Goal: Information Seeking & Learning: Learn about a topic

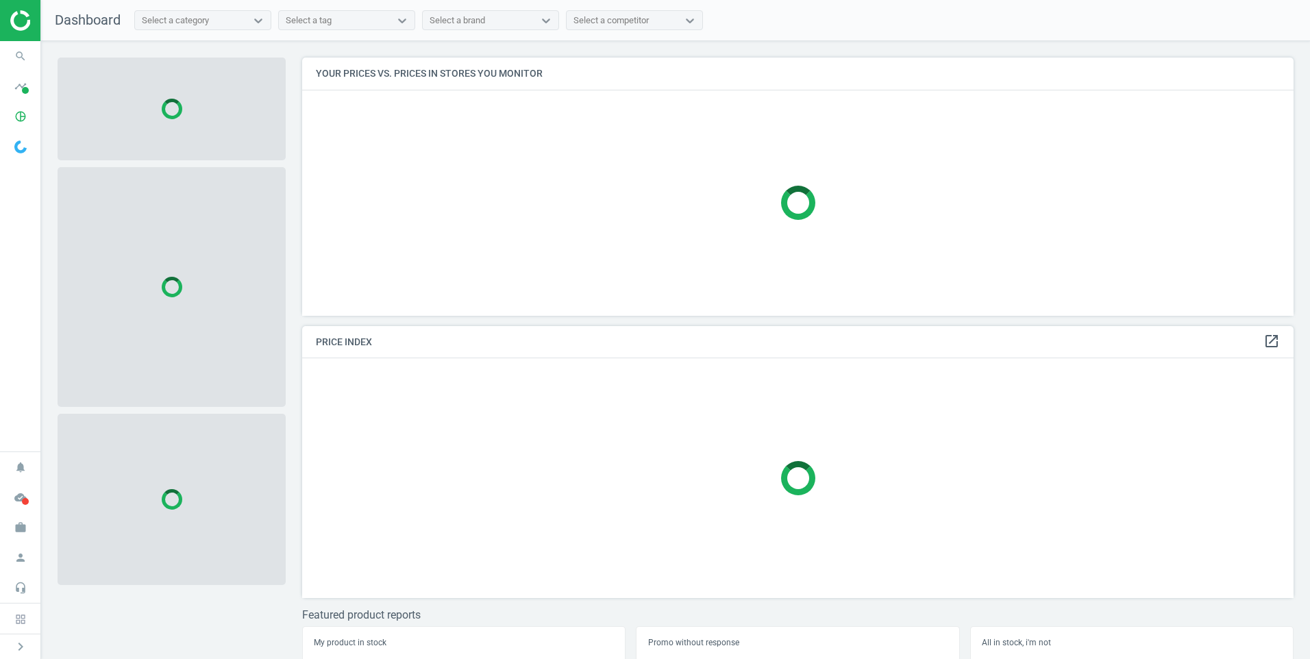
scroll to position [279, 1003]
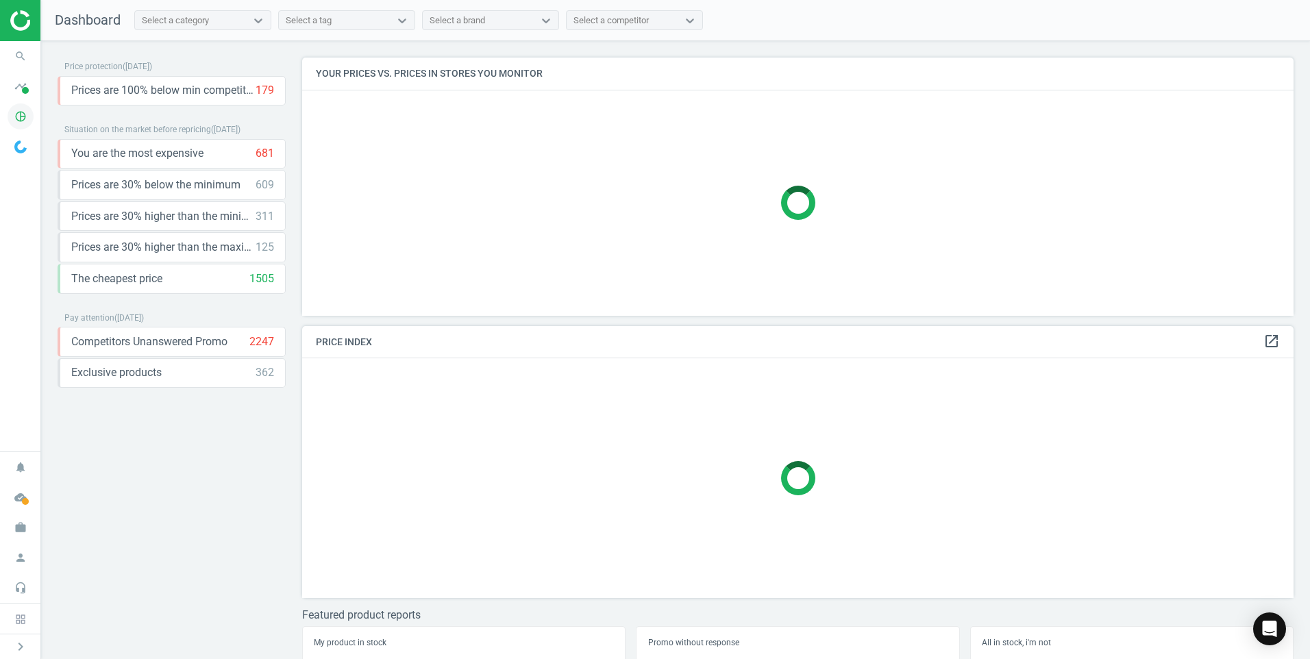
click at [28, 112] on icon "pie_chart_outlined" at bounding box center [21, 116] width 26 height 26
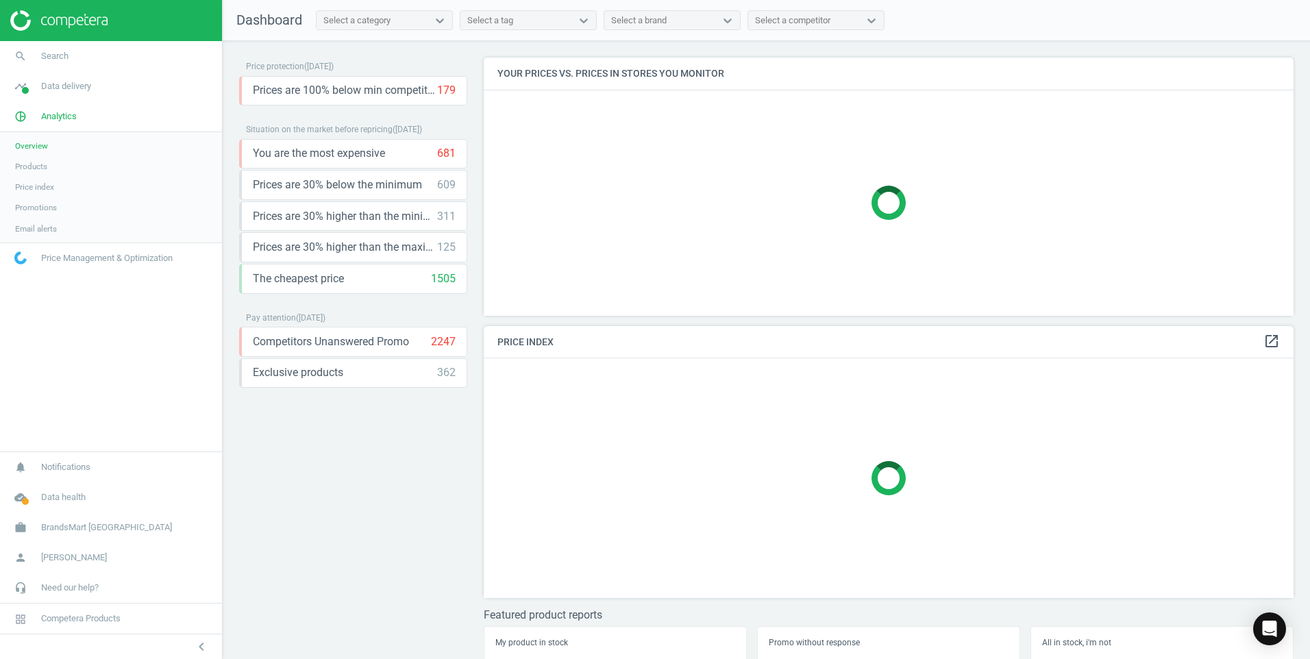
scroll to position [293, 821]
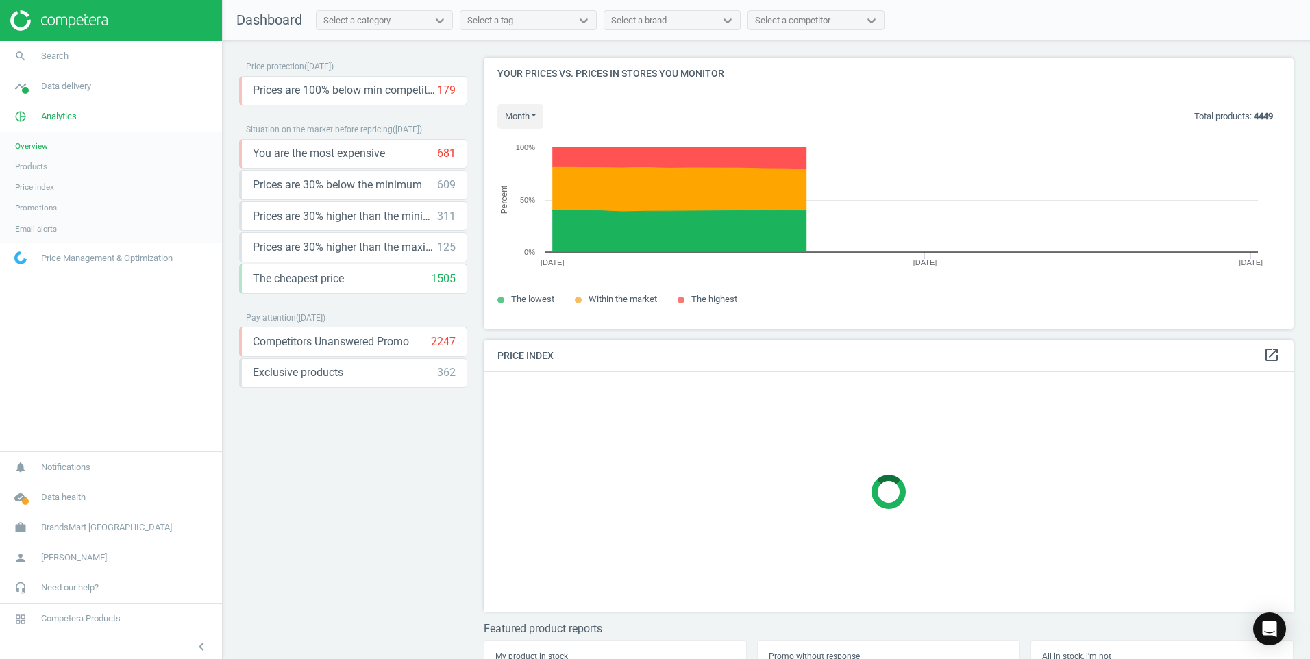
click at [40, 168] on span "Products" at bounding box center [31, 166] width 32 height 11
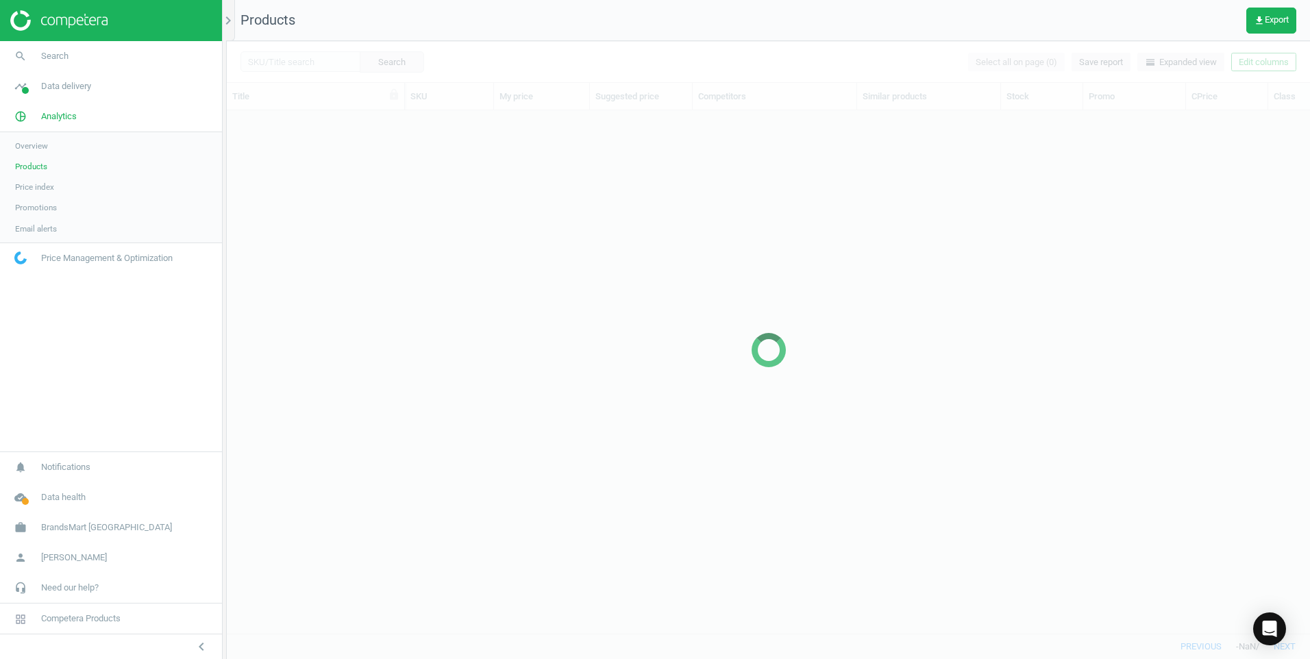
scroll to position [502, 1073]
click at [230, 25] on icon "chevron_right" at bounding box center [228, 20] width 16 height 16
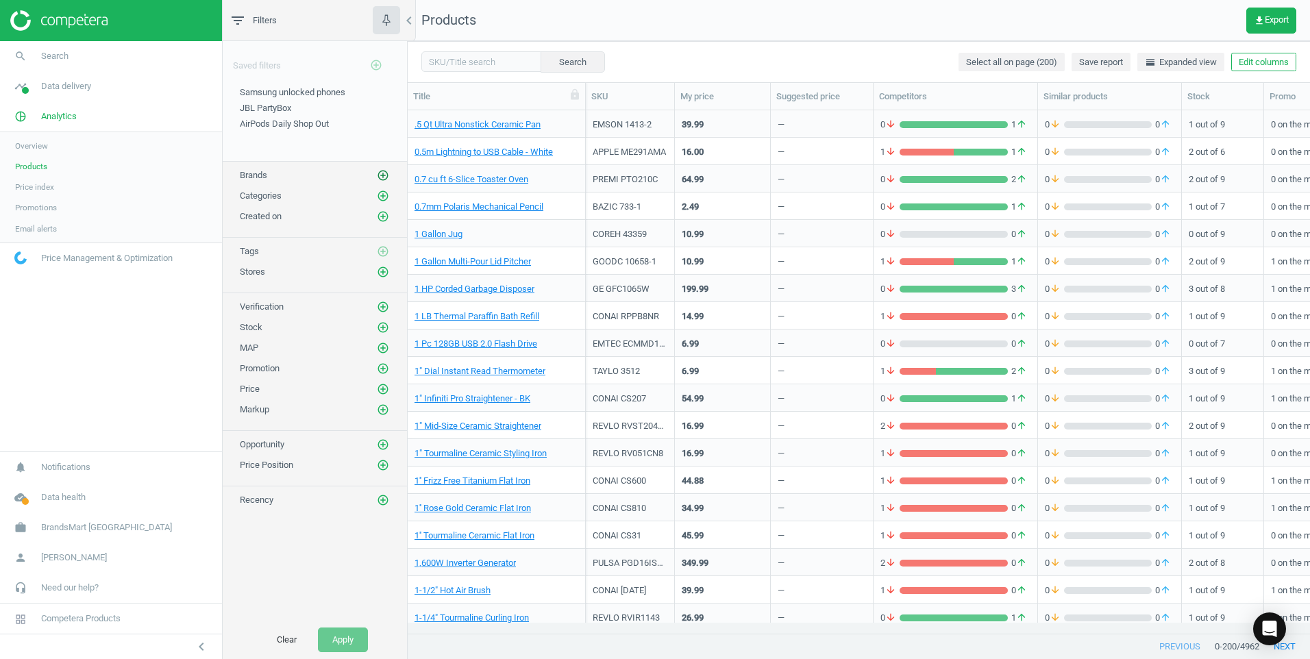
click at [383, 175] on icon "add_circle_outline" at bounding box center [383, 175] width 12 height 12
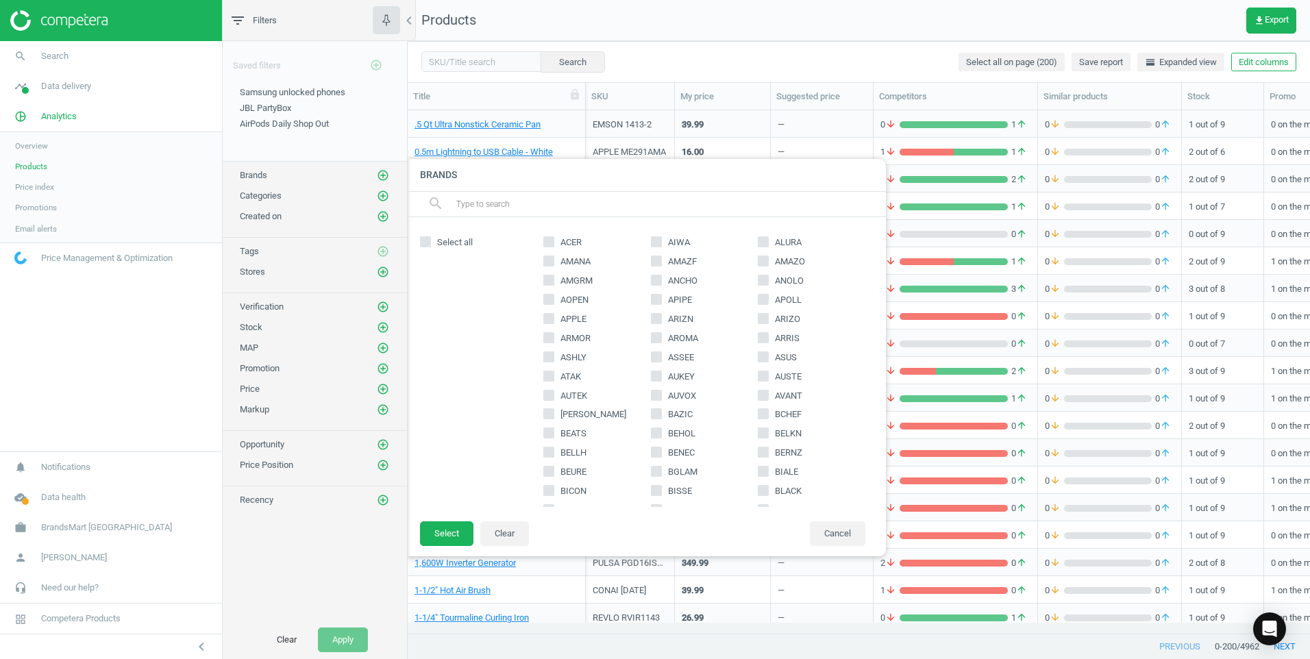
click at [554, 313] on label "APPLE" at bounding box center [597, 319] width 108 height 12
click at [554, 314] on input "APPLE" at bounding box center [549, 318] width 9 height 9
checkbox input "true"
click at [450, 524] on button "Select" at bounding box center [446, 534] width 53 height 25
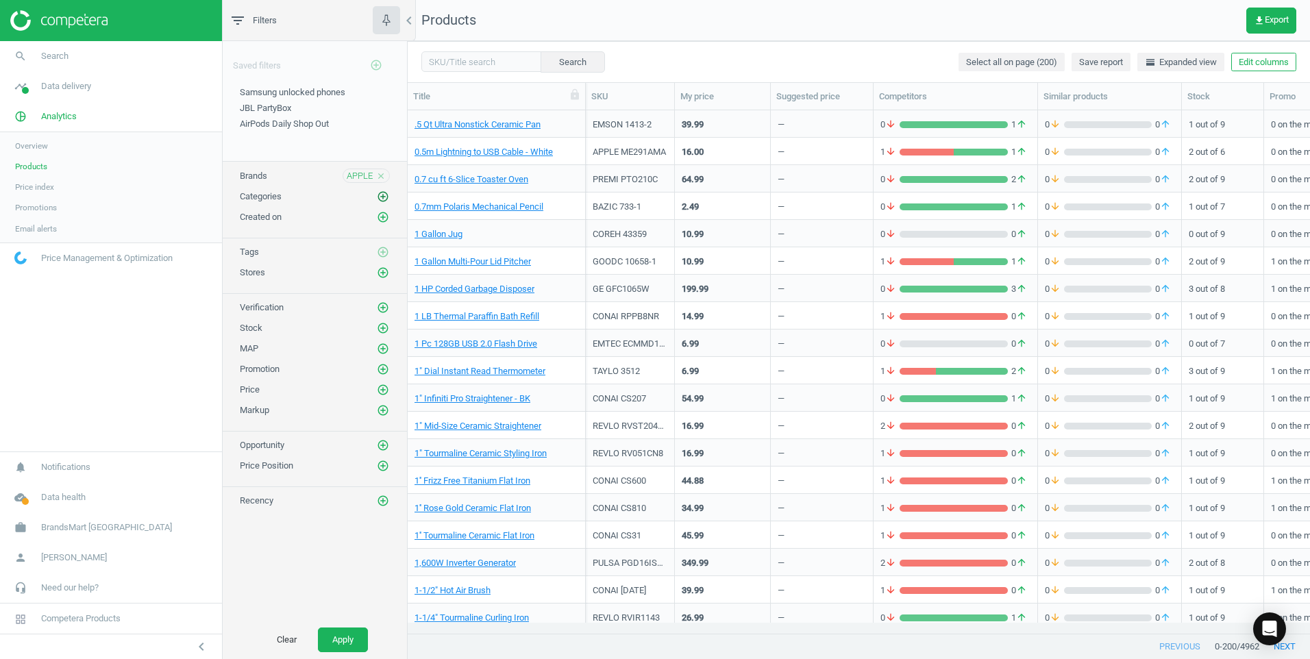
click at [382, 195] on icon "add_circle_outline" at bounding box center [383, 197] width 12 height 12
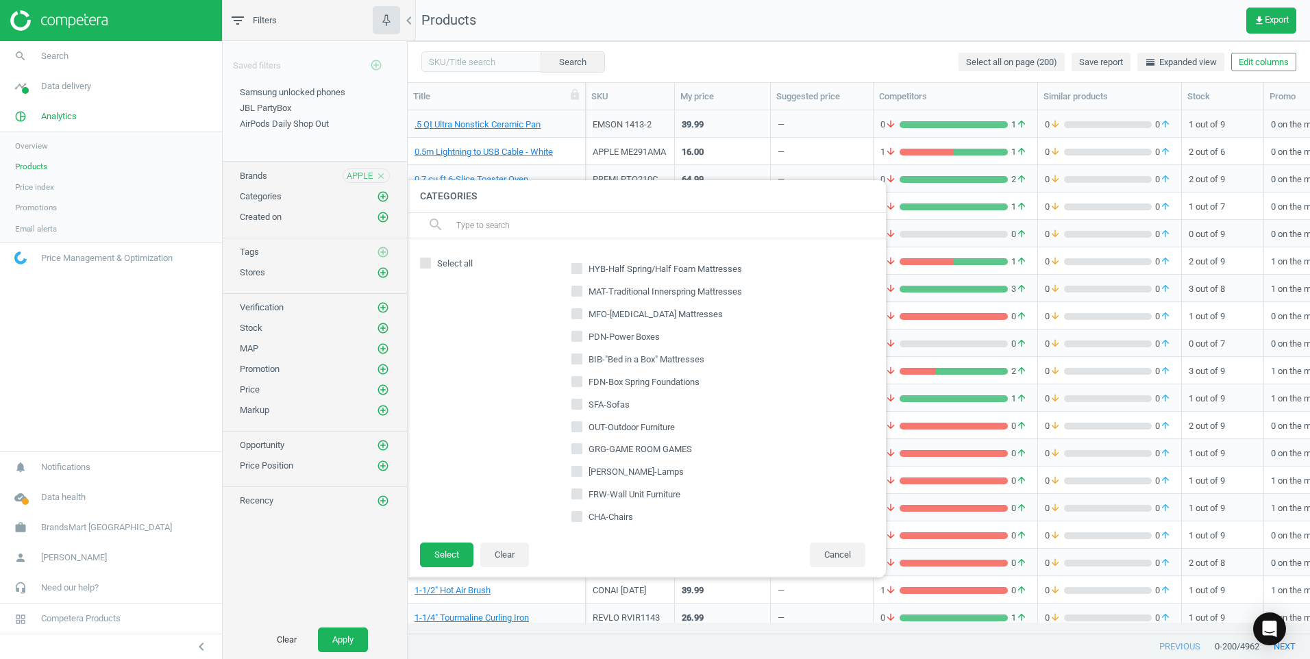
click at [468, 221] on input "text" at bounding box center [665, 225] width 421 height 22
type input "lcp"
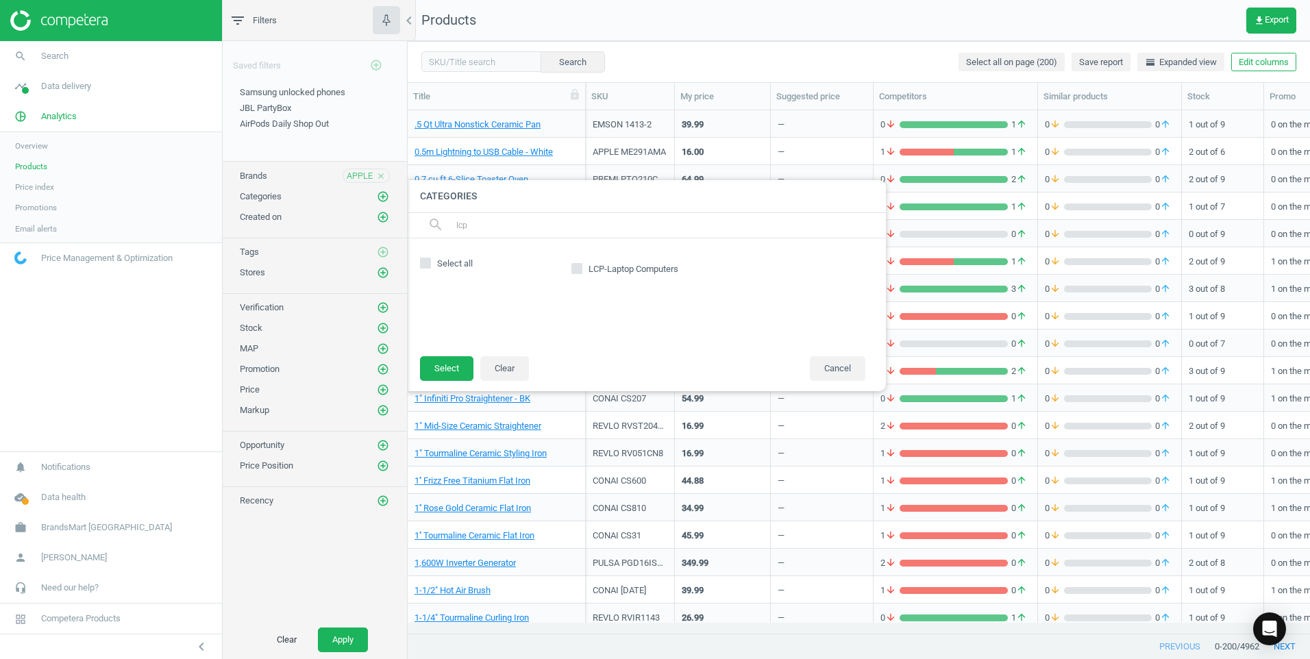
click at [573, 266] on input "LCP-Laptop Computers" at bounding box center [577, 268] width 9 height 9
checkbox input "true"
click at [452, 367] on button "Select" at bounding box center [446, 368] width 53 height 25
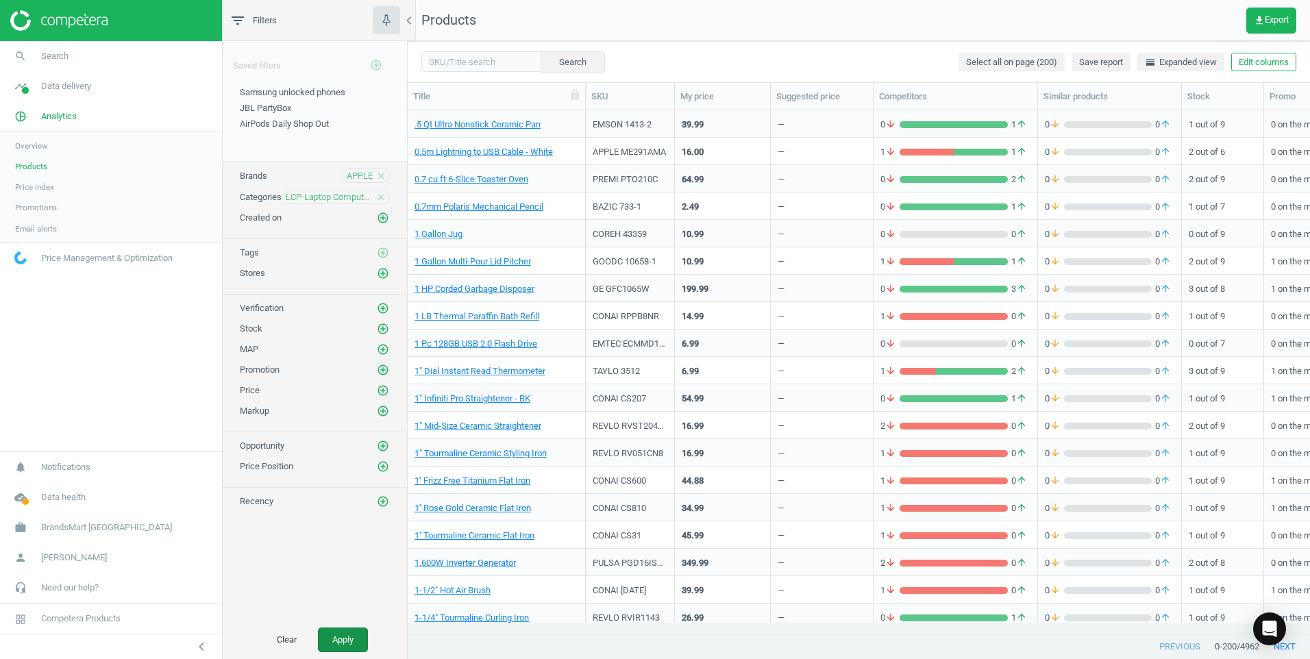
click at [332, 639] on button "Apply" at bounding box center [343, 640] width 50 height 25
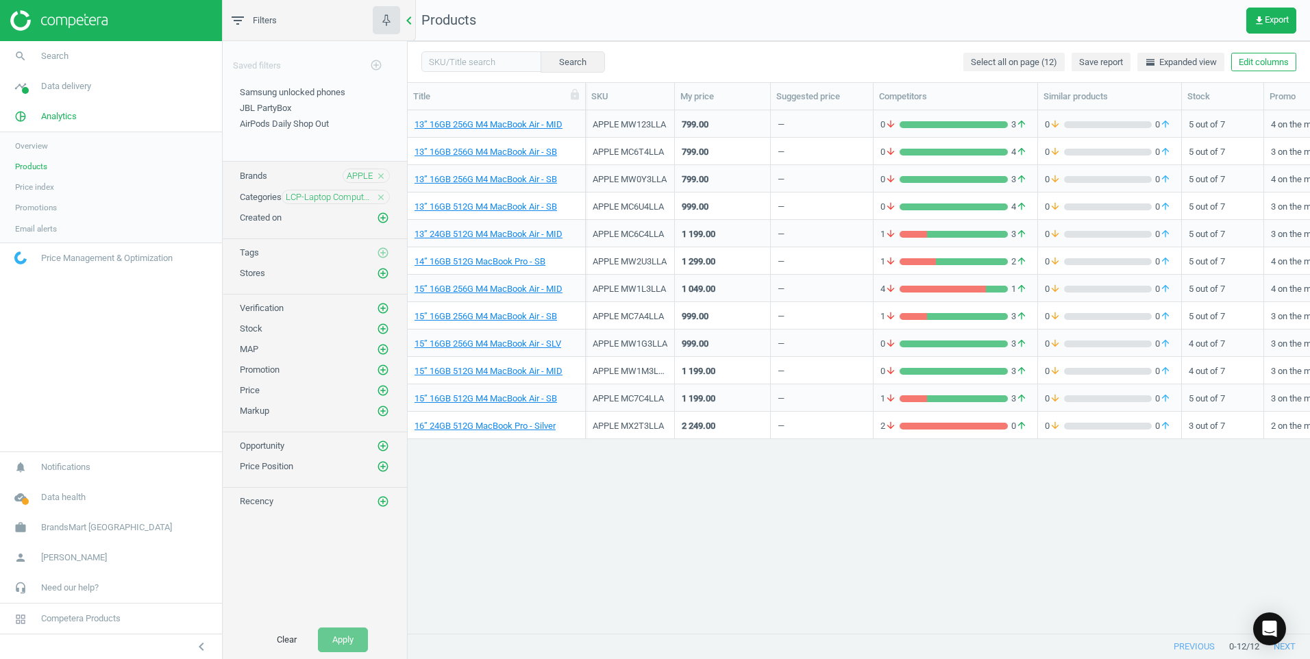
click at [410, 19] on icon "chevron_left" at bounding box center [409, 20] width 16 height 16
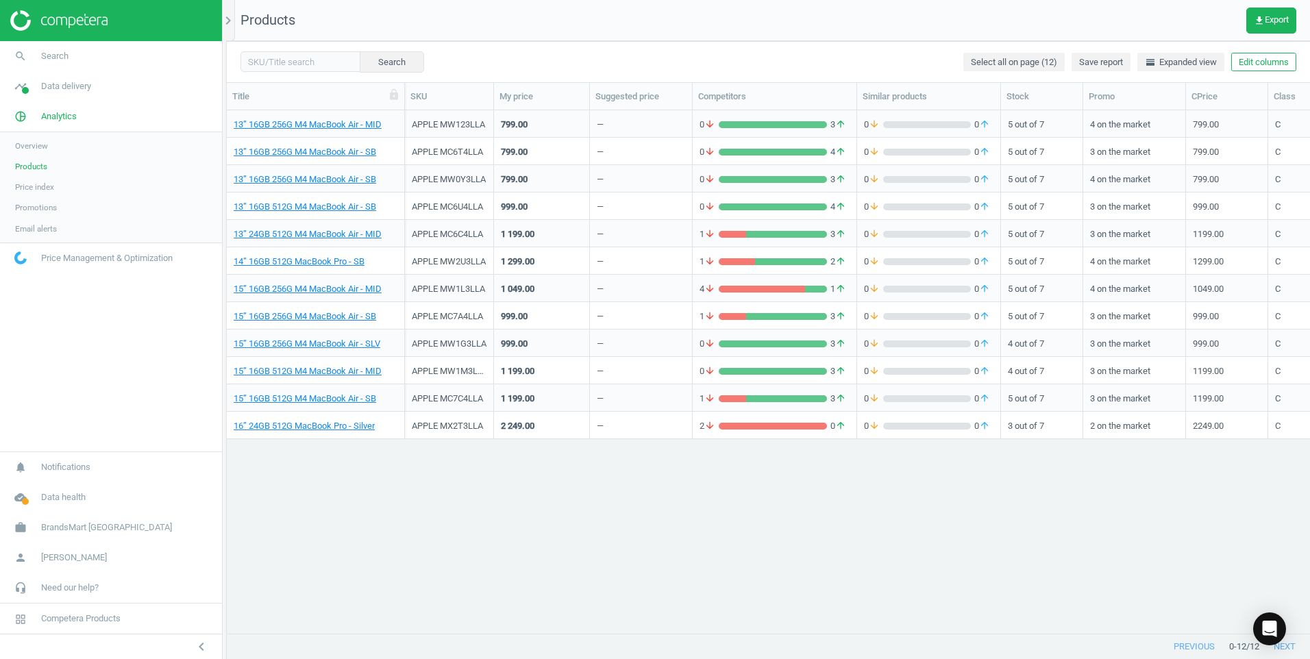
scroll to position [502, 1073]
click at [197, 639] on icon "chevron_left" at bounding box center [201, 647] width 16 height 16
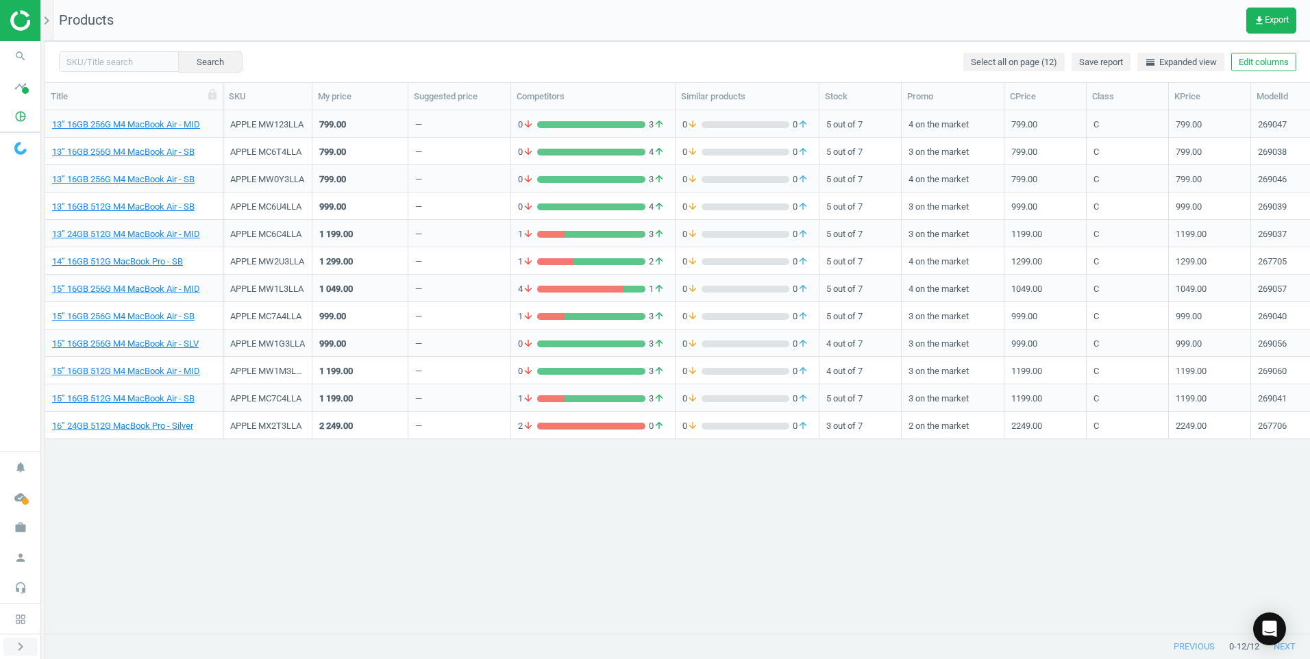
scroll to position [502, 1255]
click at [124, 426] on link "16” 24GB 512G MacBook Pro - Silver" at bounding box center [122, 426] width 141 height 12
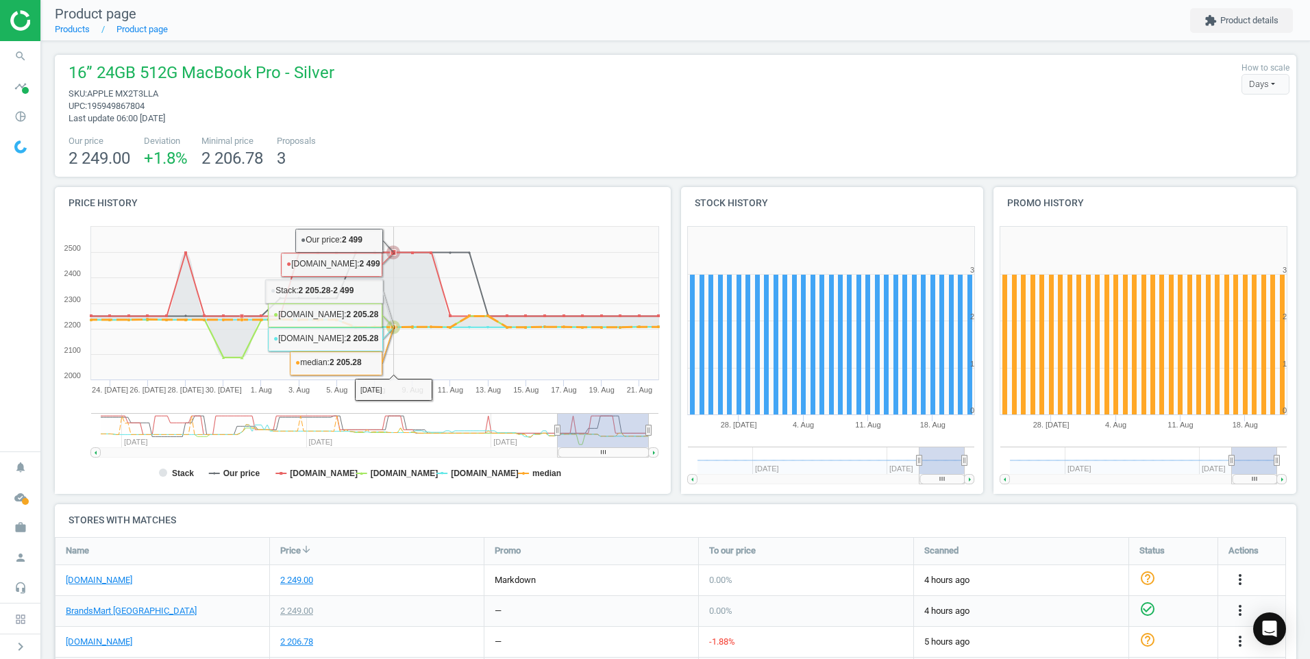
scroll to position [206, 0]
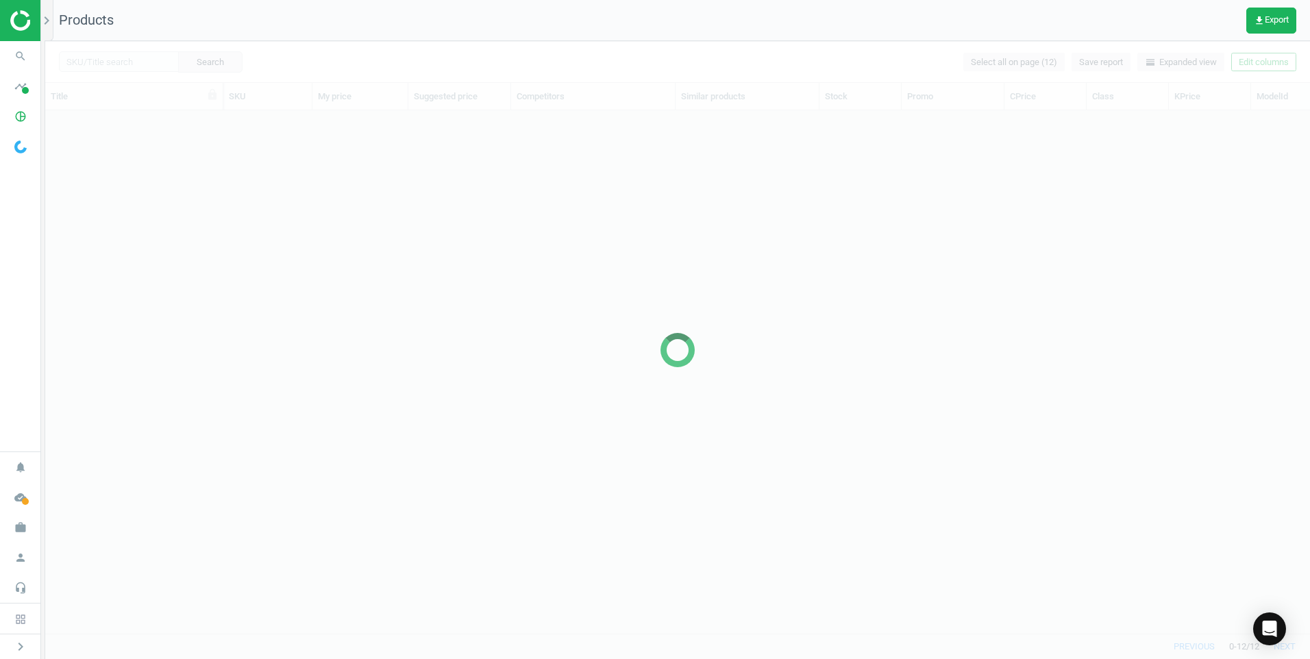
scroll to position [502, 1255]
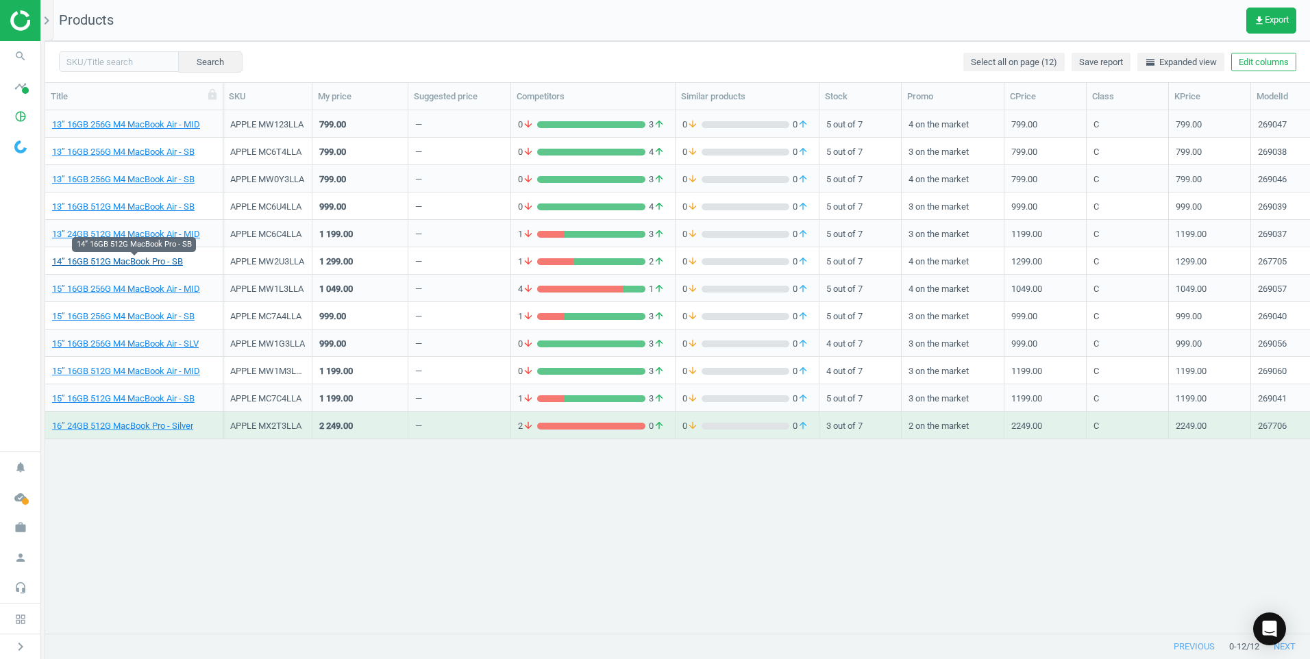
click at [149, 258] on link "14” 16GB 512G MacBook Pro - SB" at bounding box center [117, 262] width 131 height 12
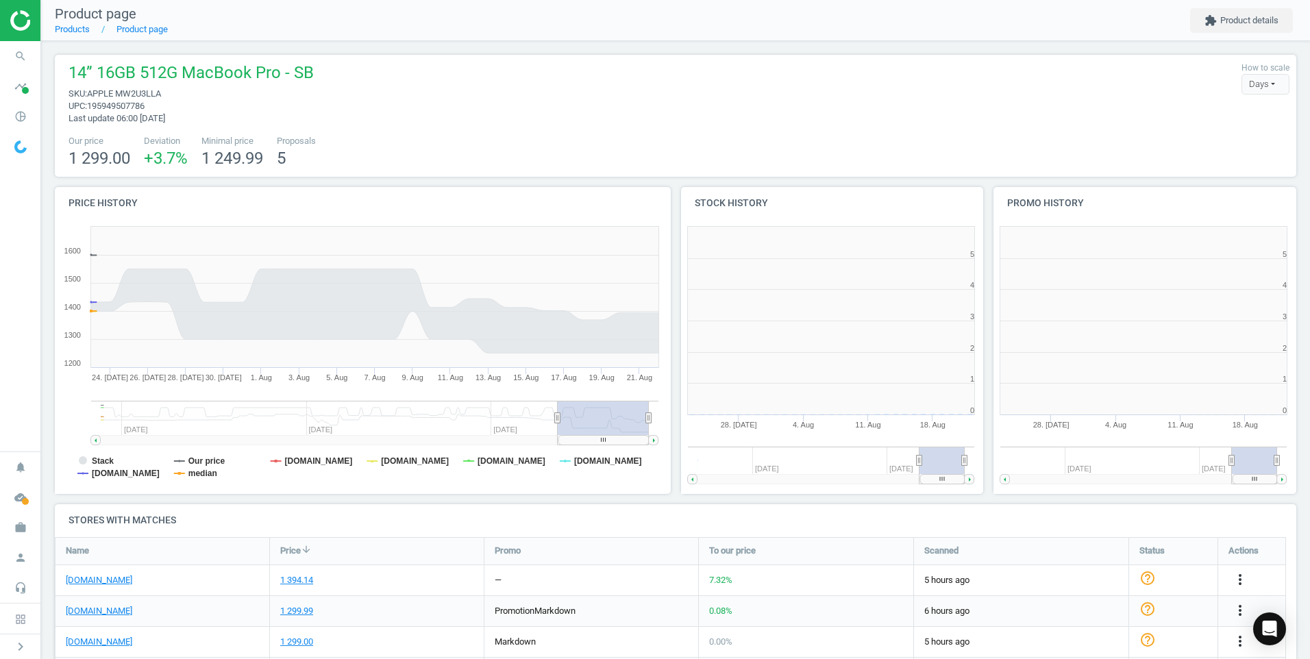
scroll to position [7, 7]
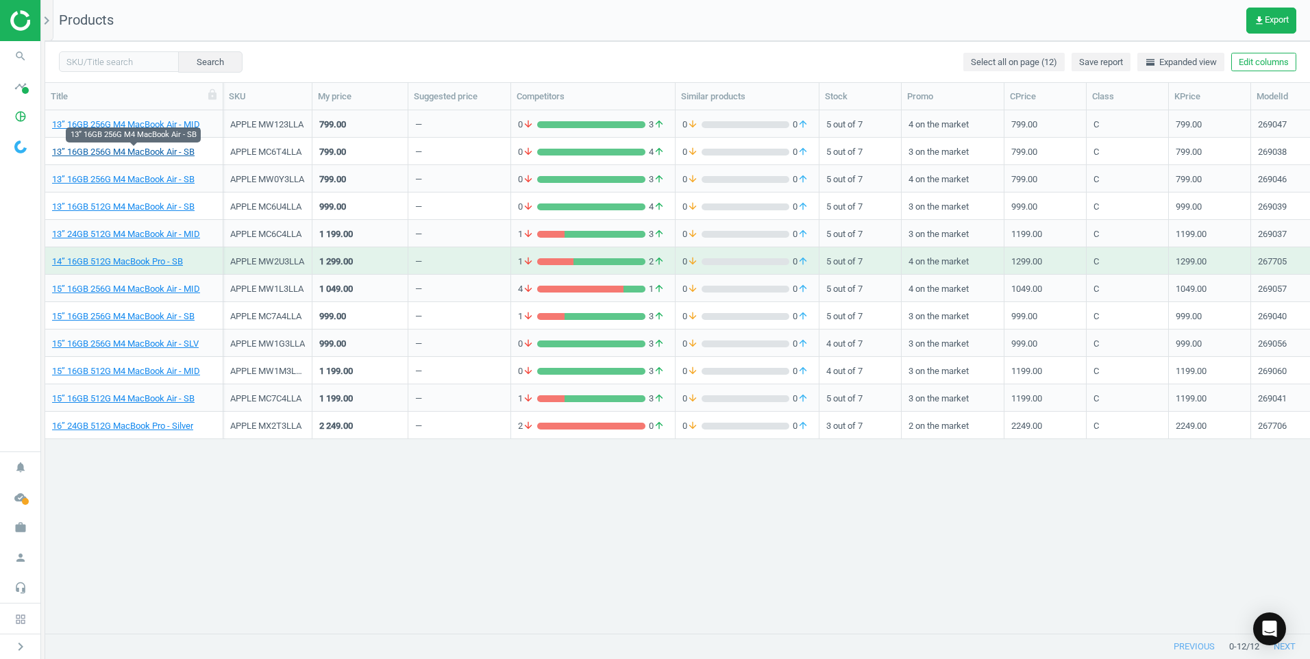
click at [154, 153] on link "13” 16GB 256G M4 MacBook Air - SB" at bounding box center [123, 152] width 143 height 12
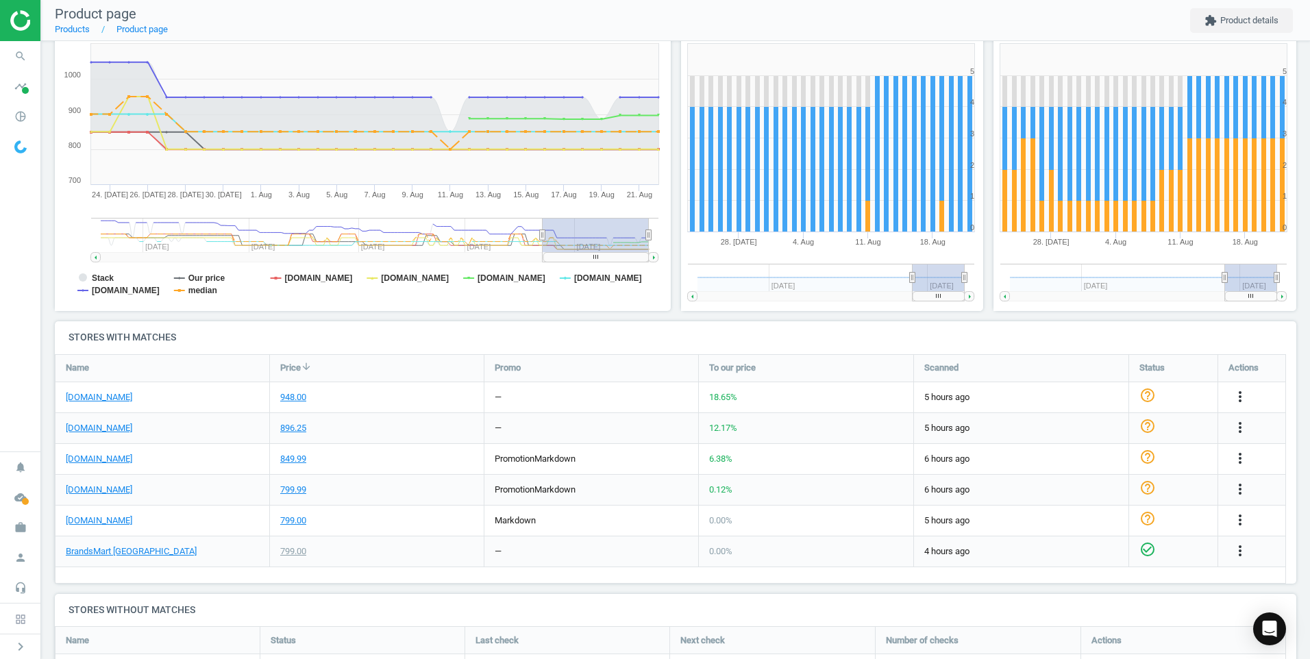
scroll to position [206, 0]
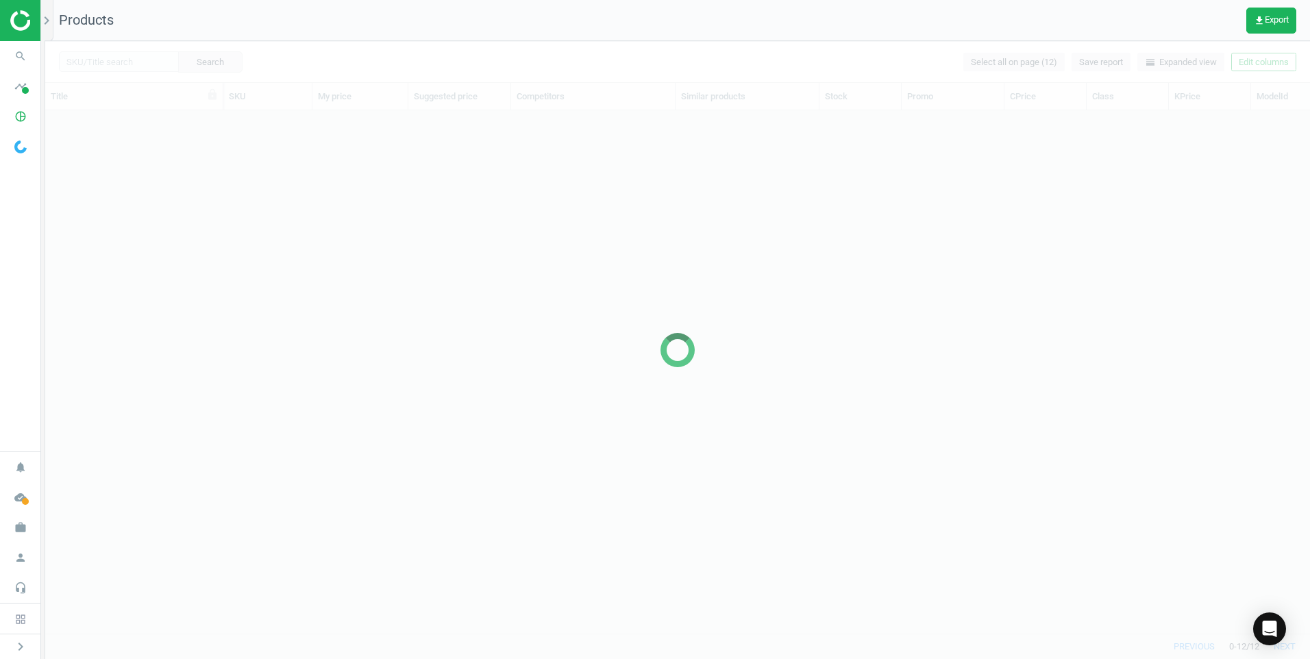
scroll to position [502, 1255]
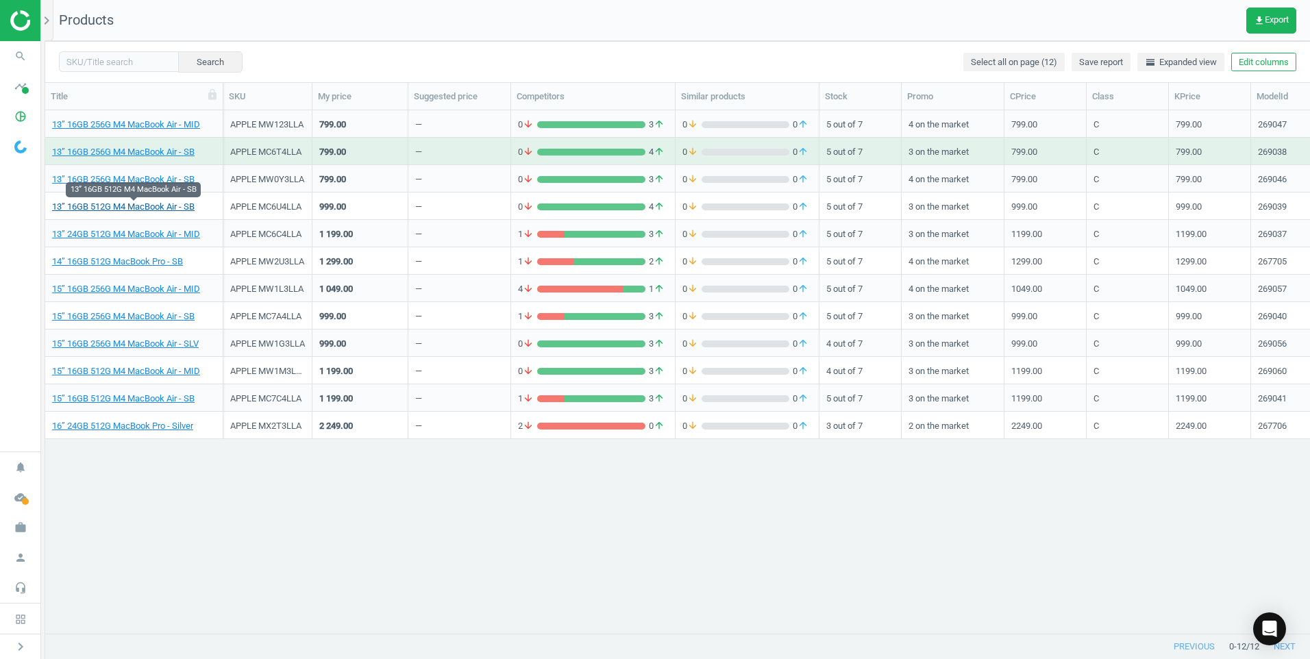
click at [140, 207] on link "13” 16GB 512G M4 MacBook Air - SB" at bounding box center [123, 207] width 143 height 12
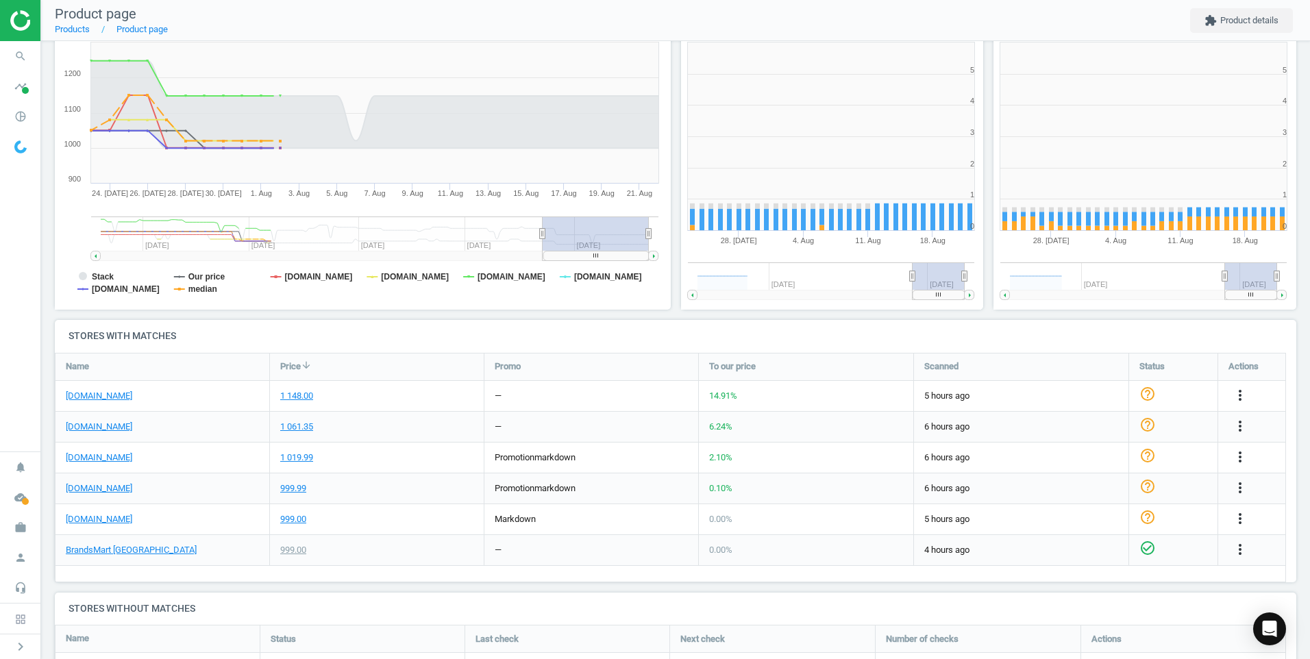
scroll to position [206, 0]
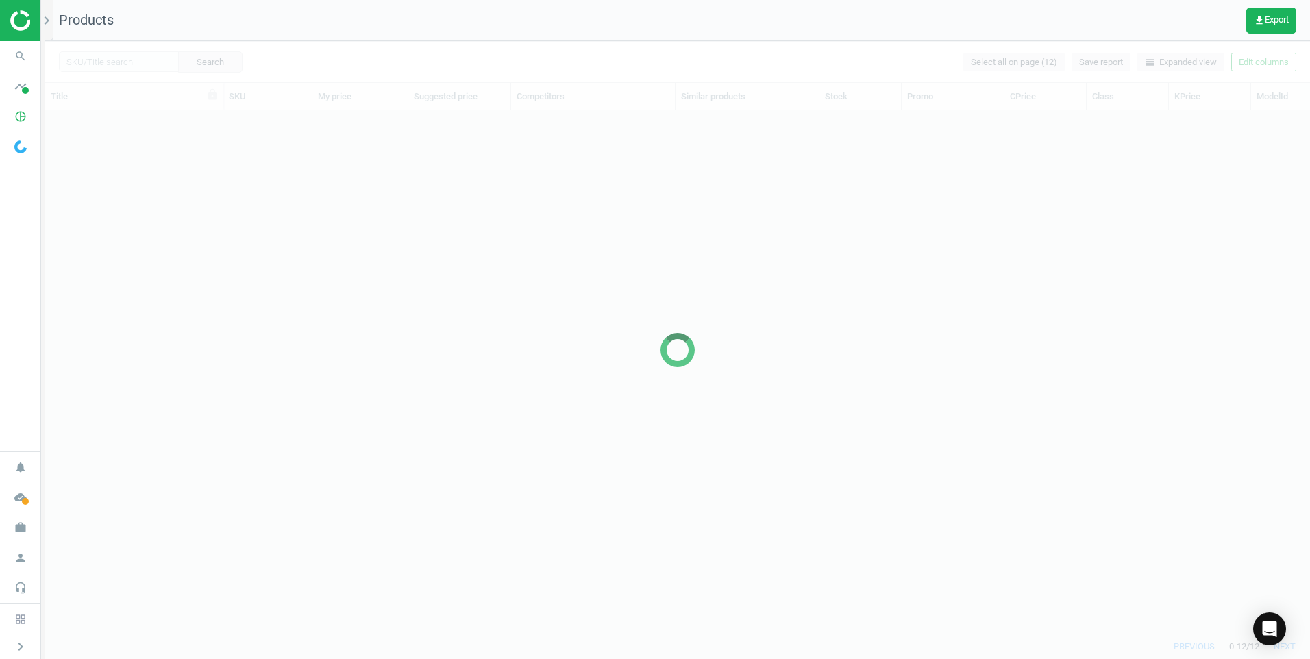
scroll to position [502, 1255]
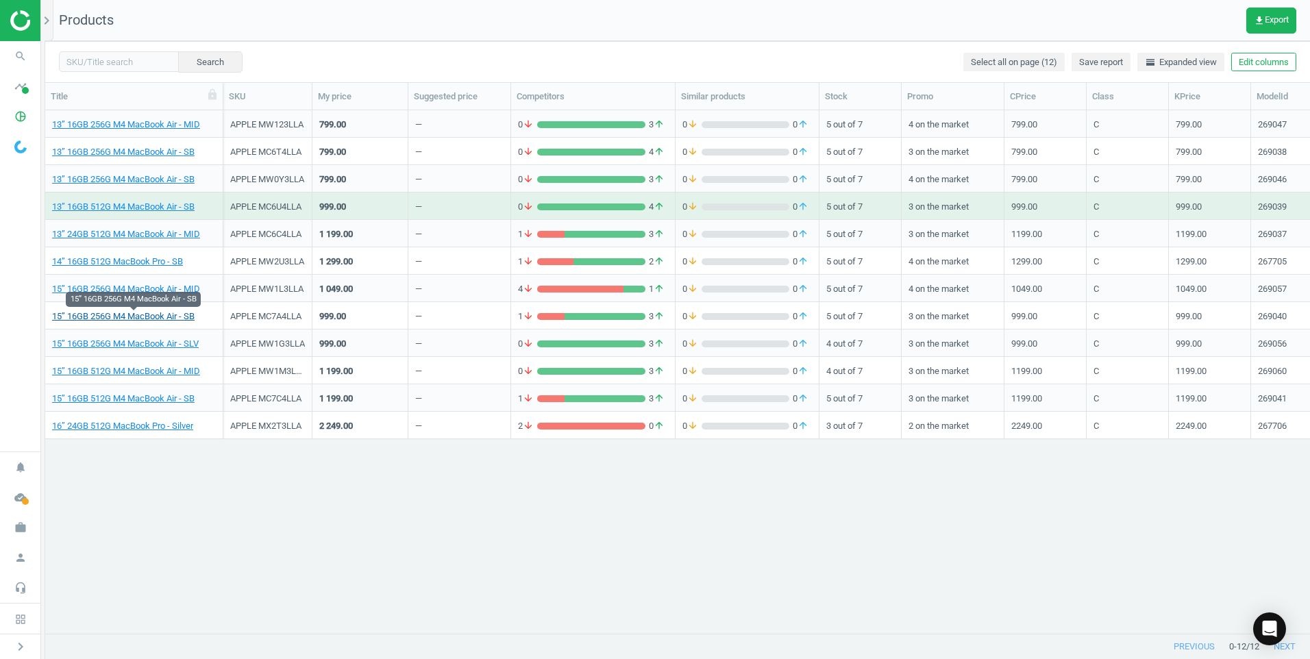
click at [173, 315] on link "15” 16GB 256G M4 MacBook Air - SB" at bounding box center [123, 316] width 143 height 12
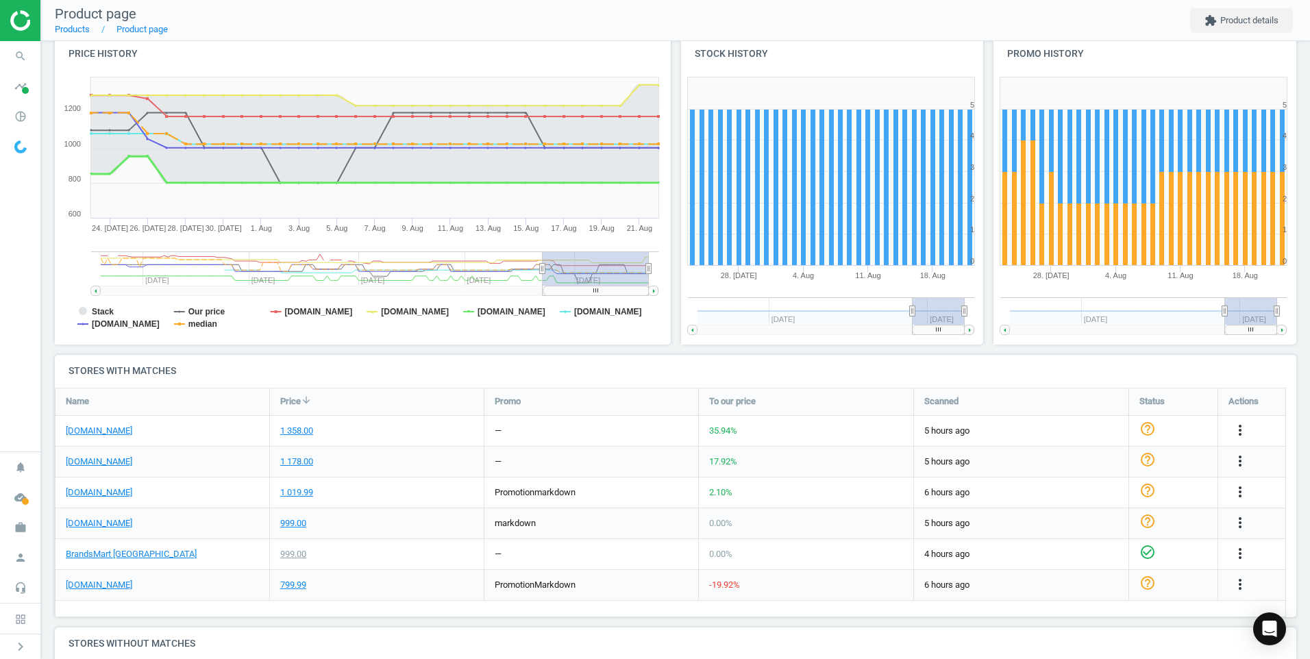
scroll to position [206, 0]
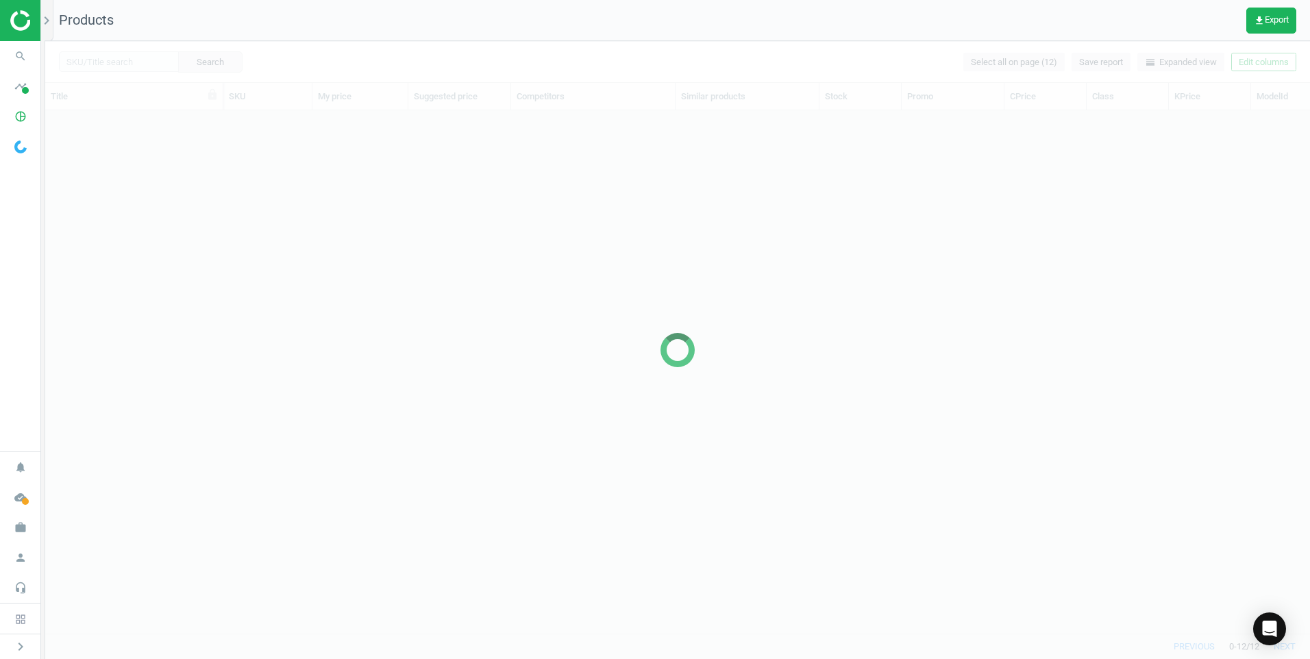
scroll to position [502, 1255]
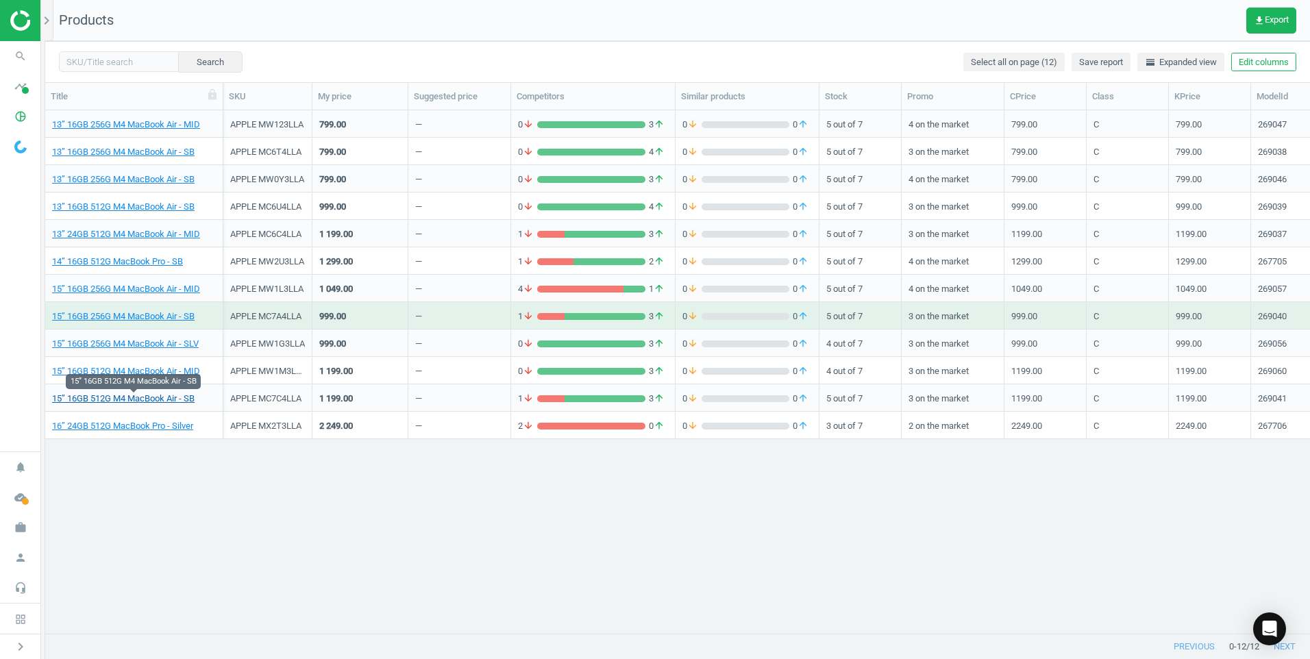
click at [157, 397] on link "15” 16GB 512G M4 MacBook Air - SB" at bounding box center [123, 399] width 143 height 12
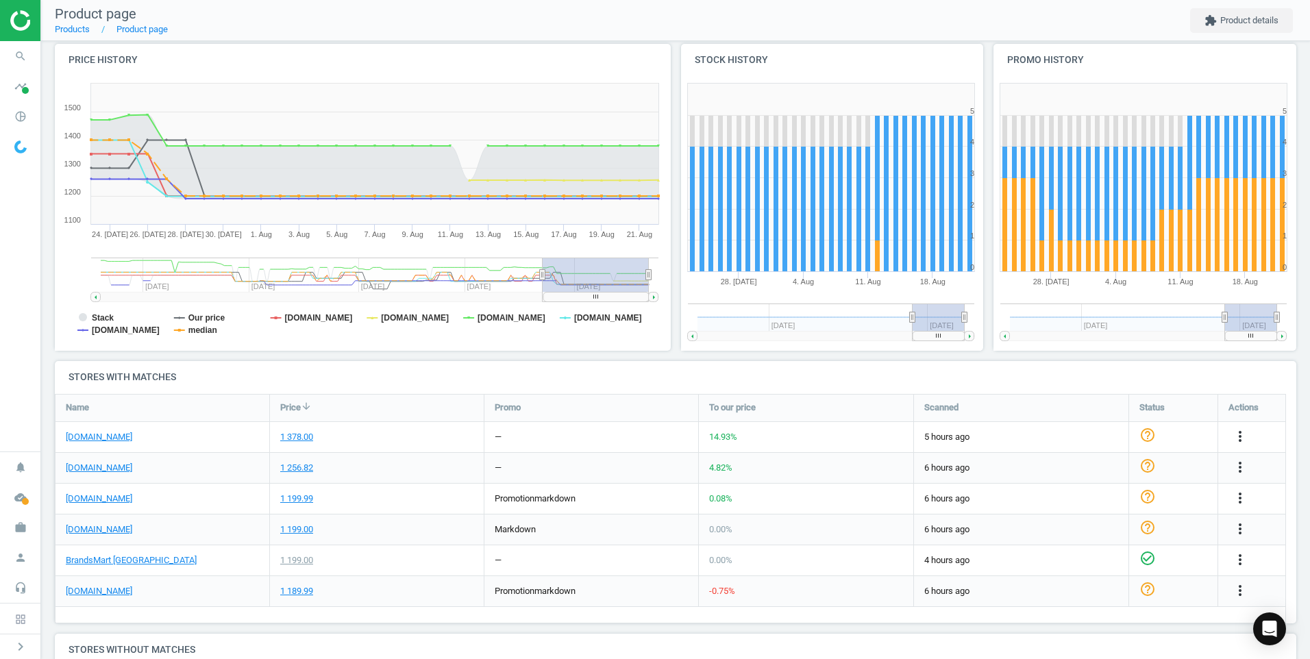
scroll to position [206, 0]
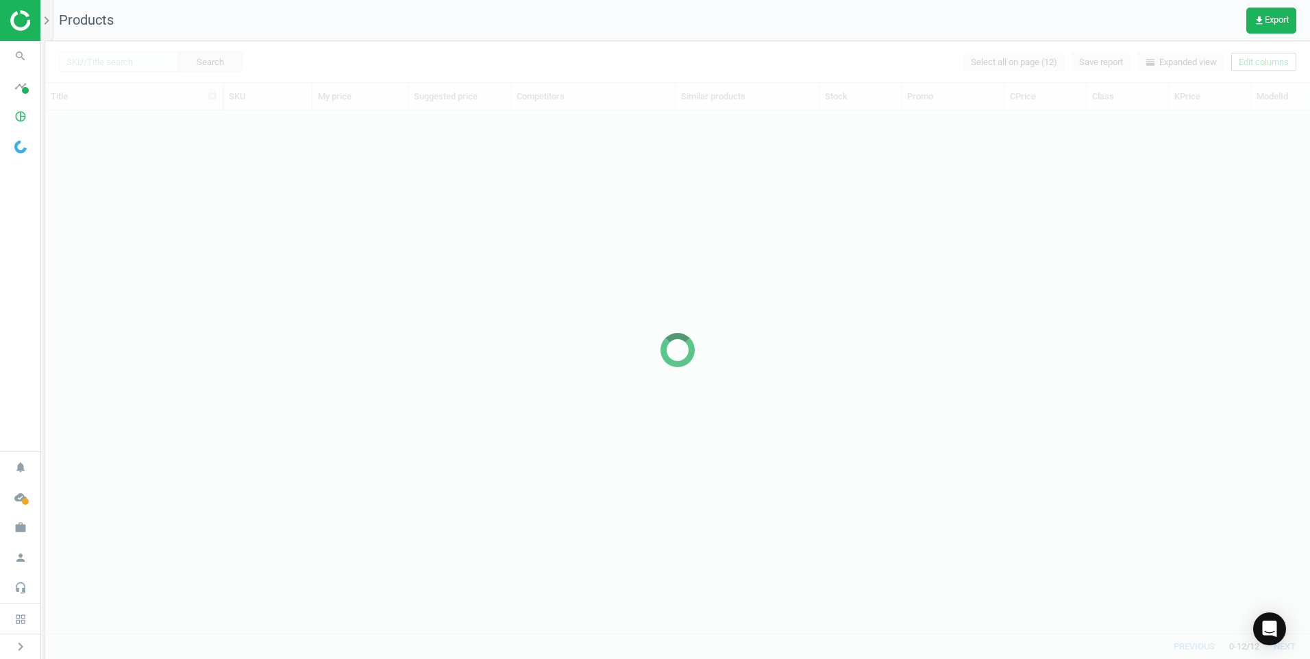
scroll to position [11, 11]
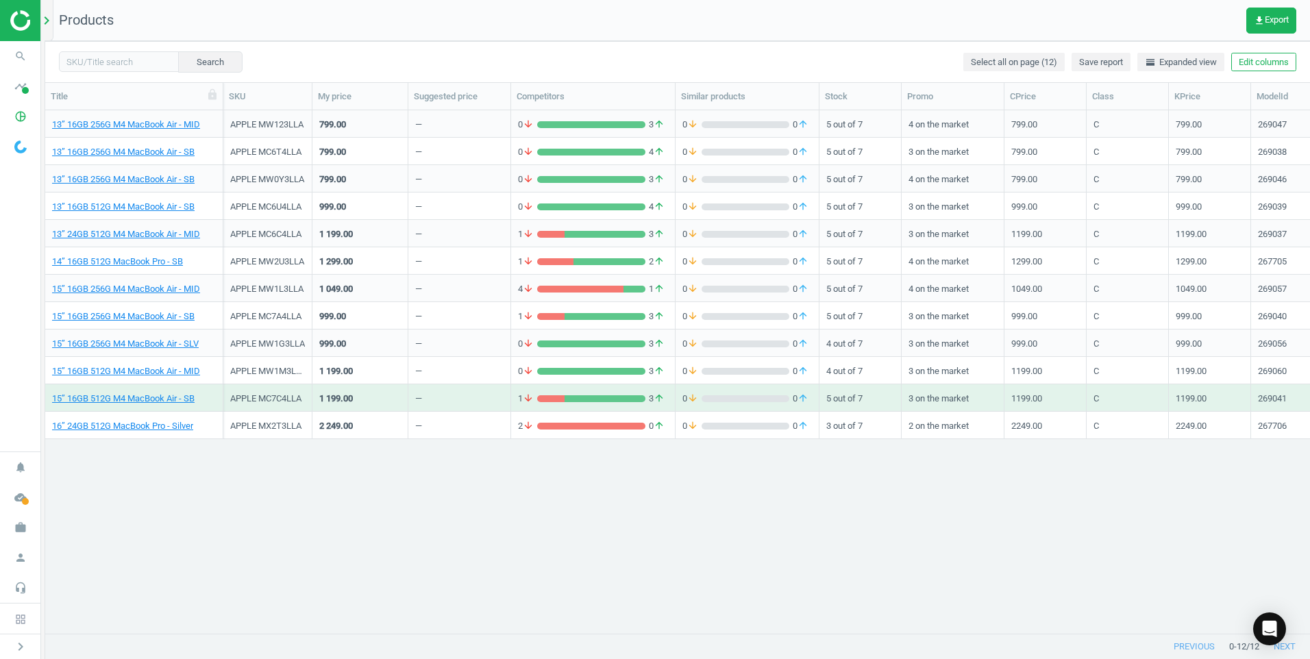
click at [48, 30] on div "chevron_right" at bounding box center [49, 20] width 9 height 41
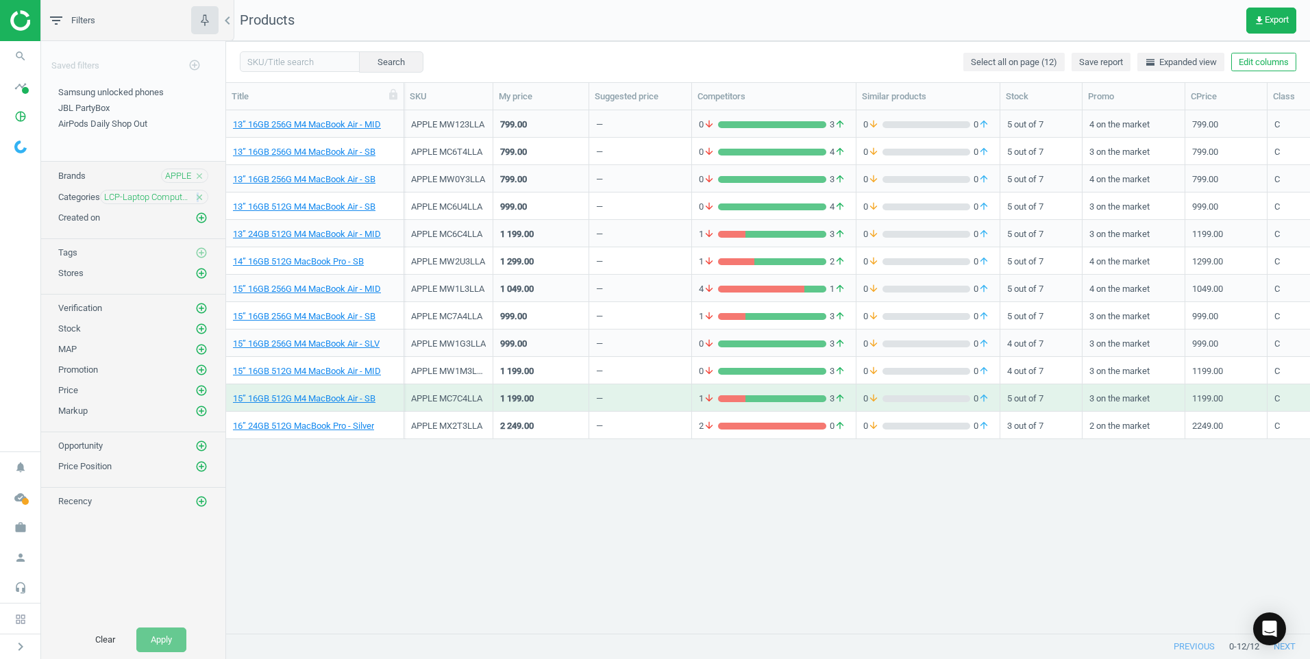
click at [199, 196] on icon "close" at bounding box center [200, 198] width 10 height 10
click at [204, 196] on icon "add_circle_outline" at bounding box center [201, 197] width 12 height 12
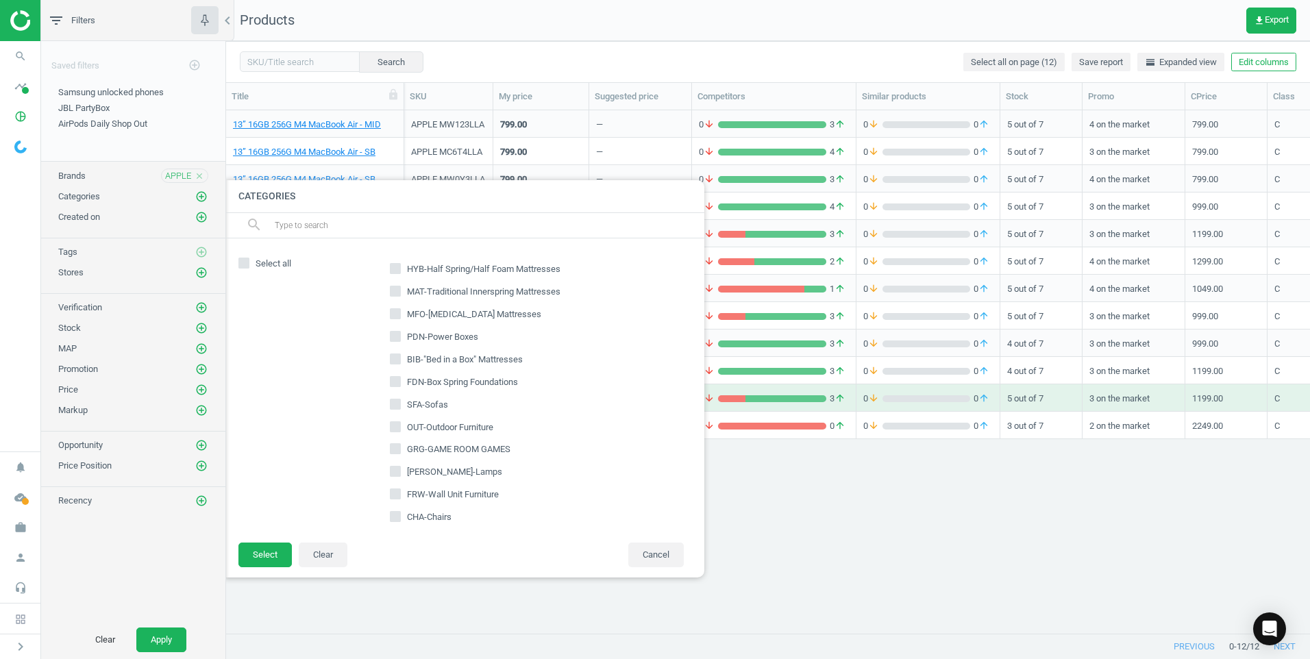
click at [331, 228] on input "text" at bounding box center [483, 225] width 421 height 22
type input "mbr"
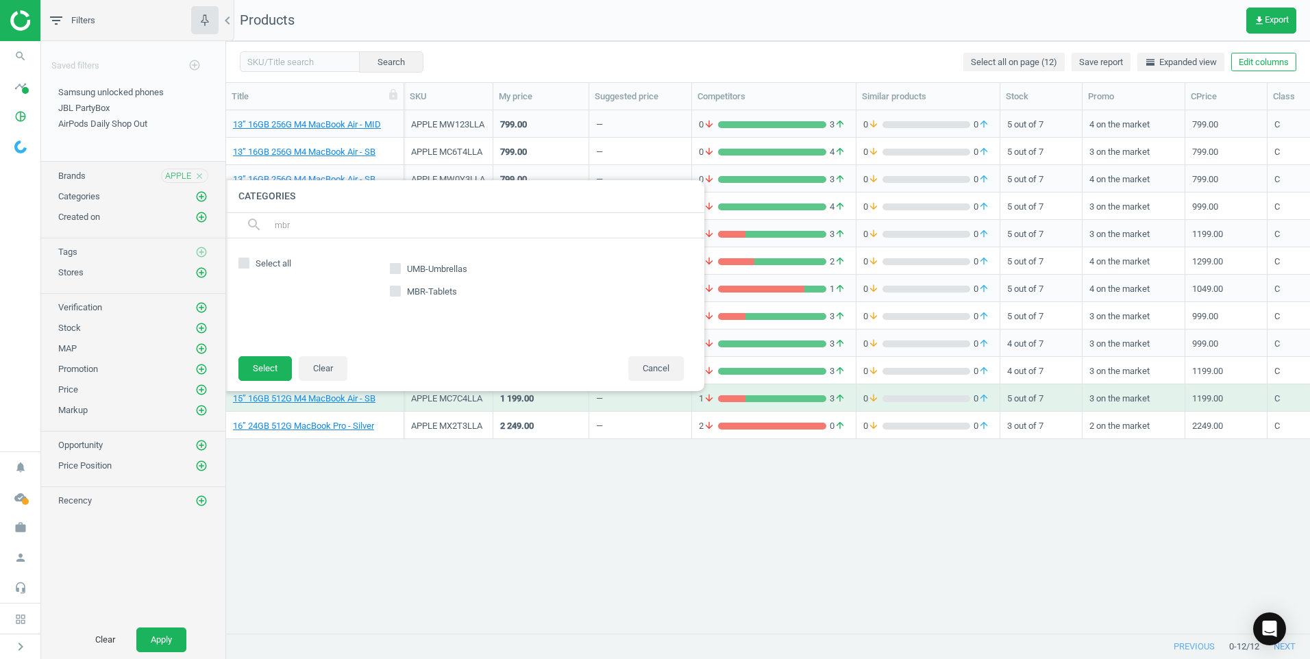
click at [393, 291] on input "MBR-Tablets" at bounding box center [395, 290] width 9 height 9
checkbox input "true"
click at [259, 370] on button "Select" at bounding box center [264, 368] width 53 height 25
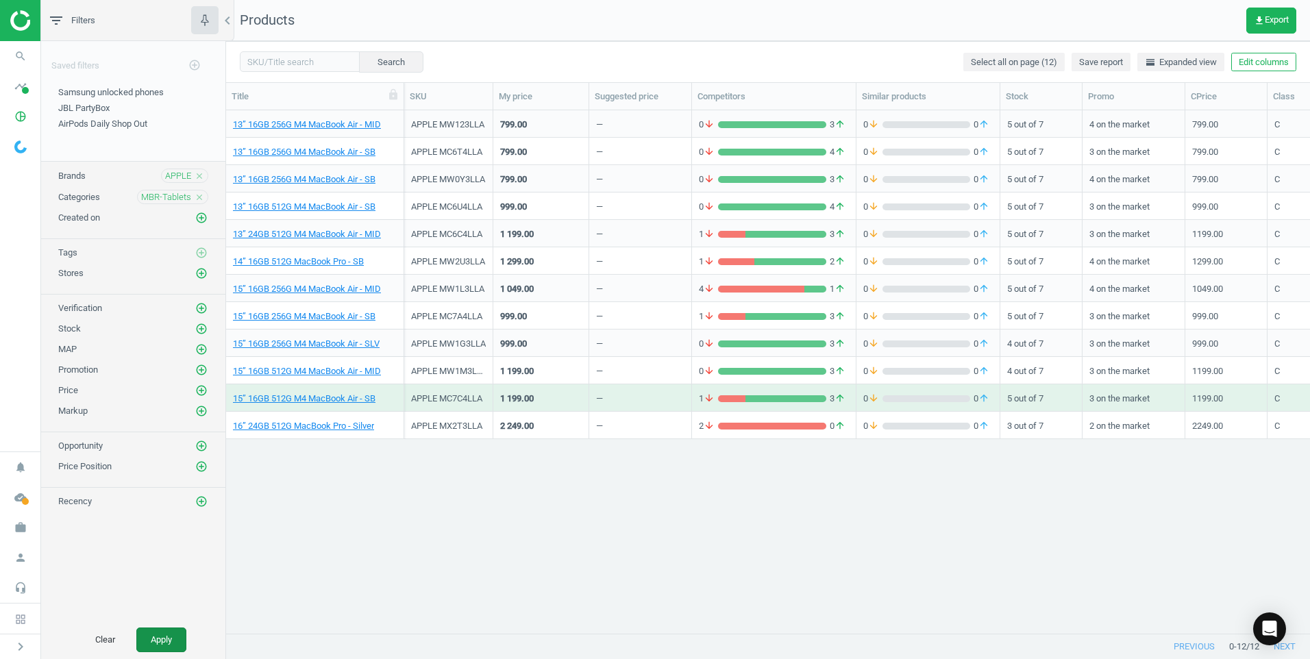
click at [154, 635] on button "Apply" at bounding box center [161, 640] width 50 height 25
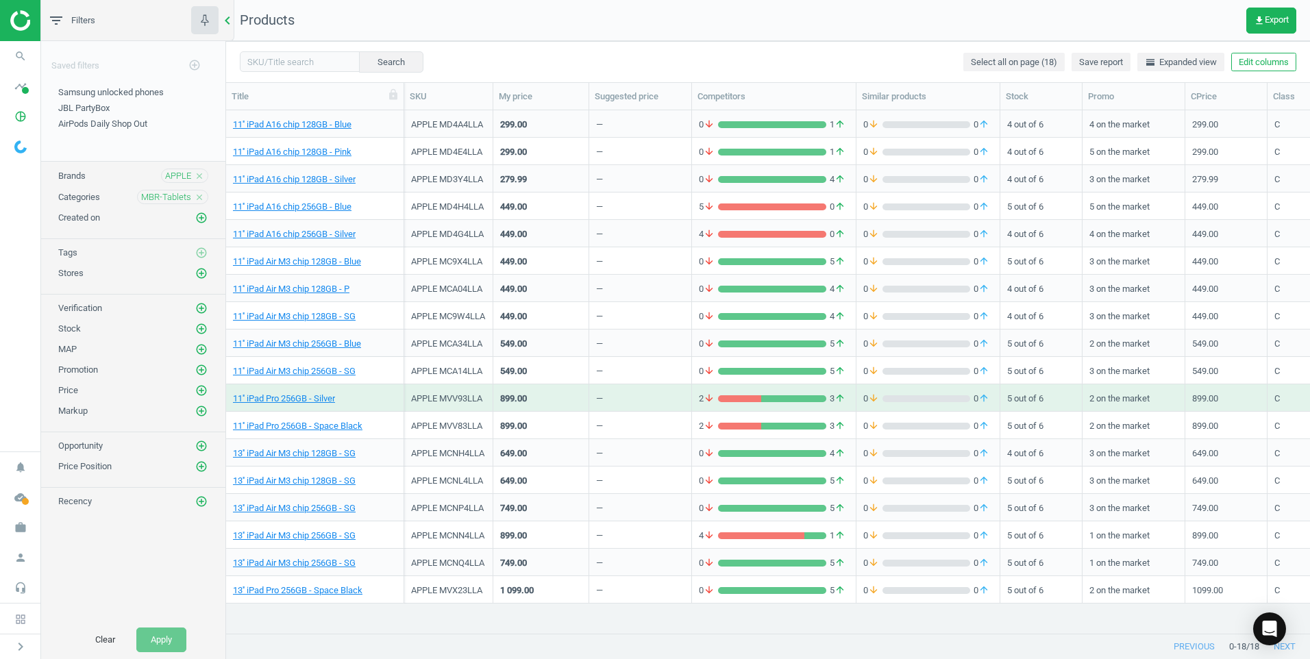
click at [226, 22] on icon "chevron_left" at bounding box center [227, 20] width 16 height 16
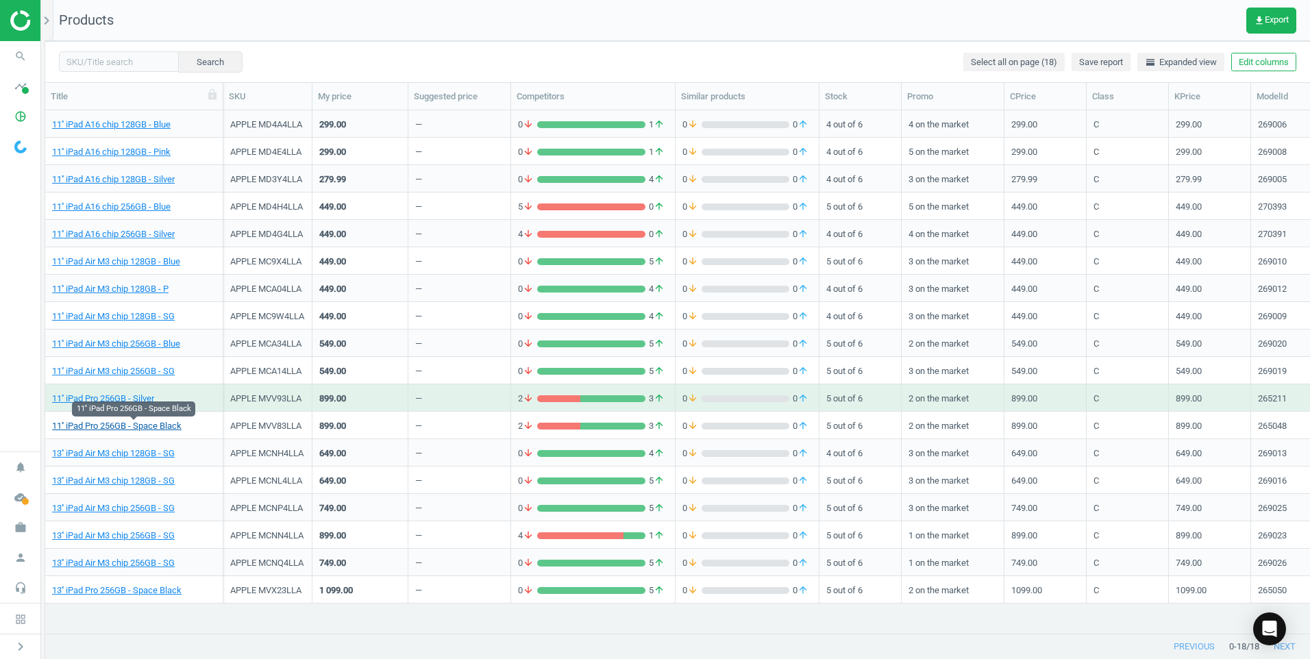
click at [139, 426] on link "11'' iPad Pro 256GB - Space Black" at bounding box center [117, 426] width 130 height 12
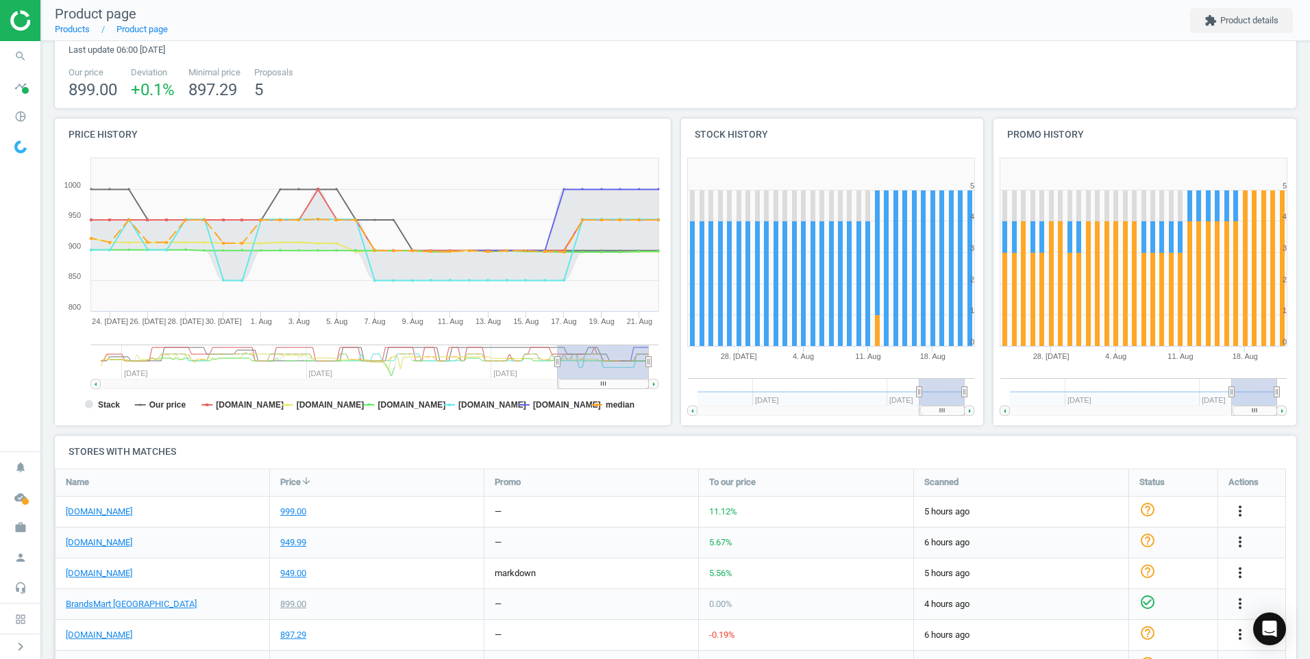
scroll to position [137, 0]
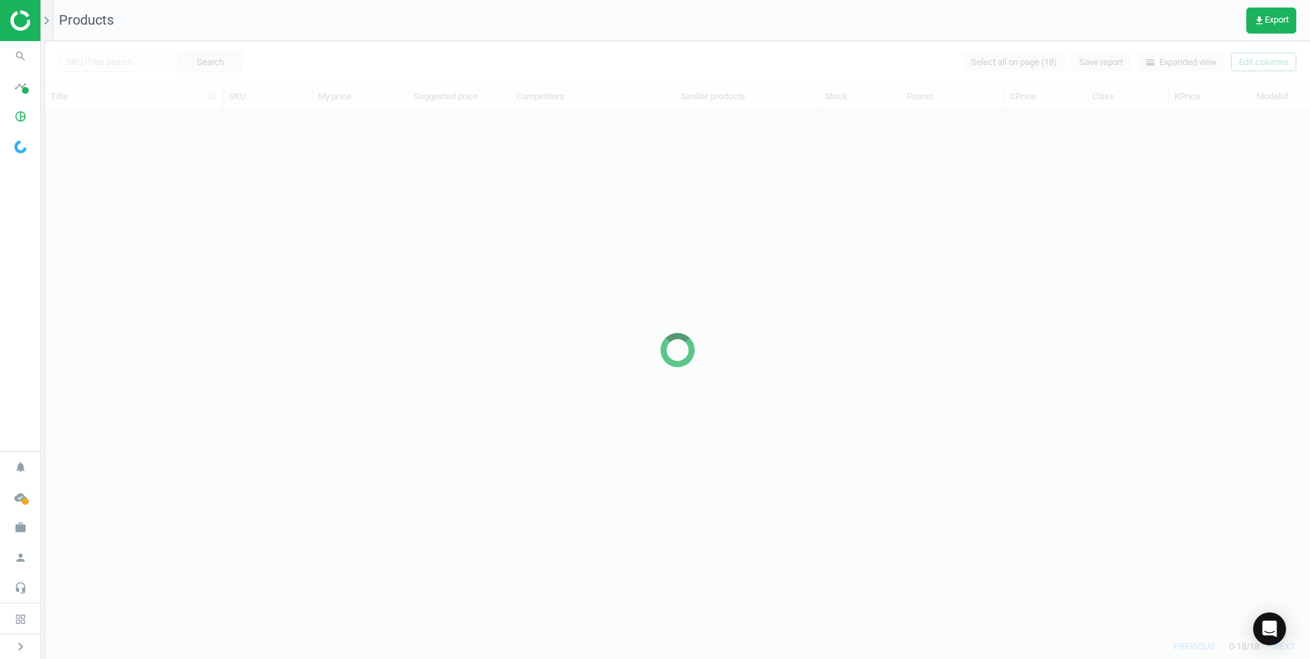
scroll to position [502, 1255]
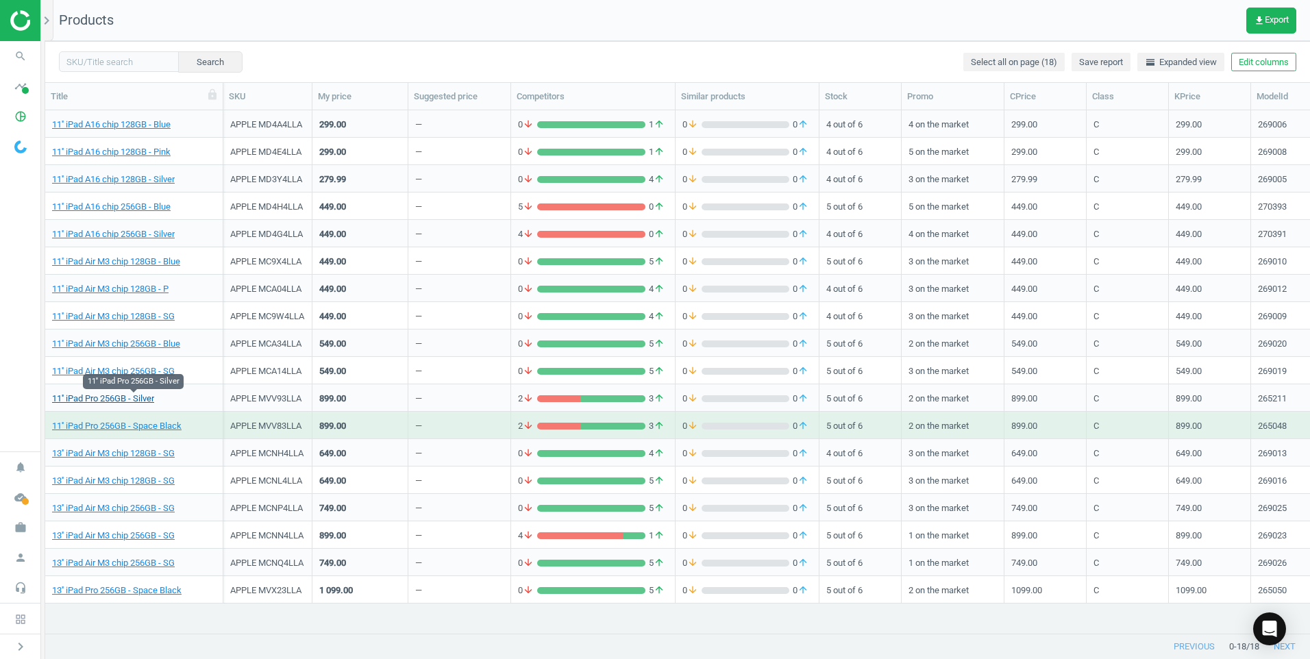
click at [143, 395] on link "11'' iPad Pro 256GB - Silver" at bounding box center [103, 399] width 102 height 12
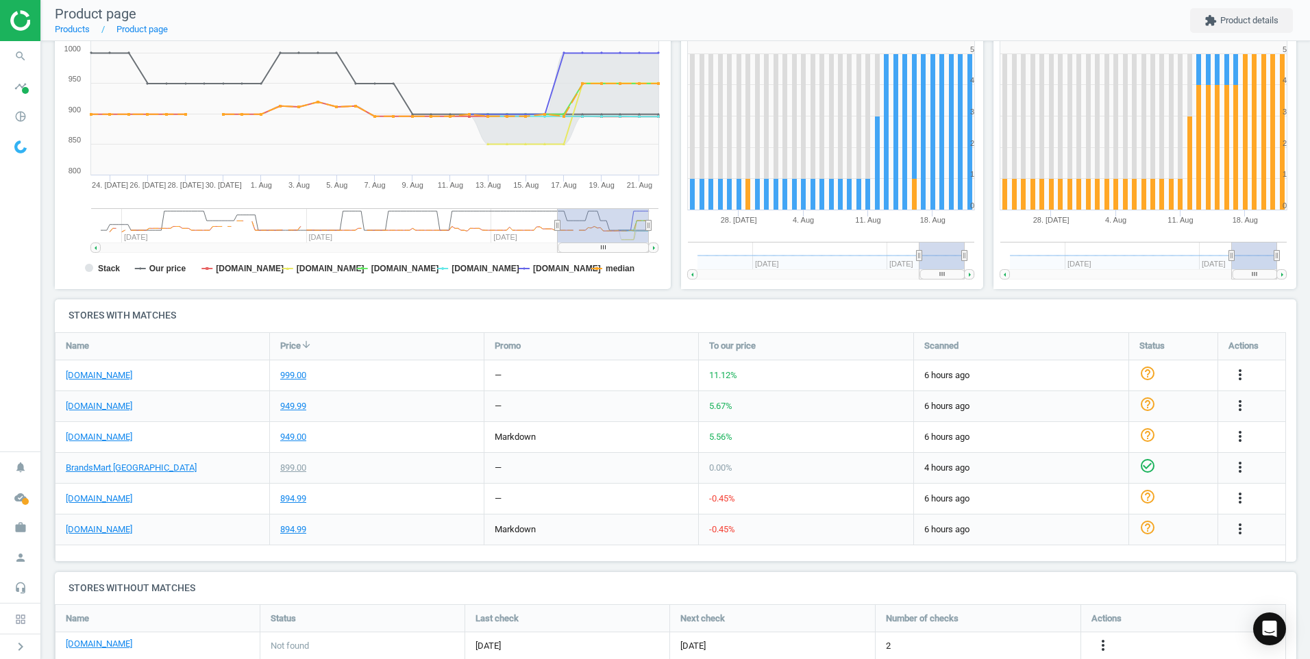
scroll to position [206, 0]
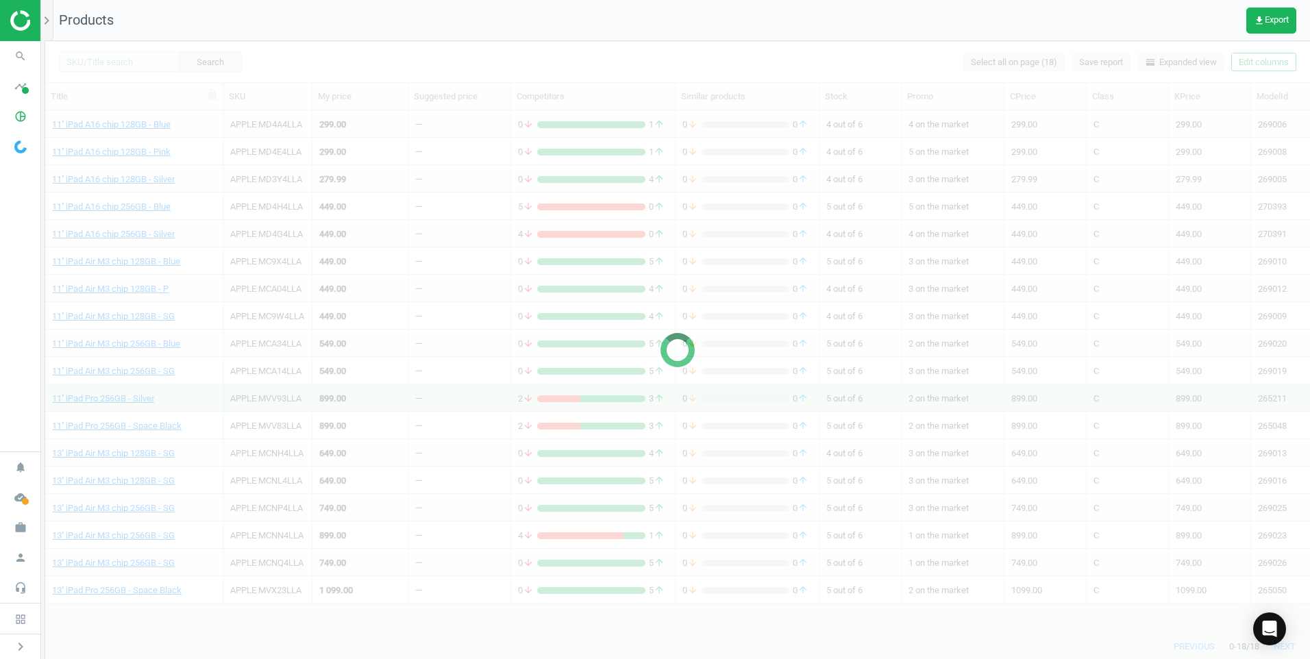
scroll to position [502, 1255]
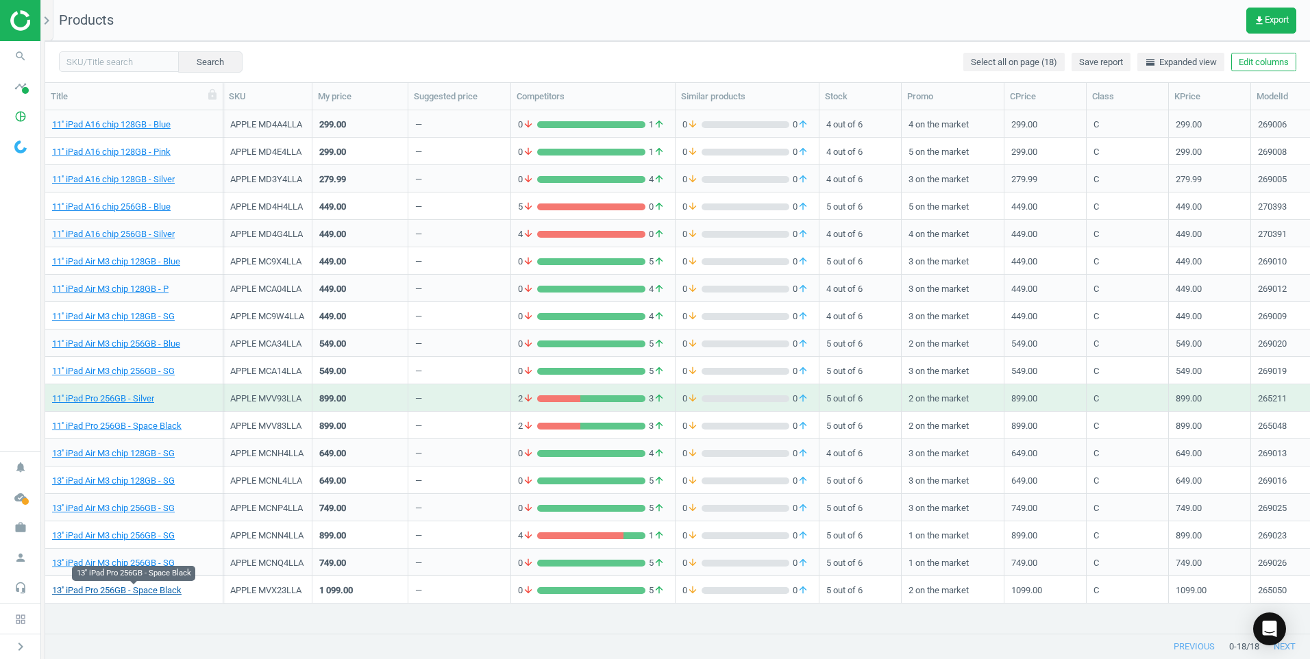
click at [138, 592] on link "13'' iPad Pro 256GB - Space Black" at bounding box center [117, 591] width 130 height 12
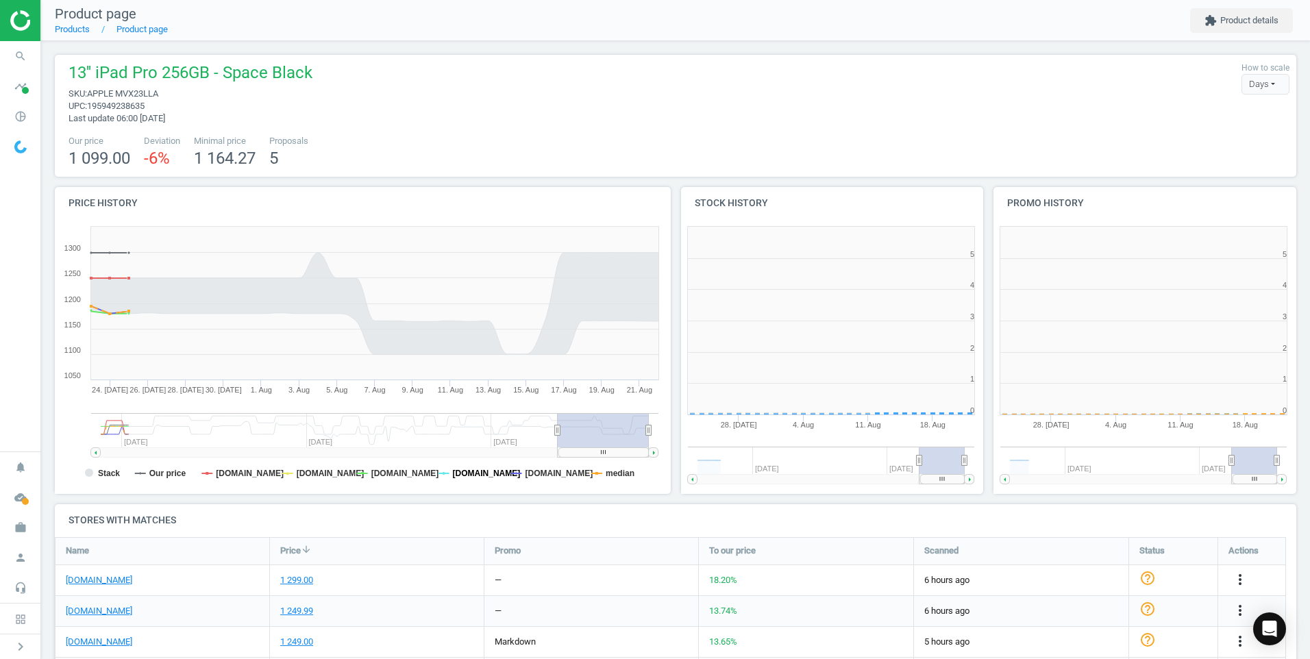
scroll to position [7, 7]
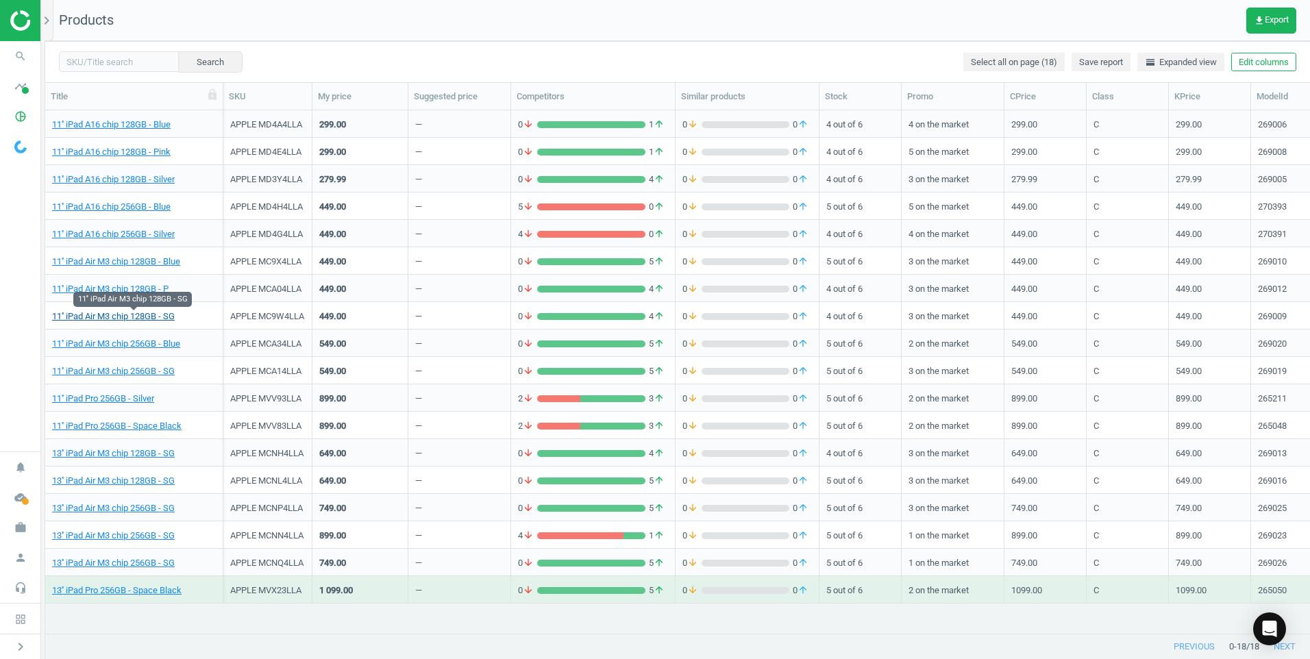
click at [140, 312] on link "11'' iPad Air M3 chip 128GB - SG" at bounding box center [113, 316] width 123 height 12
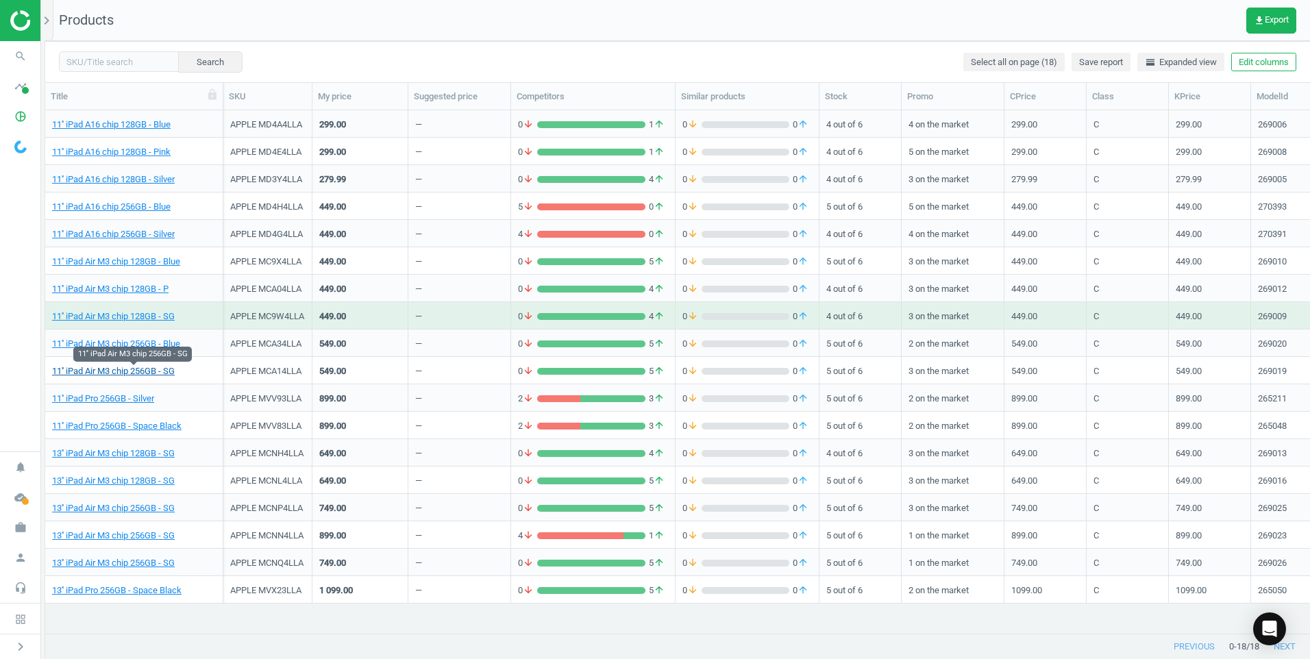
click at [158, 372] on link "11'' iPad Air M3 chip 256GB - SG" at bounding box center [113, 371] width 123 height 12
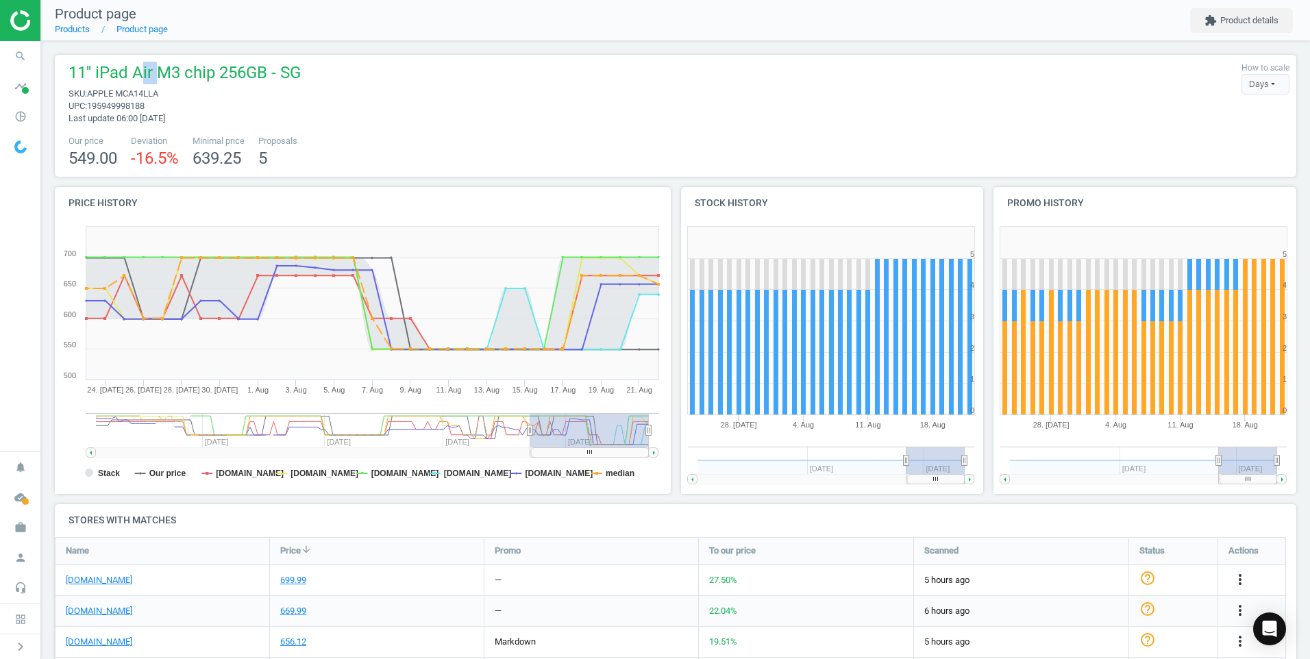
drag, startPoint x: 158, startPoint y: 87, endPoint x: 145, endPoint y: 87, distance: 13.7
click at [145, 87] on span "11'' iPad Air M3 chip 256GB - SG" at bounding box center [185, 75] width 232 height 26
drag, startPoint x: 145, startPoint y: 87, endPoint x: 172, endPoint y: 106, distance: 33.5
click at [173, 106] on span "upc : 195949998188" at bounding box center [185, 106] width 232 height 12
drag, startPoint x: 166, startPoint y: 96, endPoint x: 119, endPoint y: 96, distance: 46.6
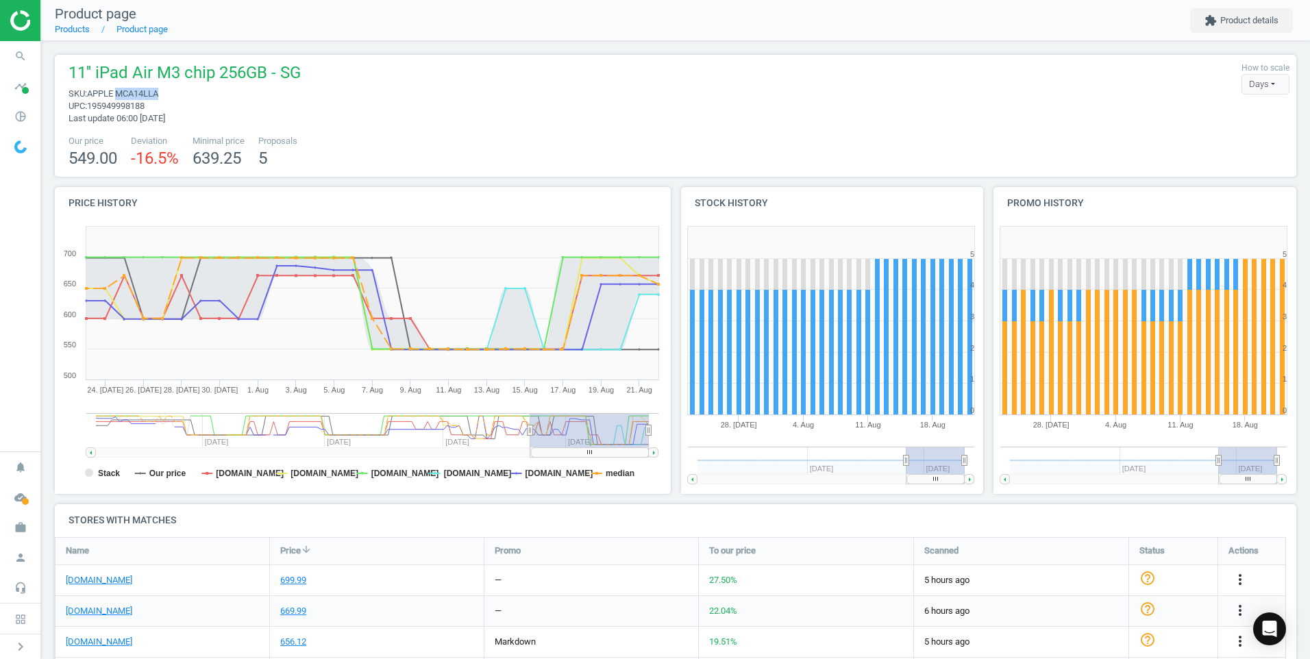
click at [119, 96] on span "sku : APPLE MCA14LLA" at bounding box center [185, 94] width 232 height 12
drag, startPoint x: 119, startPoint y: 96, endPoint x: 129, endPoint y: 93, distance: 10.0
copy span "MCA14LLA"
click at [447, 147] on div "Our price 549.00 Deviation -16.5 % Minimal price 639.25 Proposals 5" at bounding box center [676, 152] width 1228 height 35
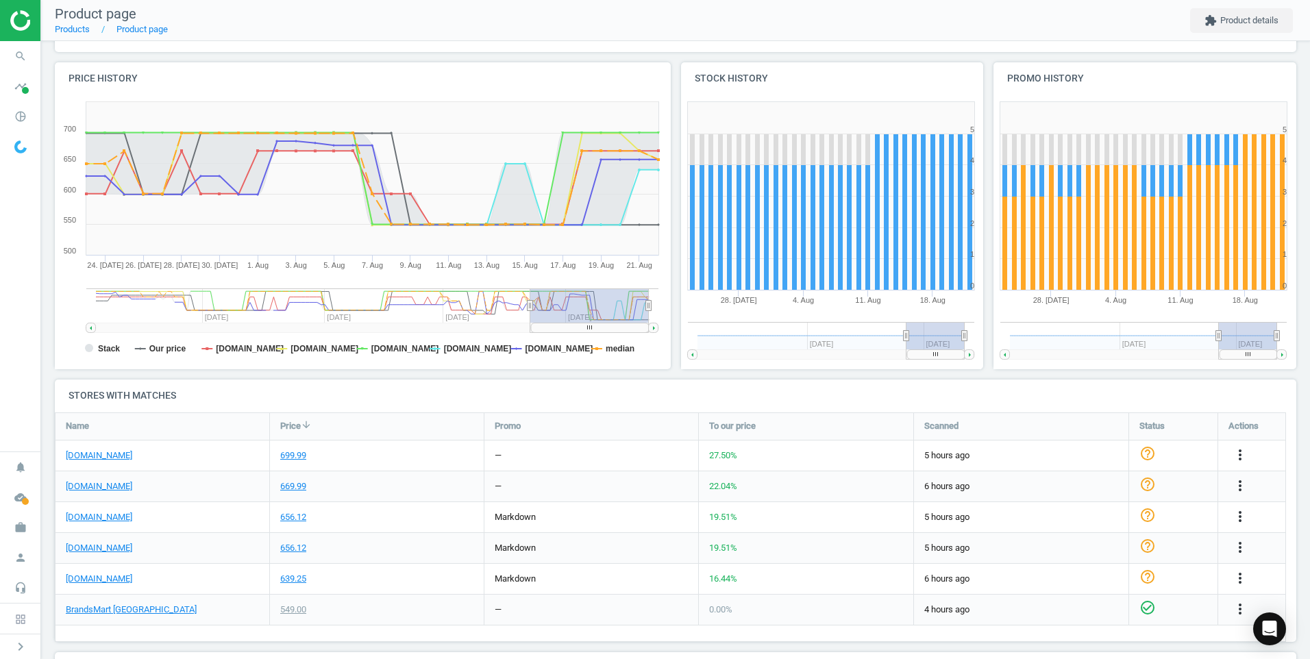
scroll to position [137, 0]
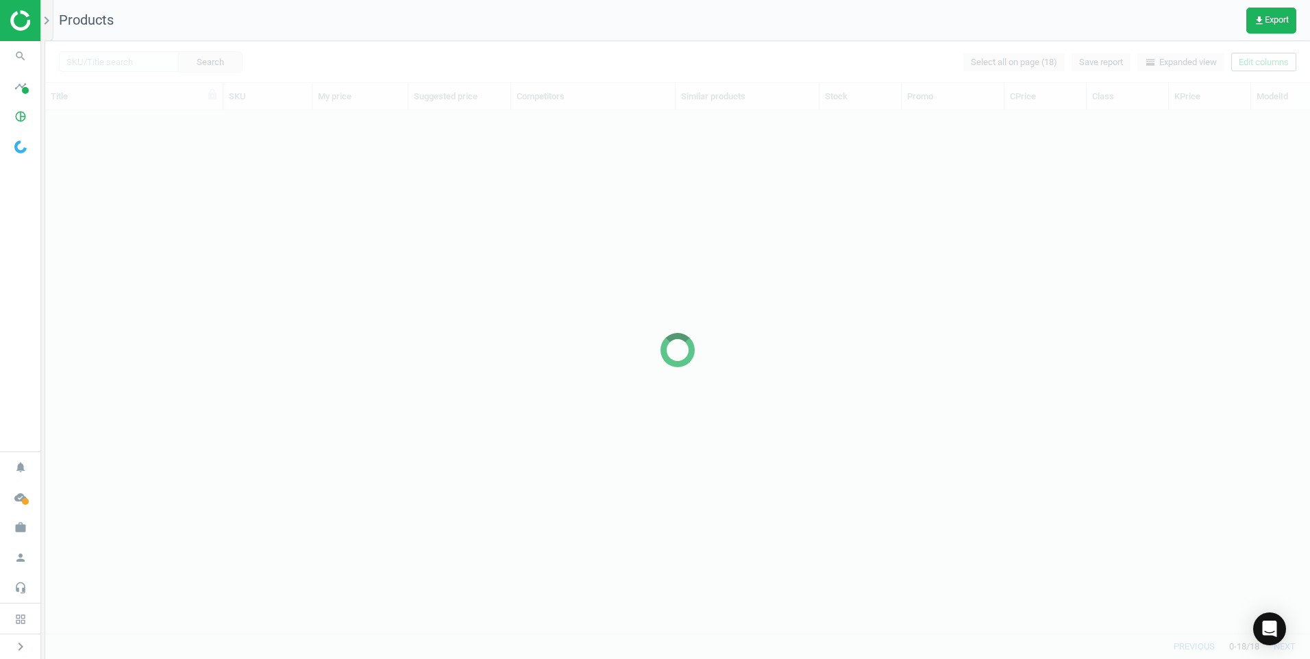
scroll to position [502, 1255]
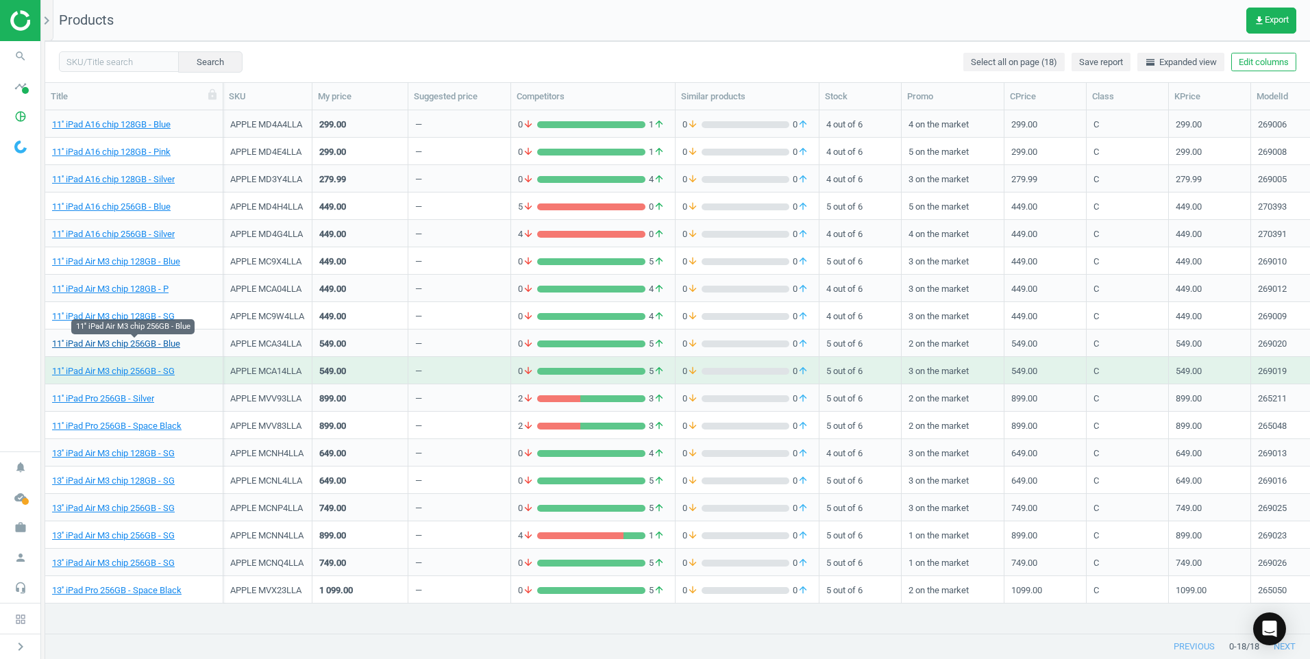
click at [171, 346] on link "11'' iPad Air M3 chip 256GB - Blue" at bounding box center [116, 344] width 128 height 12
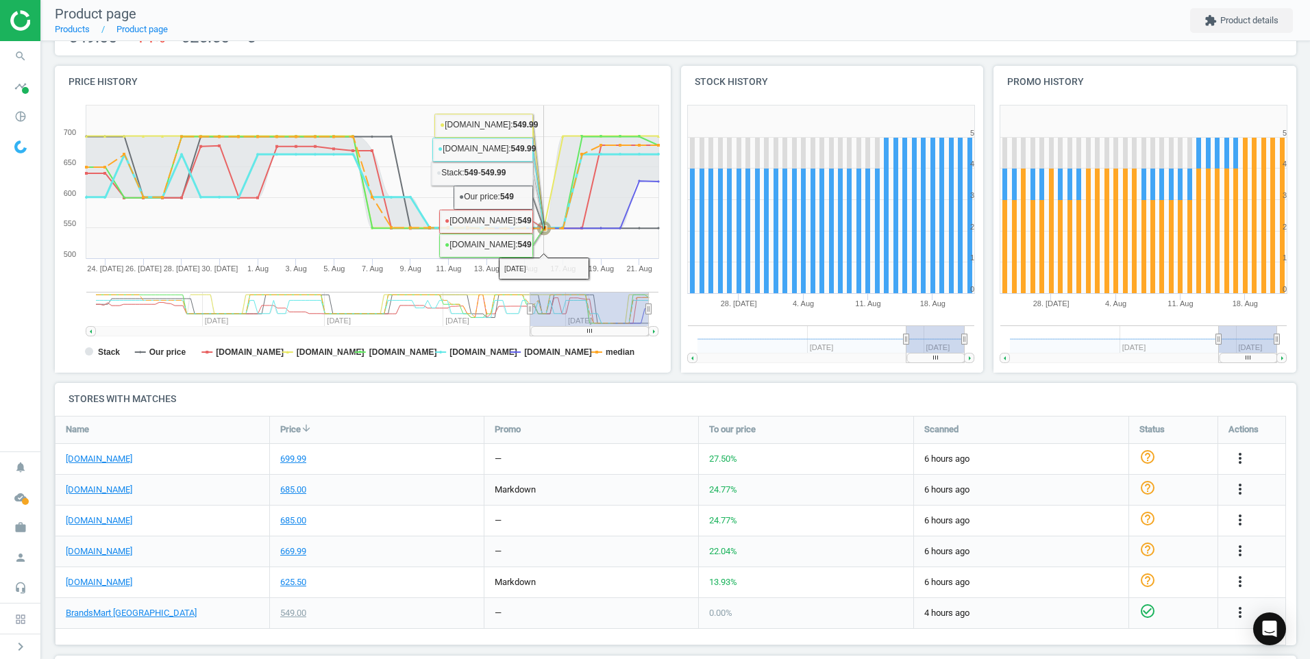
scroll to position [137, 0]
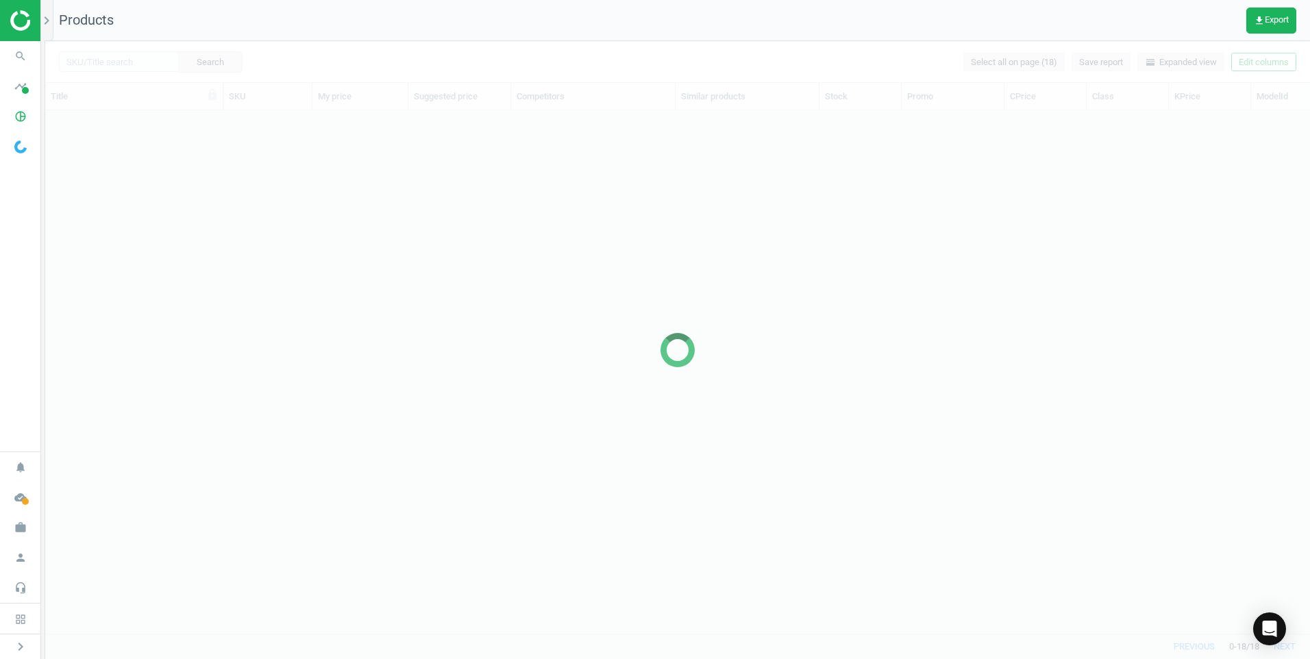
scroll to position [502, 1255]
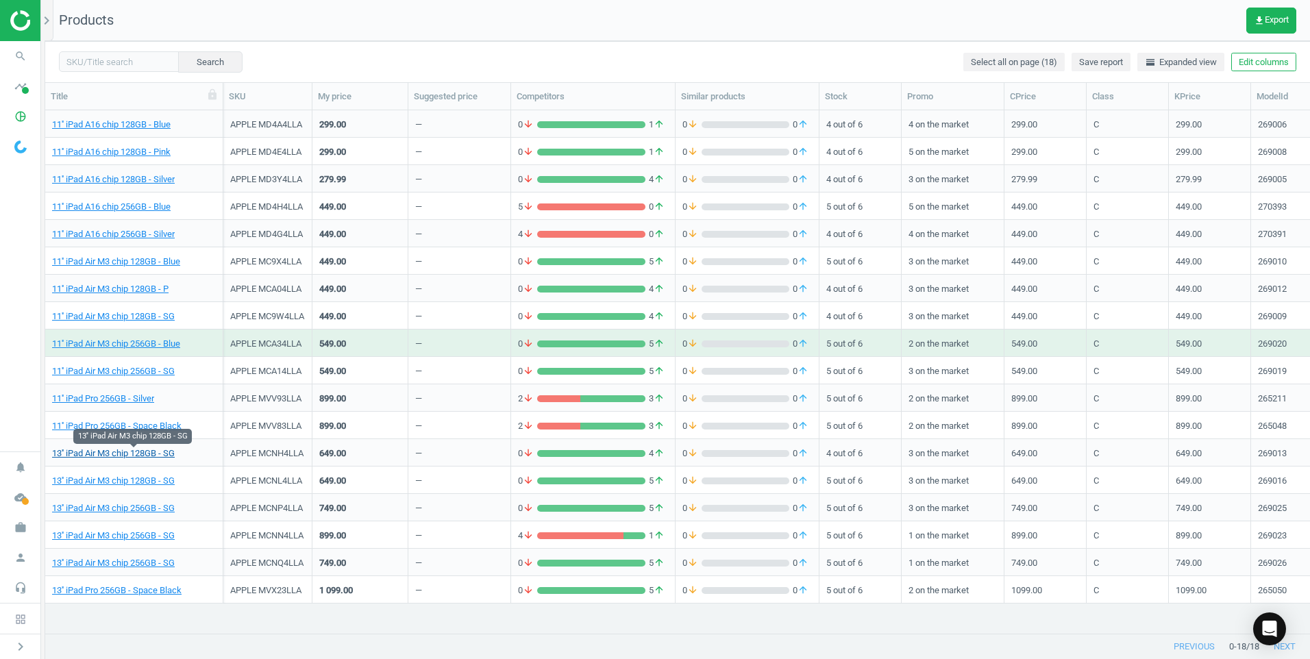
click at [158, 453] on link "13'' iPad Air M3 chip 128GB - SG" at bounding box center [113, 453] width 123 height 12
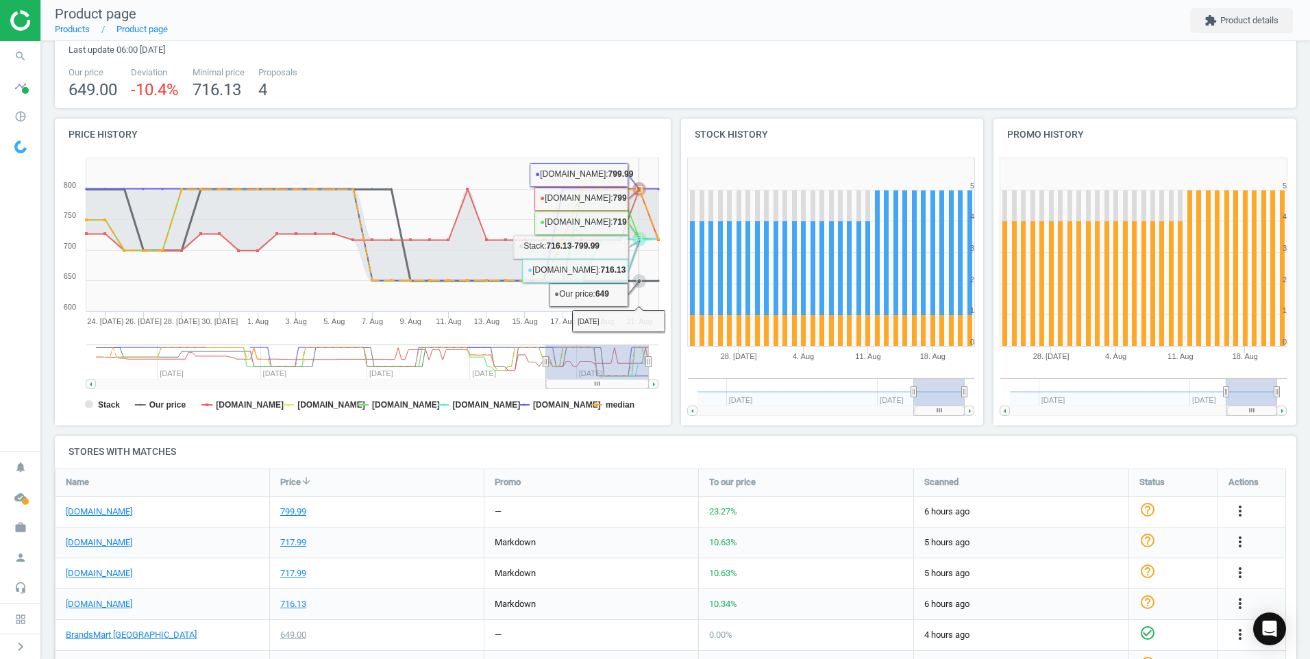
scroll to position [137, 0]
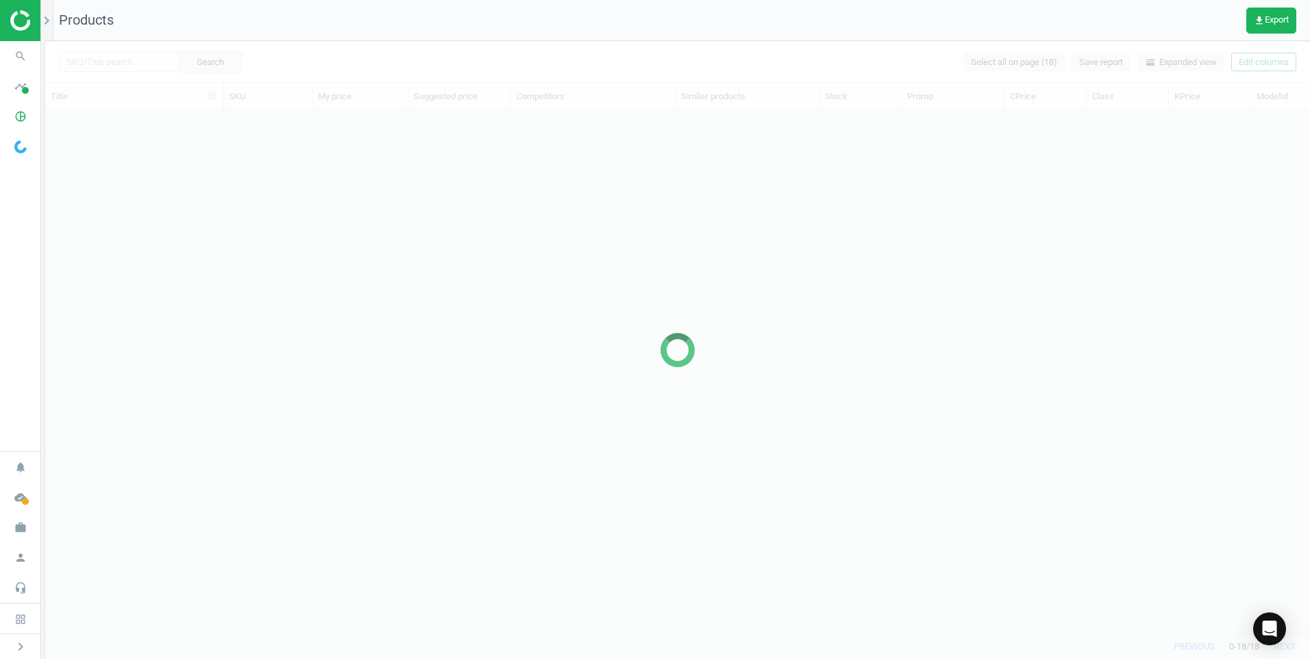
scroll to position [502, 1255]
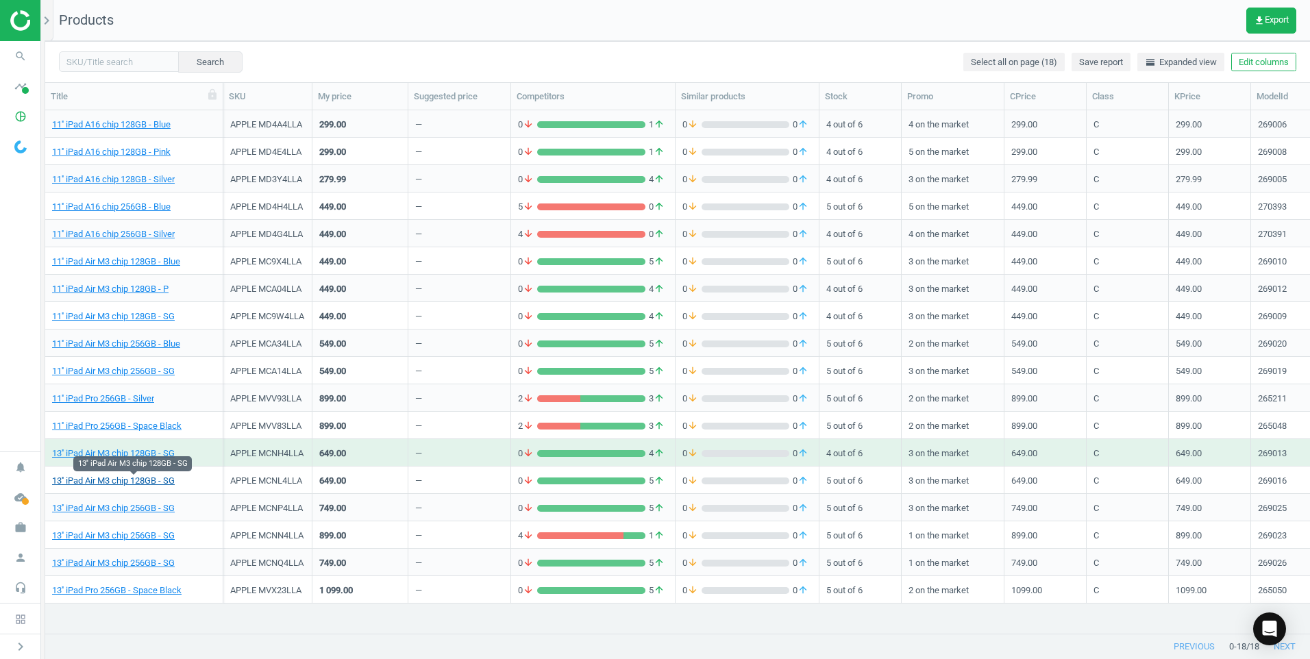
click at [161, 482] on link "13'' iPad Air M3 chip 128GB - SG" at bounding box center [113, 481] width 123 height 12
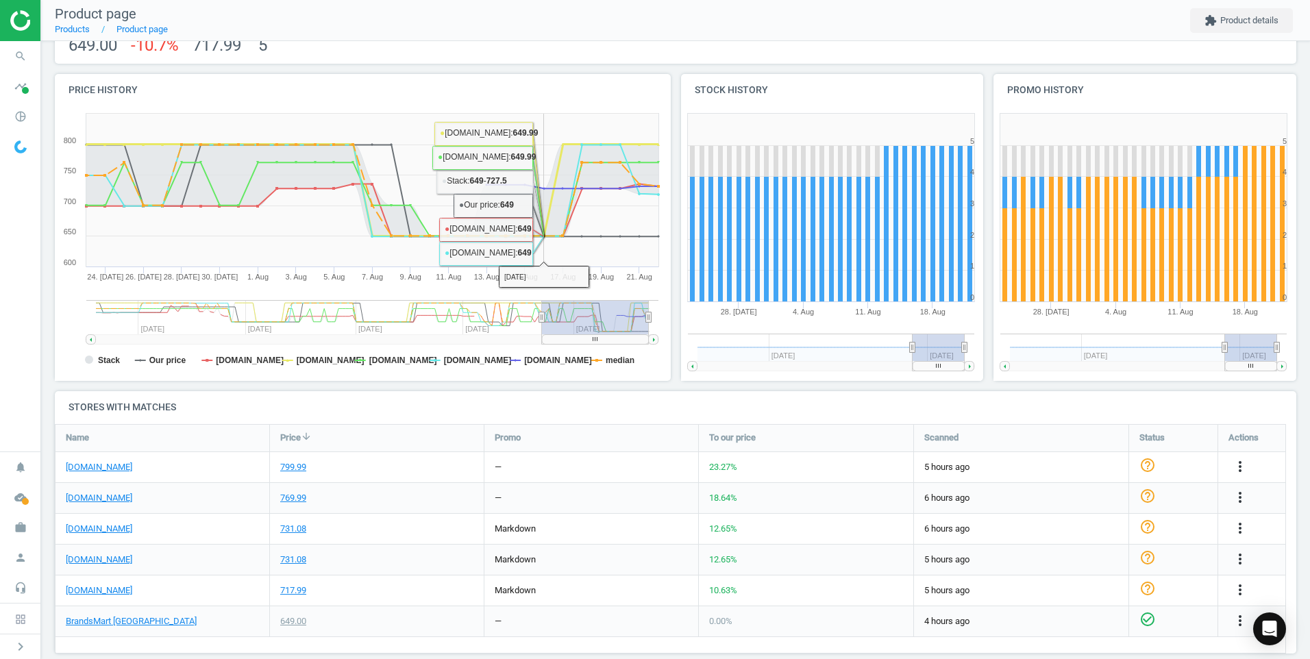
scroll to position [137, 0]
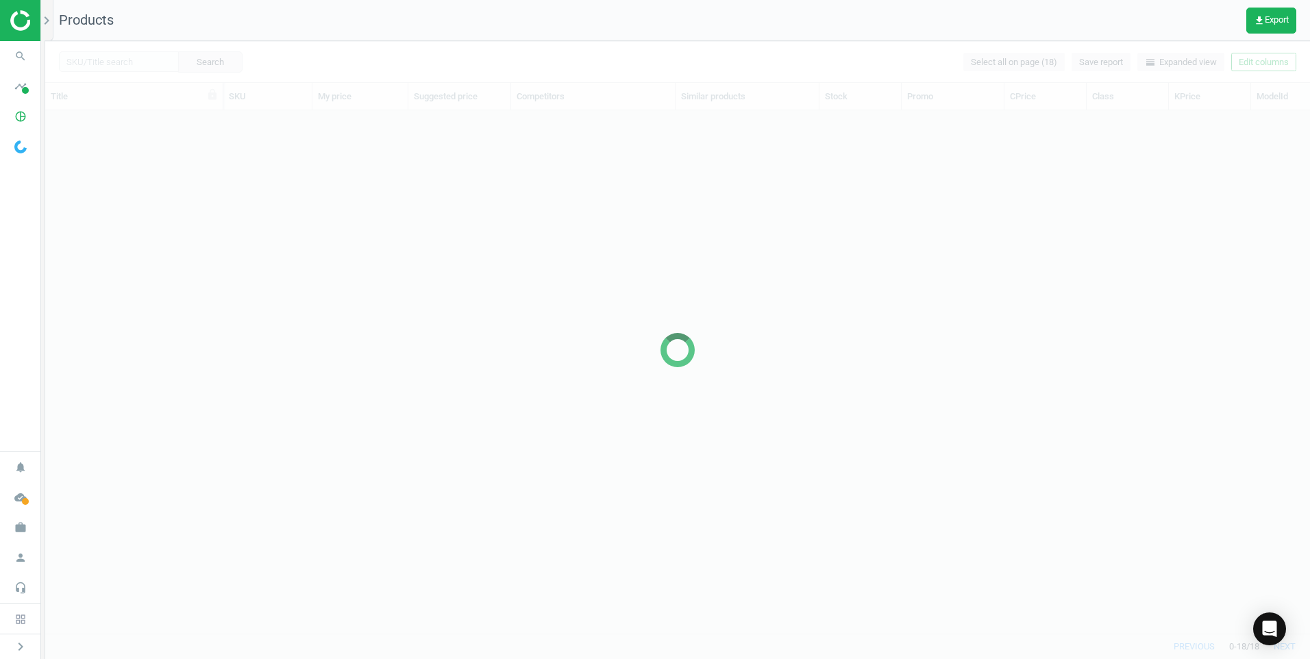
scroll to position [11, 11]
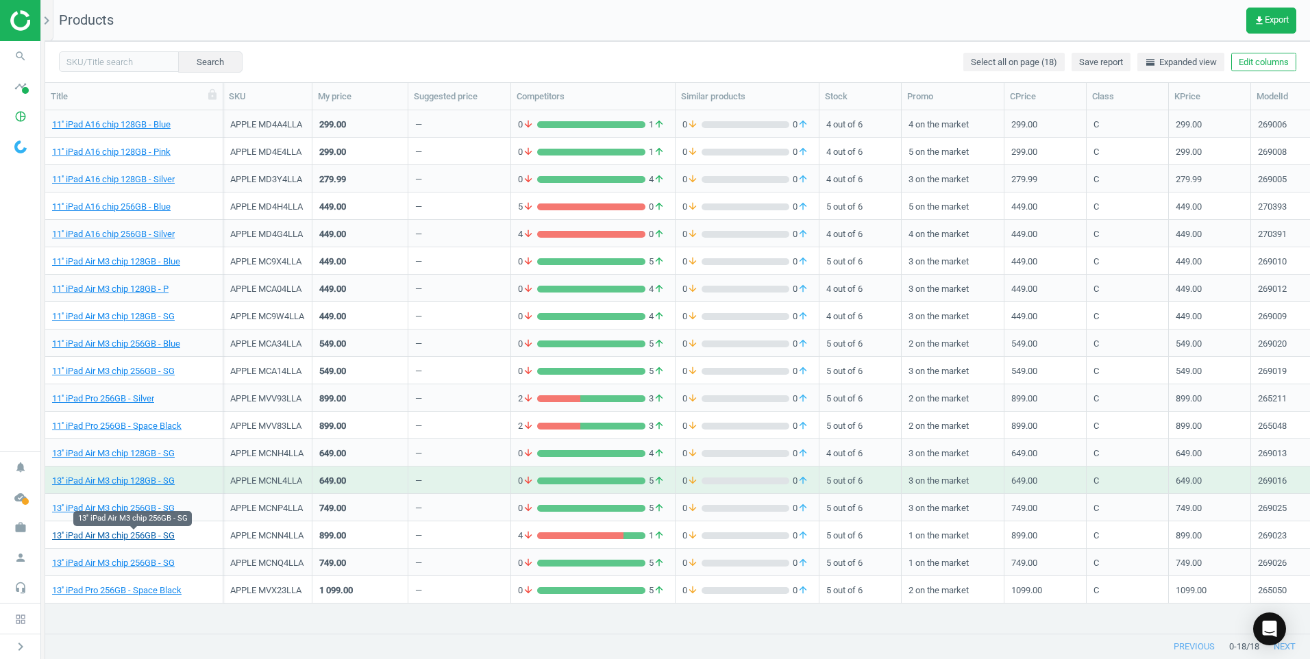
click at [138, 536] on link "13'' iPad Air M3 chip 256GB - SG" at bounding box center [113, 536] width 123 height 12
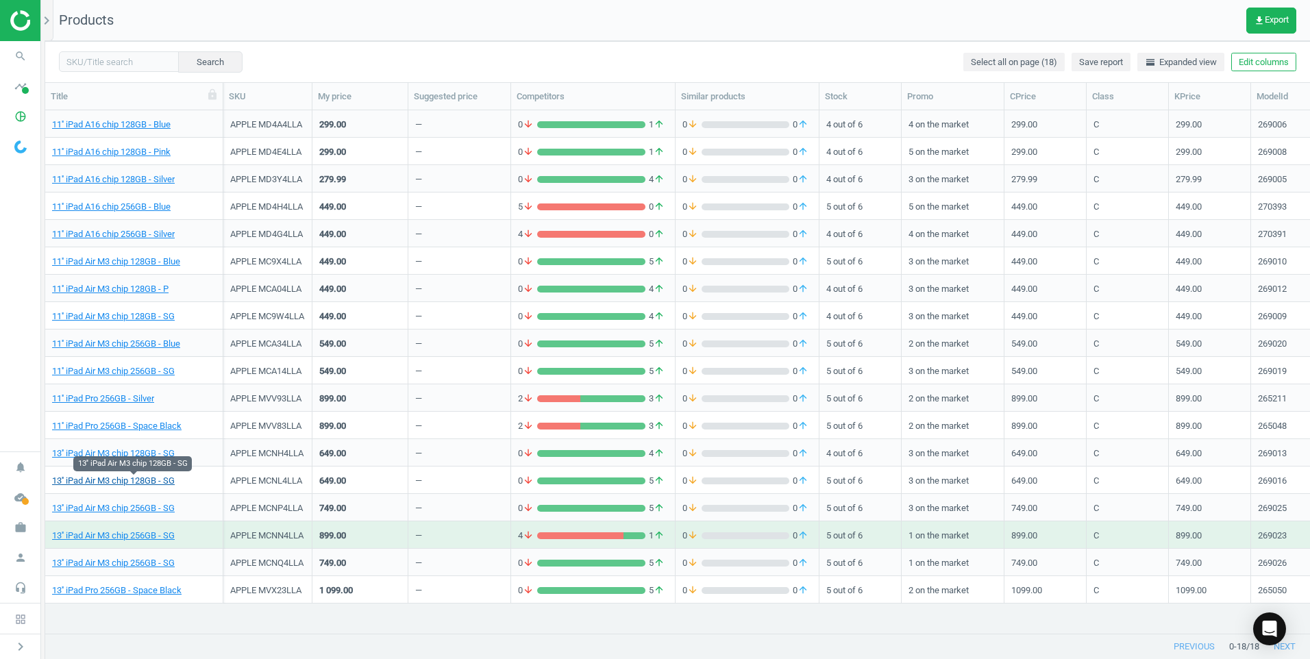
click at [154, 482] on link "13'' iPad Air M3 chip 128GB - SG" at bounding box center [113, 481] width 123 height 12
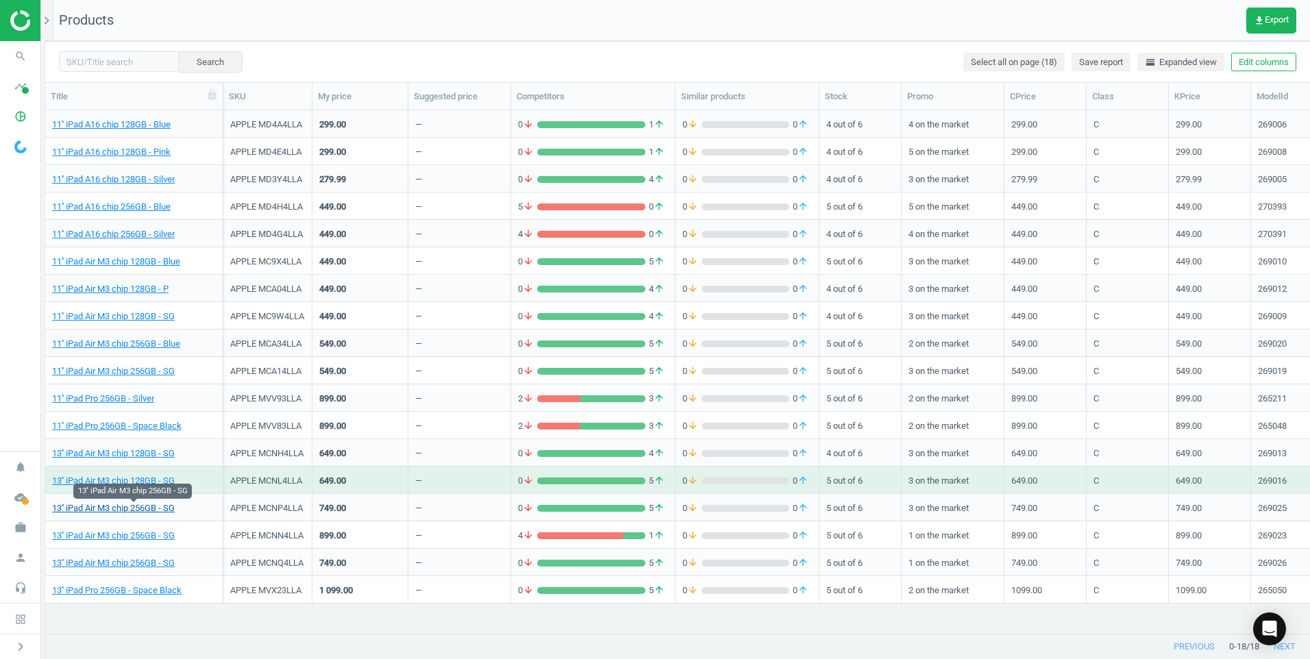
click at [137, 504] on link "13'' iPad Air M3 chip 256GB - SG" at bounding box center [113, 508] width 123 height 12
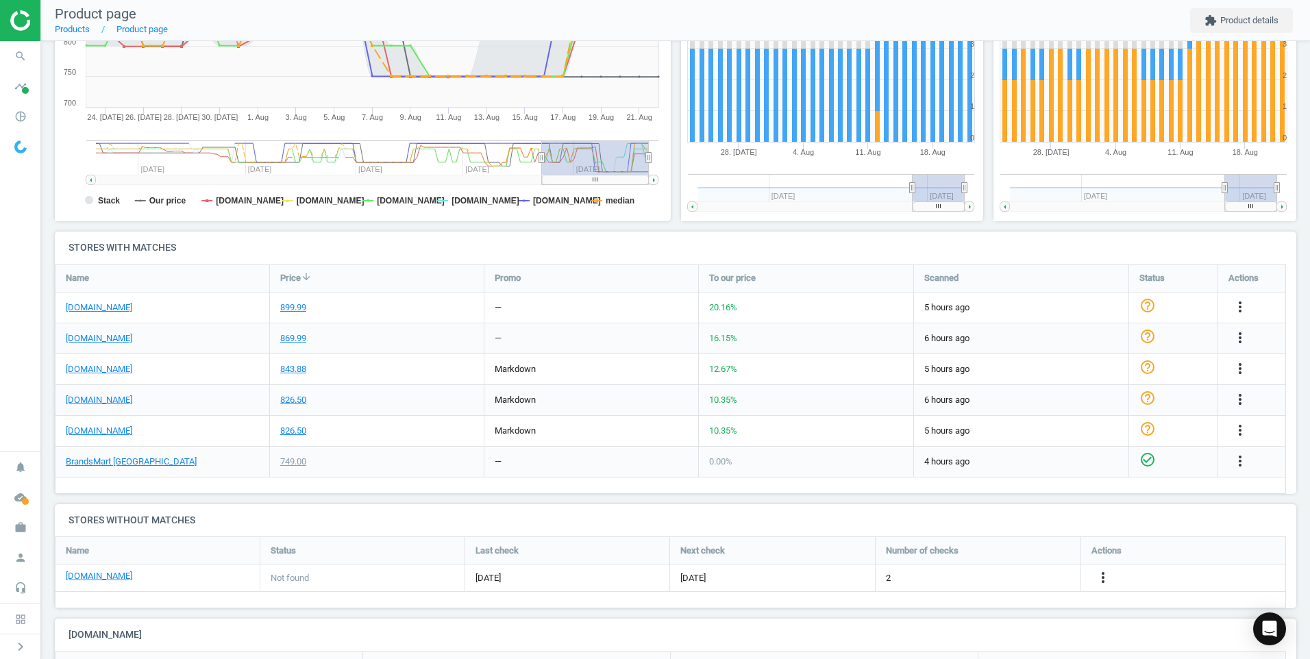
scroll to position [274, 0]
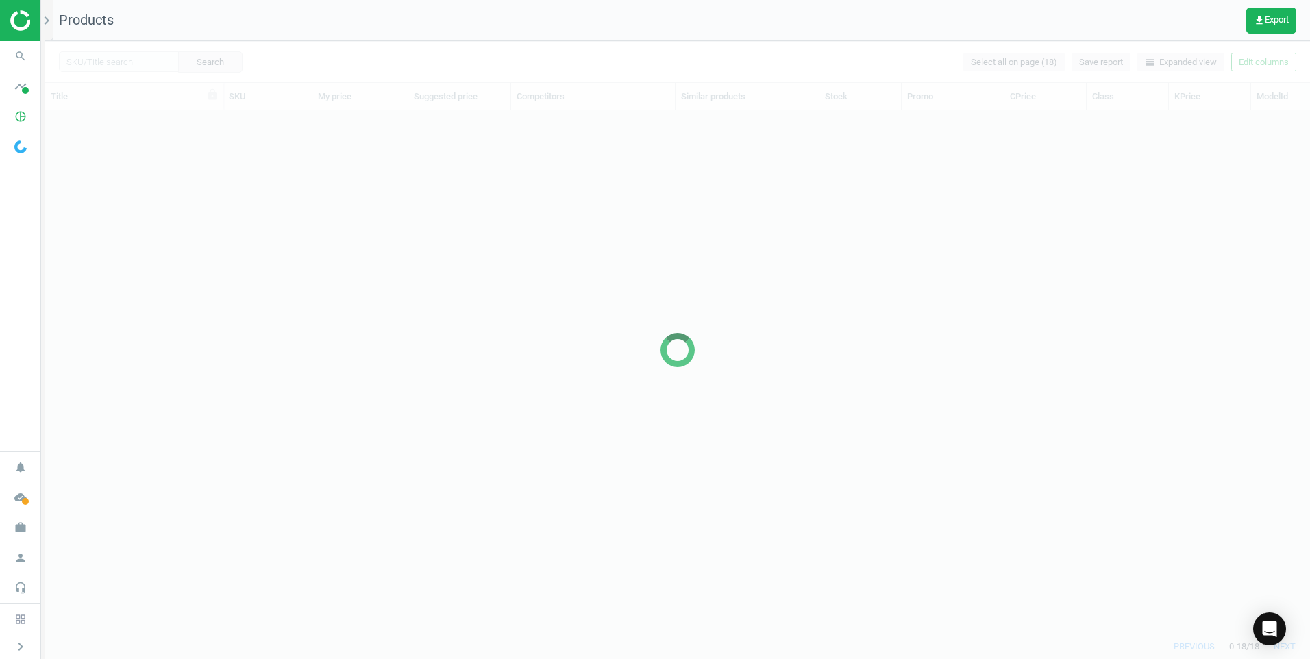
scroll to position [502, 1255]
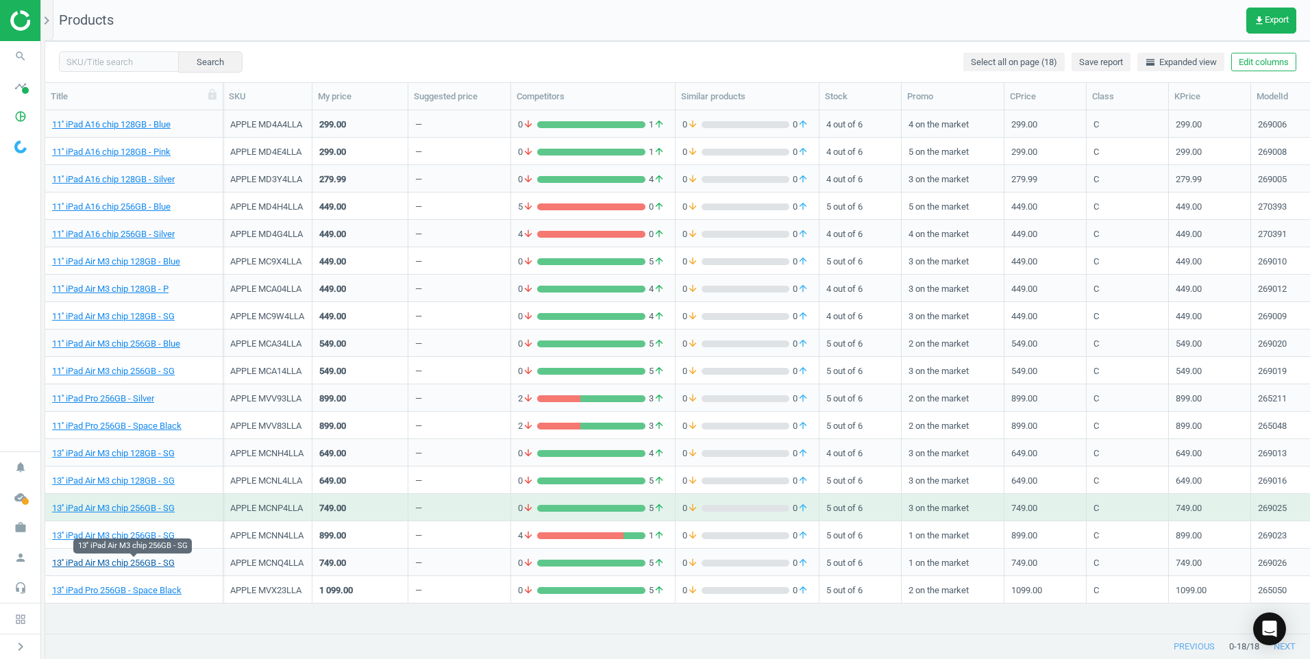
click at [157, 561] on link "13'' iPad Air M3 chip 256GB - SG" at bounding box center [113, 563] width 123 height 12
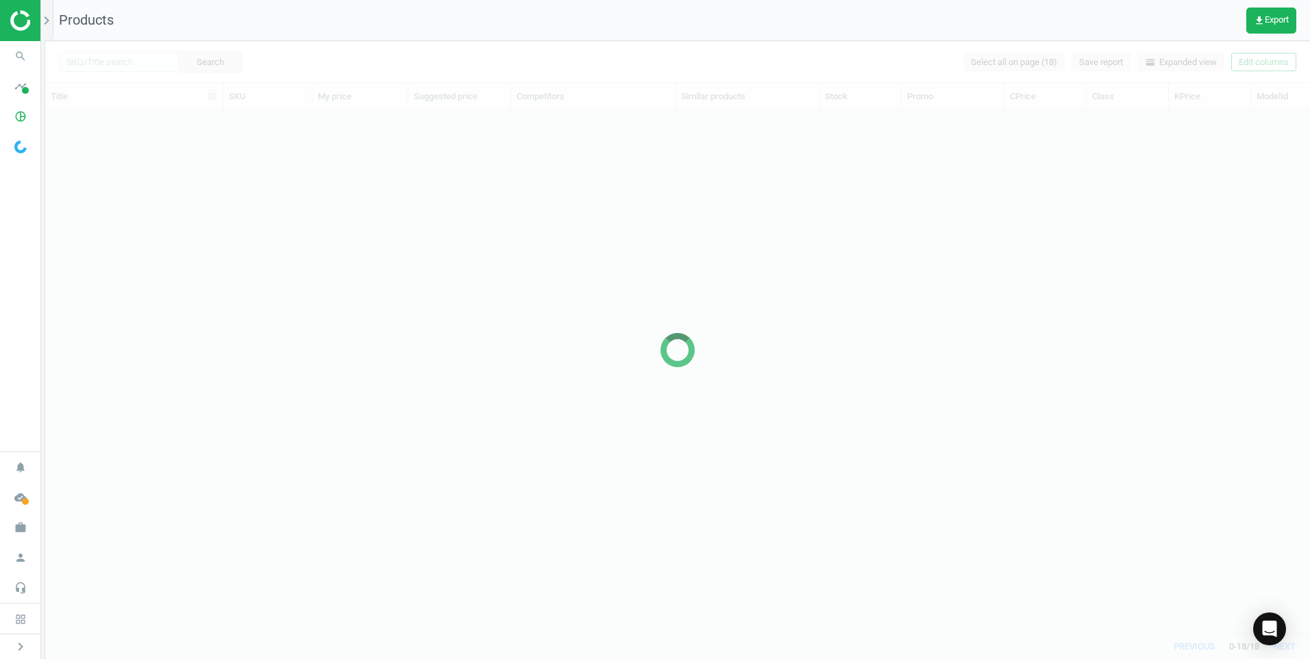
scroll to position [502, 1255]
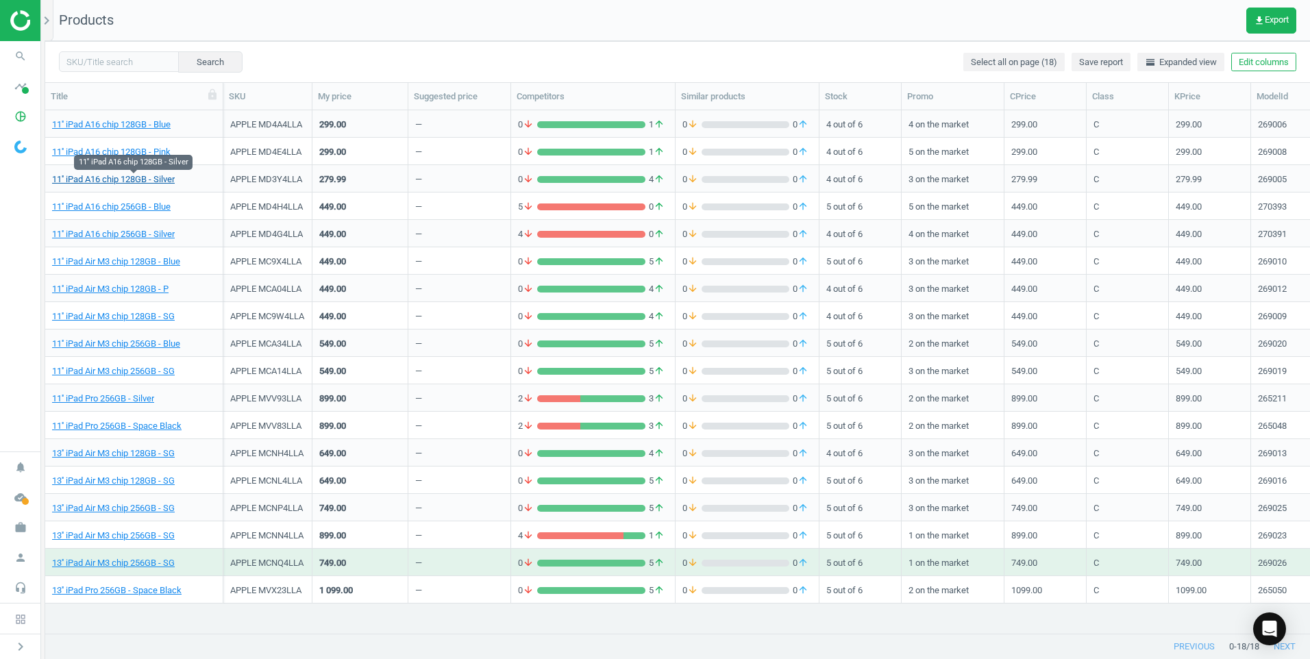
click at [140, 177] on link "11'' iPad A16 chip 128GB - Silver" at bounding box center [113, 179] width 123 height 12
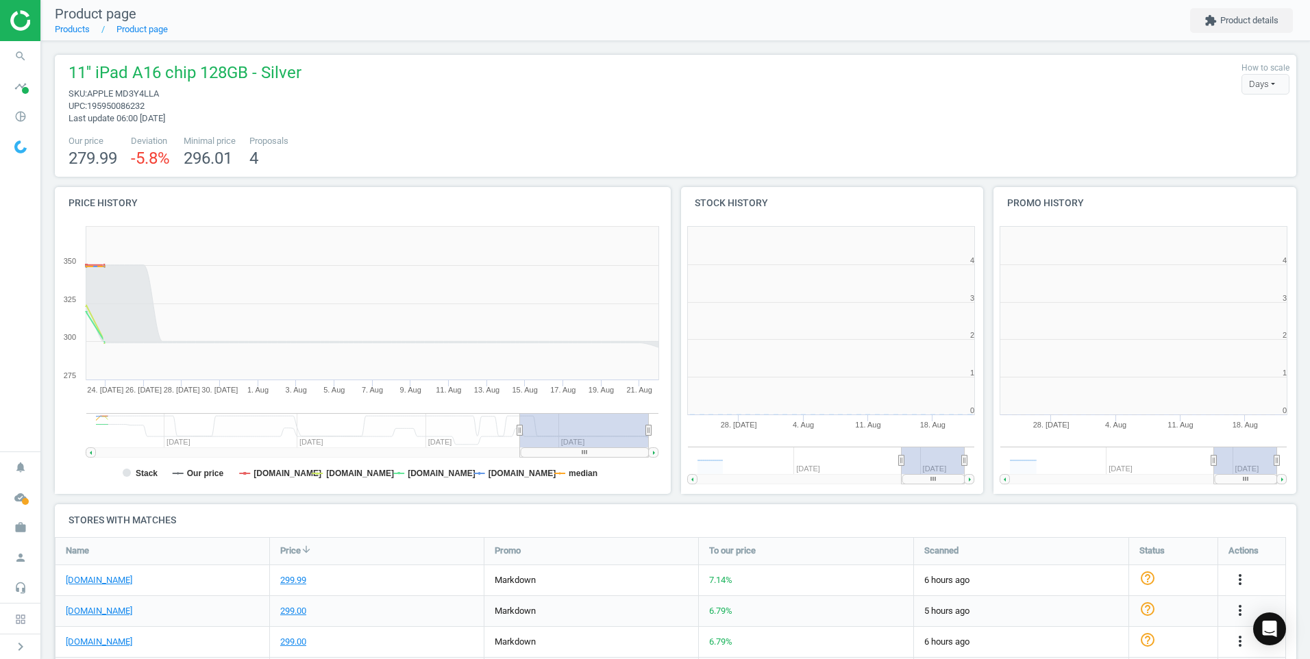
scroll to position [121, 1253]
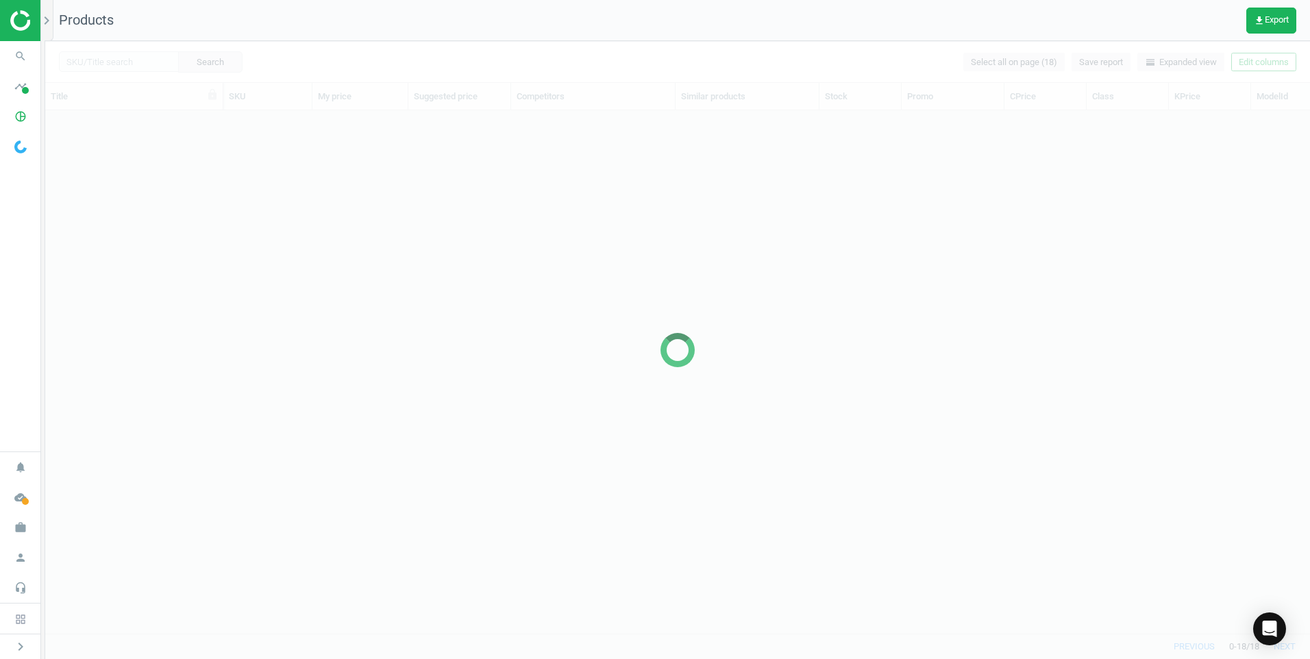
scroll to position [502, 1255]
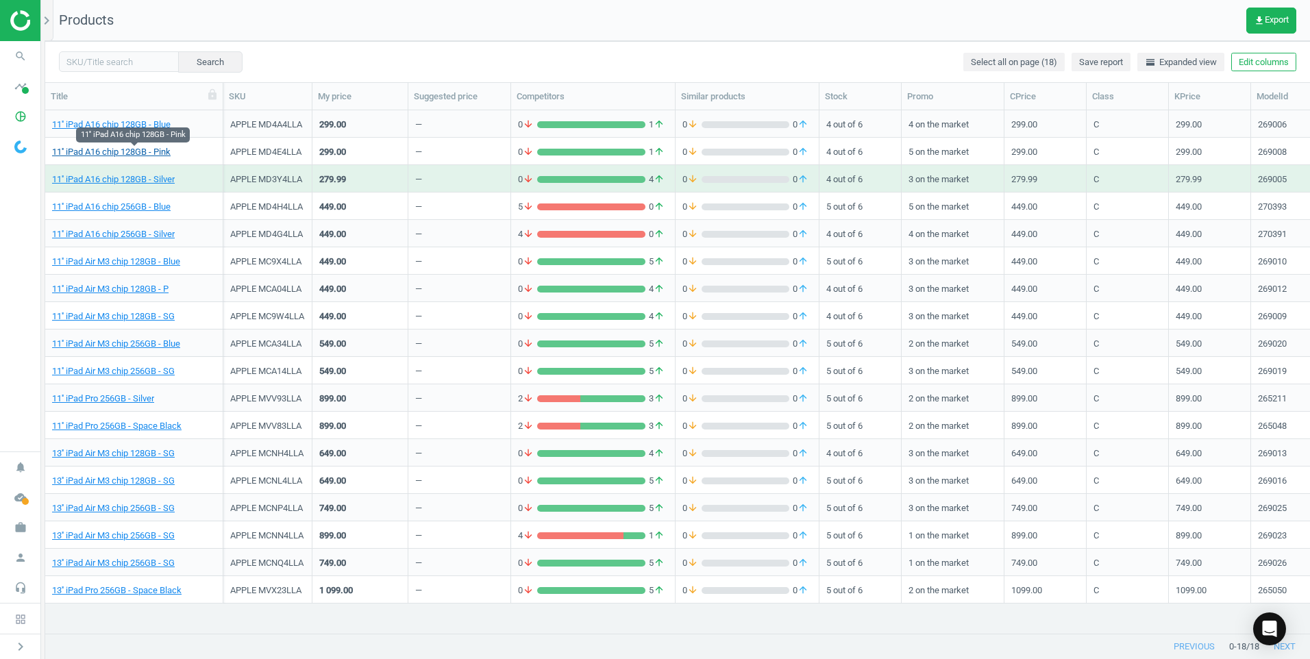
click at [95, 149] on link "11'' iPad A16 chip 128GB - Pink" at bounding box center [111, 152] width 119 height 12
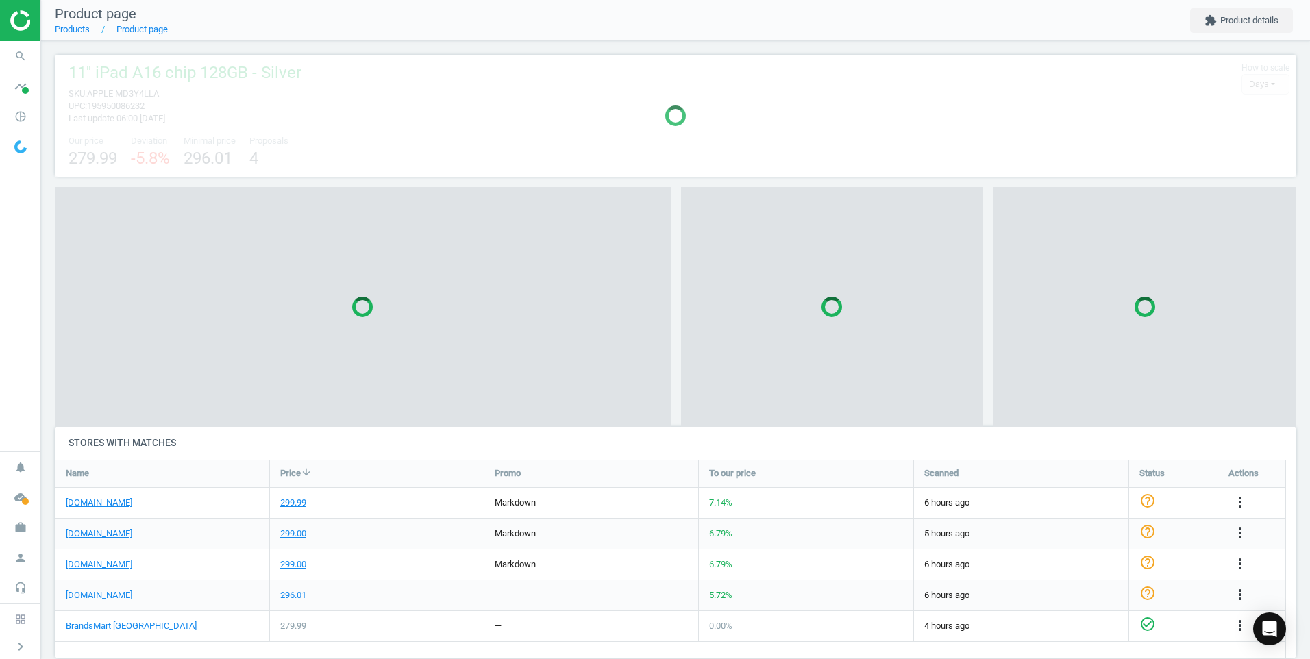
scroll to position [203, 1253]
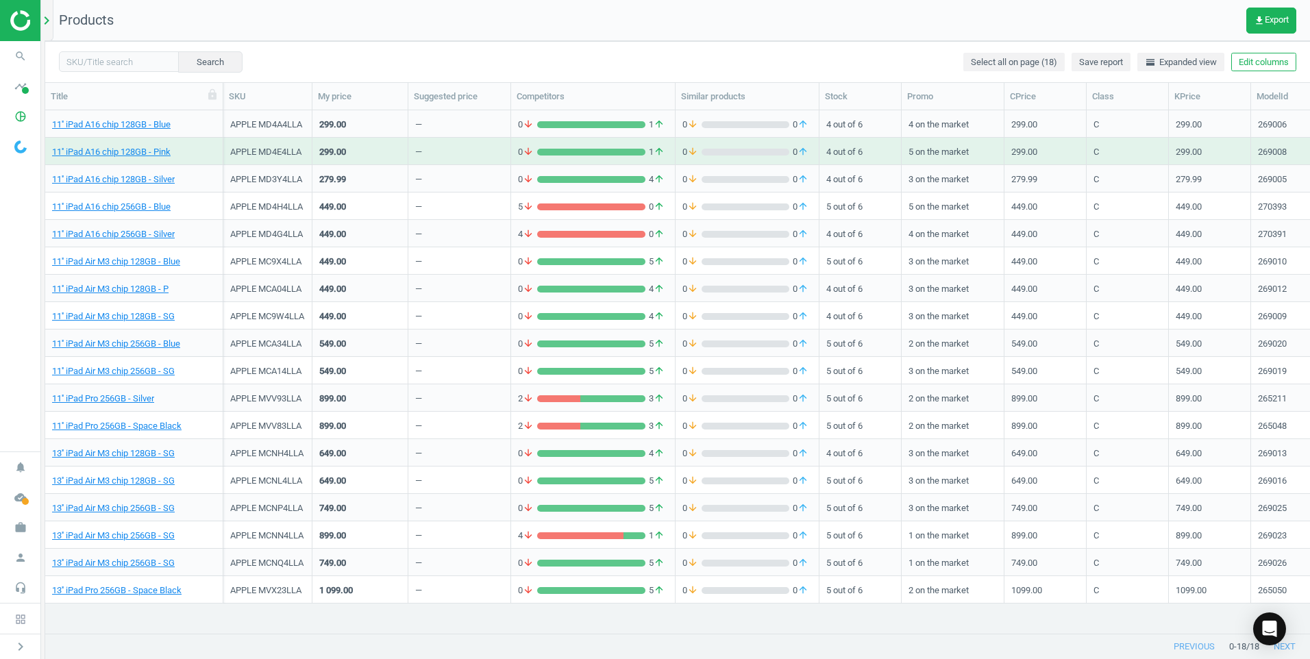
click at [47, 18] on icon "chevron_right" at bounding box center [46, 20] width 16 height 16
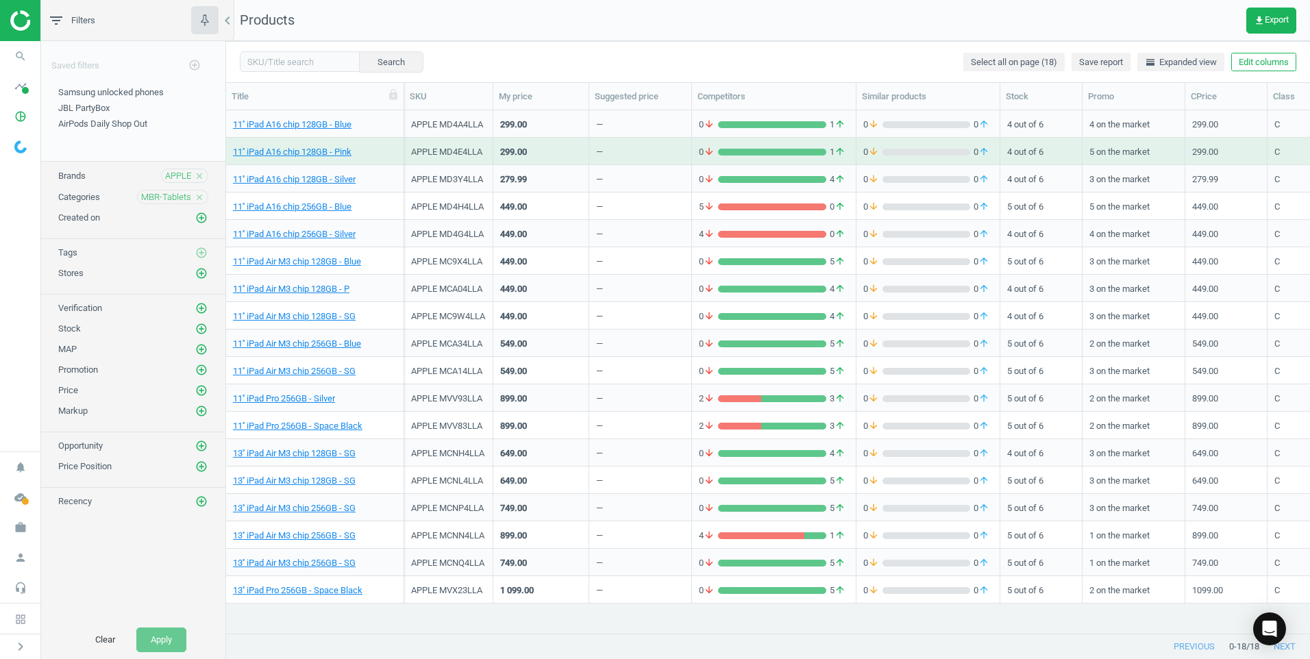
click at [199, 194] on icon "close" at bounding box center [200, 198] width 10 height 10
click at [201, 194] on icon "add_circle_outline" at bounding box center [201, 197] width 12 height 12
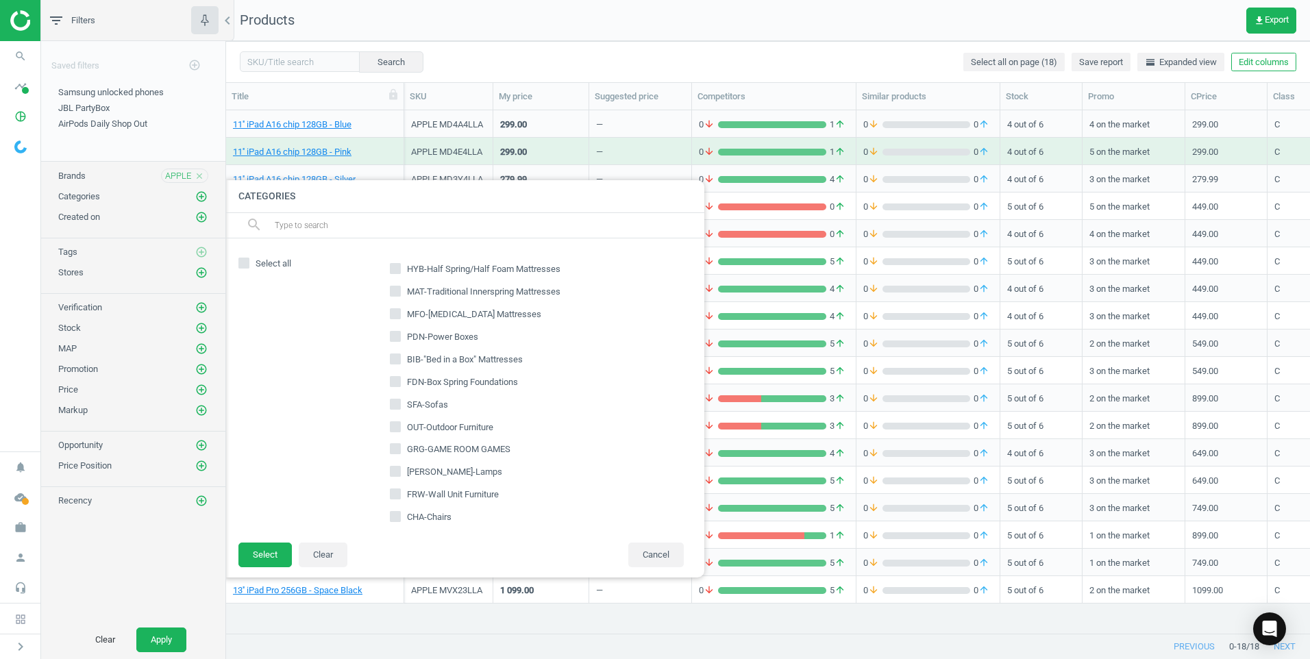
click at [311, 229] on input "text" at bounding box center [483, 225] width 421 height 22
type input "smw"
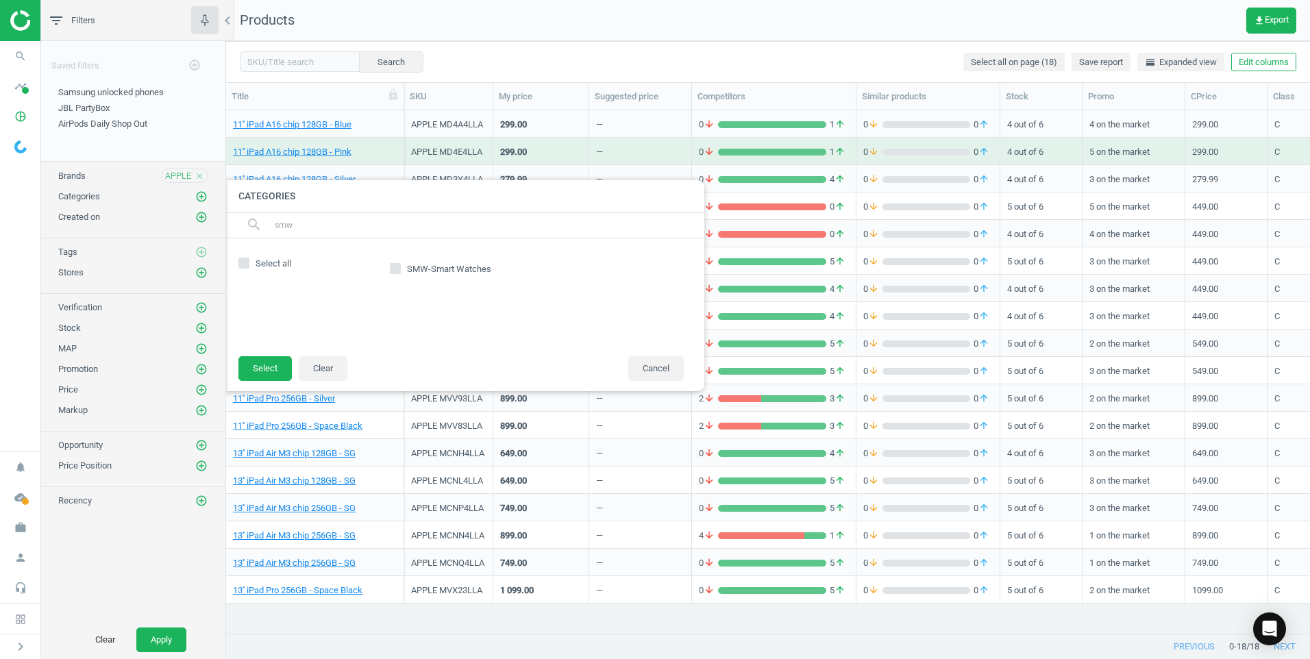
click at [405, 275] on label "SMW-Smart Watches" at bounding box center [442, 269] width 104 height 19
click at [400, 273] on input "SMW-Smart Watches" at bounding box center [395, 268] width 9 height 9
checkbox input "true"
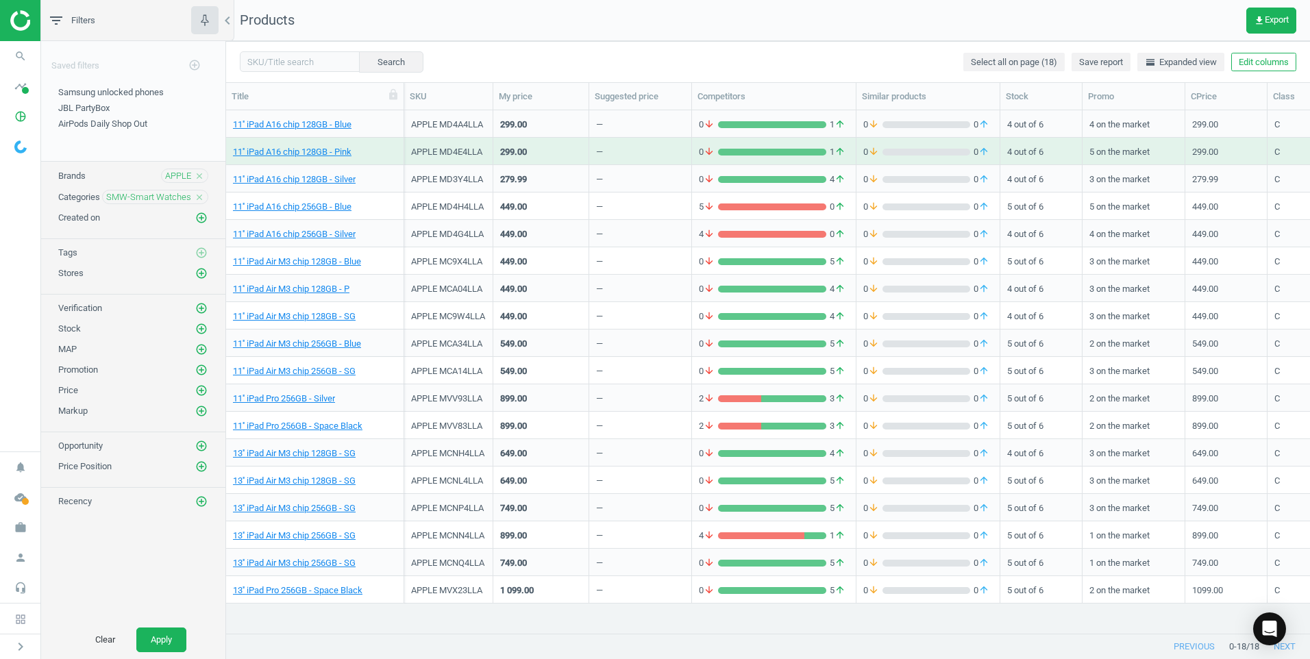
scroll to position [502, 1074]
click at [172, 636] on button "Apply" at bounding box center [161, 640] width 50 height 25
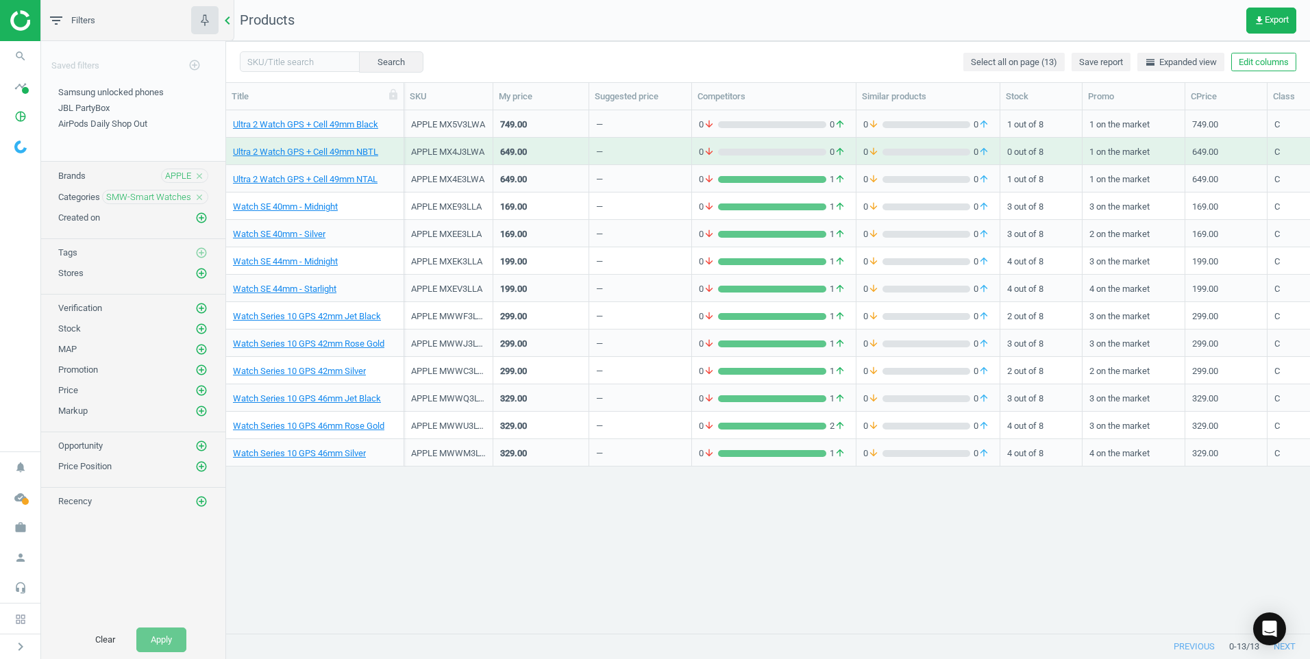
click at [231, 25] on icon "chevron_left" at bounding box center [227, 20] width 16 height 16
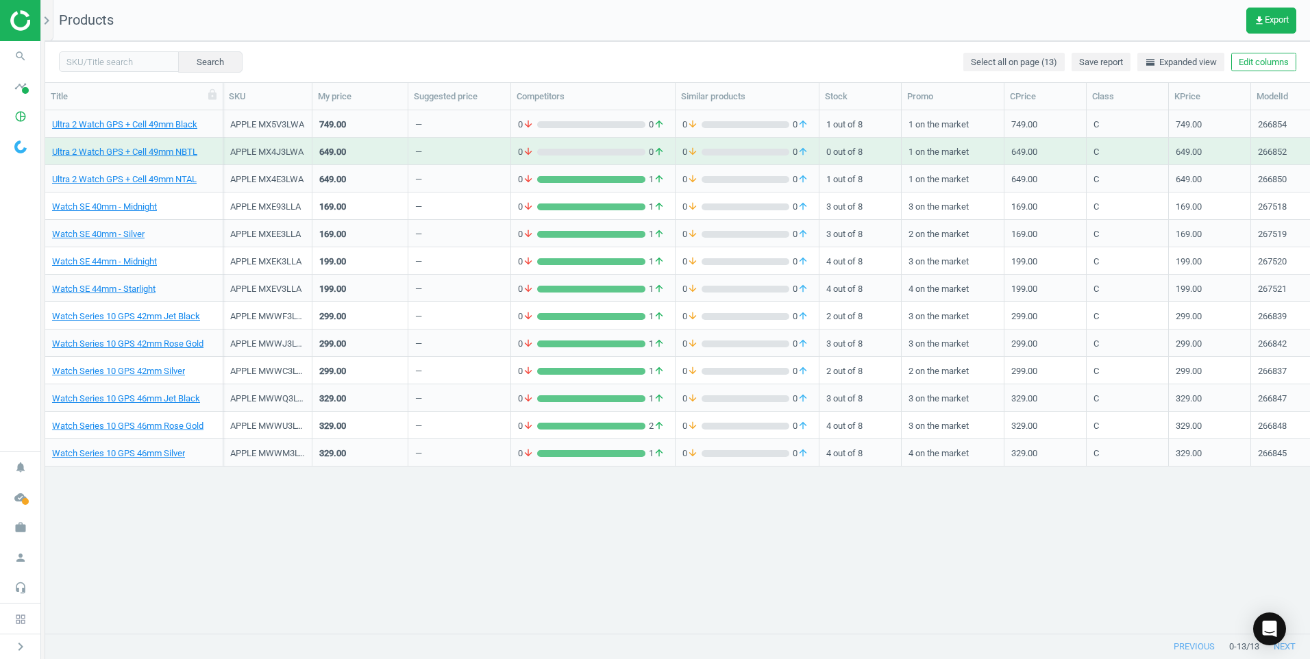
click at [140, 526] on div "Ultra 2 Watch GPS + Cell 49mm Black APPLE MX5V3LWA 749.00 — 0 arrow_downward 0 …" at bounding box center [677, 366] width 1265 height 513
click at [162, 367] on link "Watch Series 10 GPS 42mm Silver" at bounding box center [118, 371] width 133 height 12
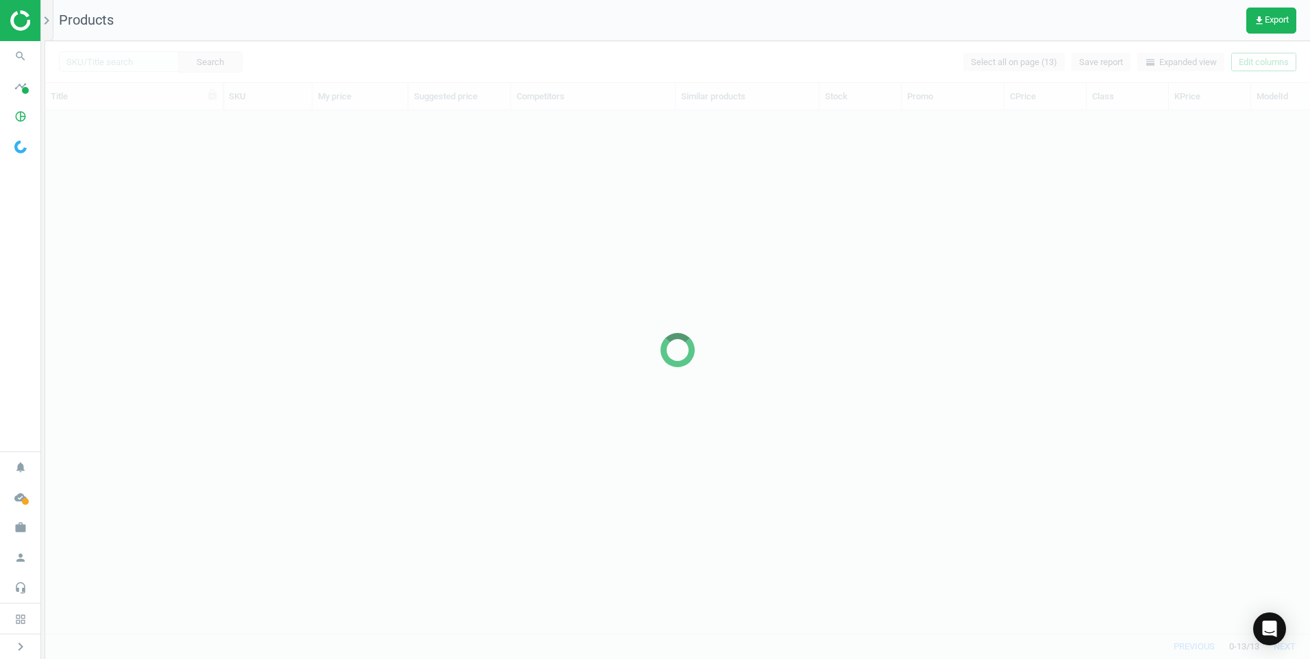
scroll to position [502, 1255]
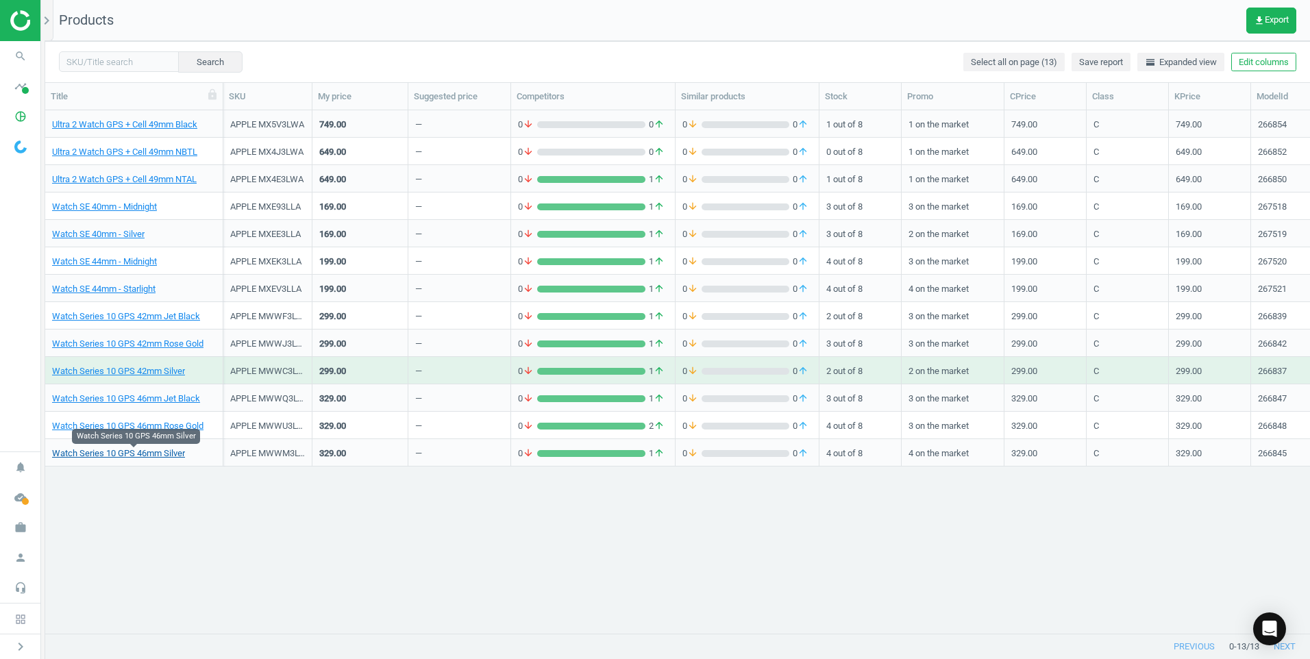
click at [151, 454] on link "Watch Series 10 GPS 46mm Silver" at bounding box center [118, 453] width 133 height 12
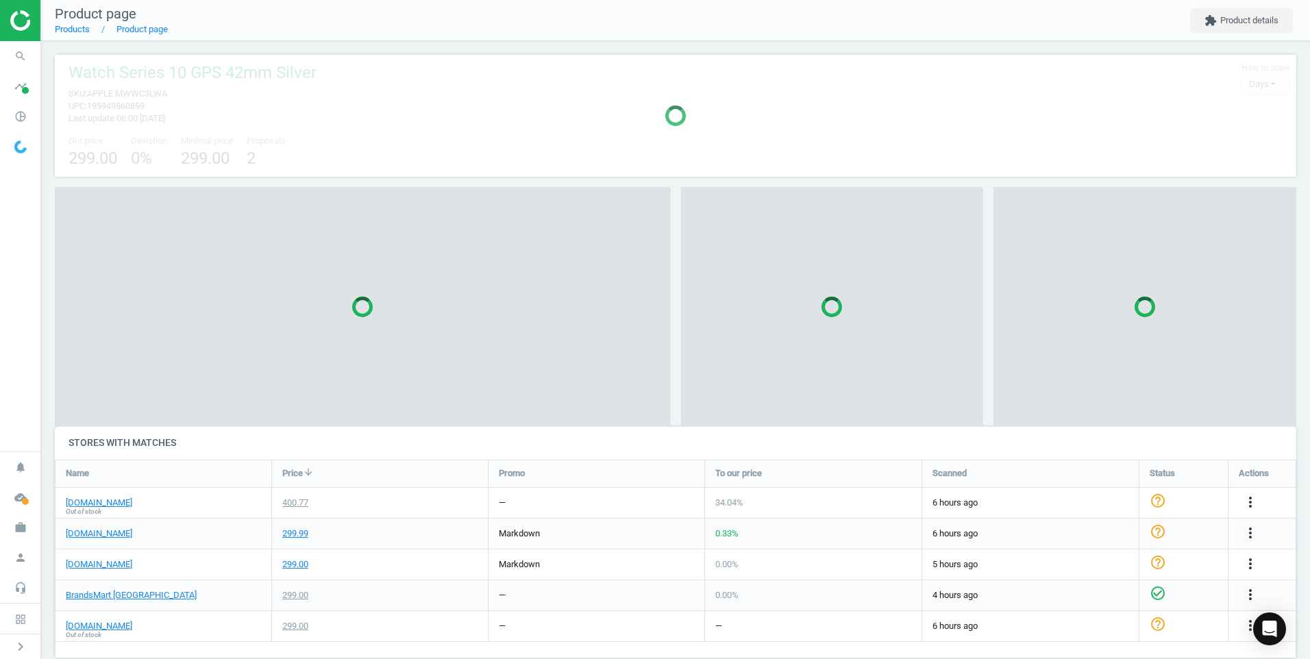
scroll to position [7, 7]
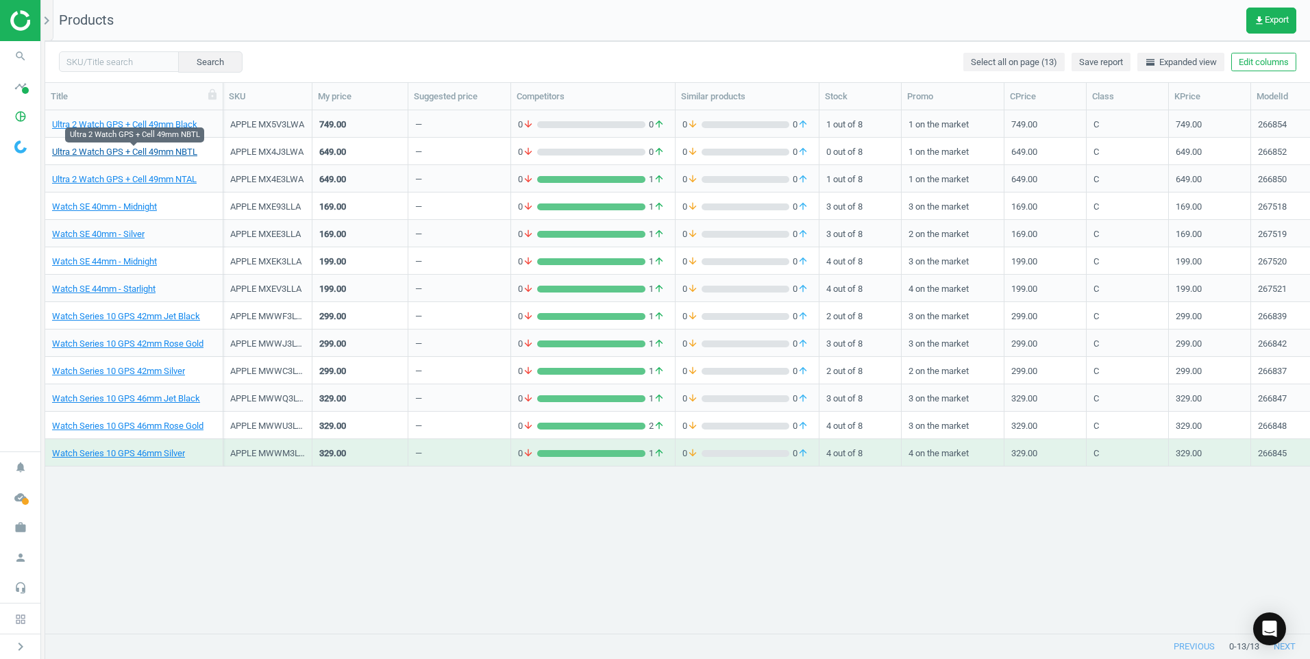
click at [143, 151] on link "Ultra 2 Watch GPS + Cell 49mm NBTL" at bounding box center [124, 152] width 145 height 12
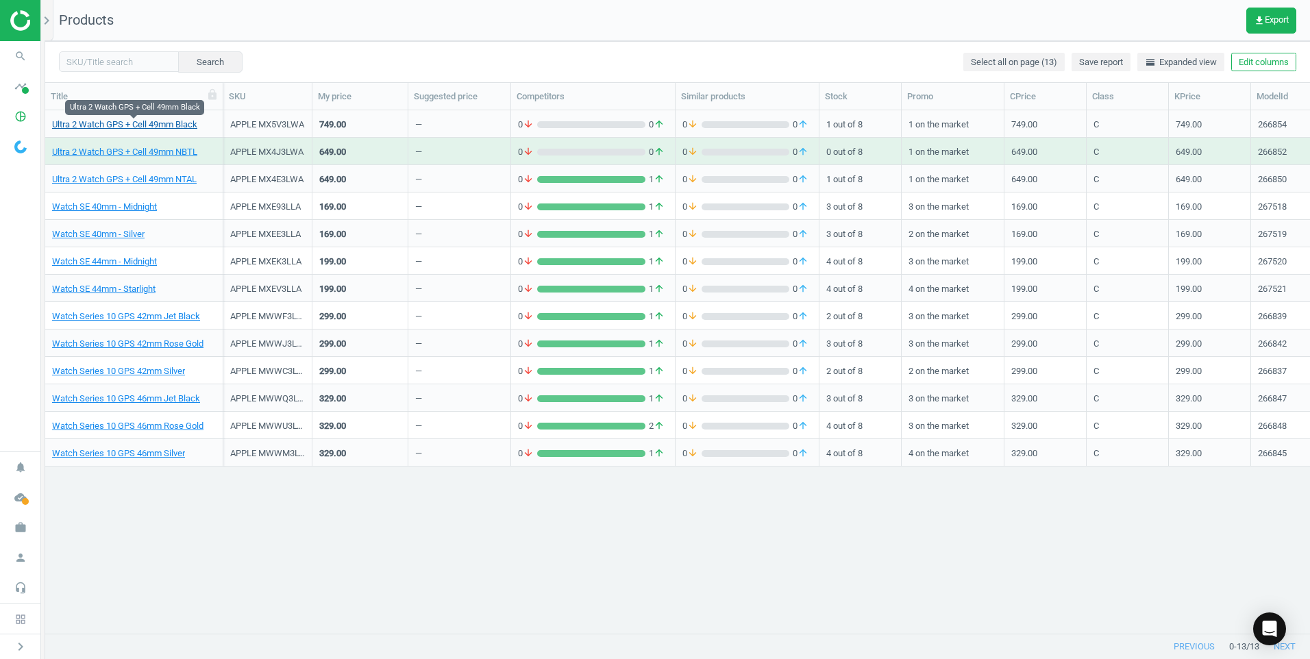
click at [138, 123] on link "Ultra 2 Watch GPS + Cell 49mm Black" at bounding box center [124, 125] width 145 height 12
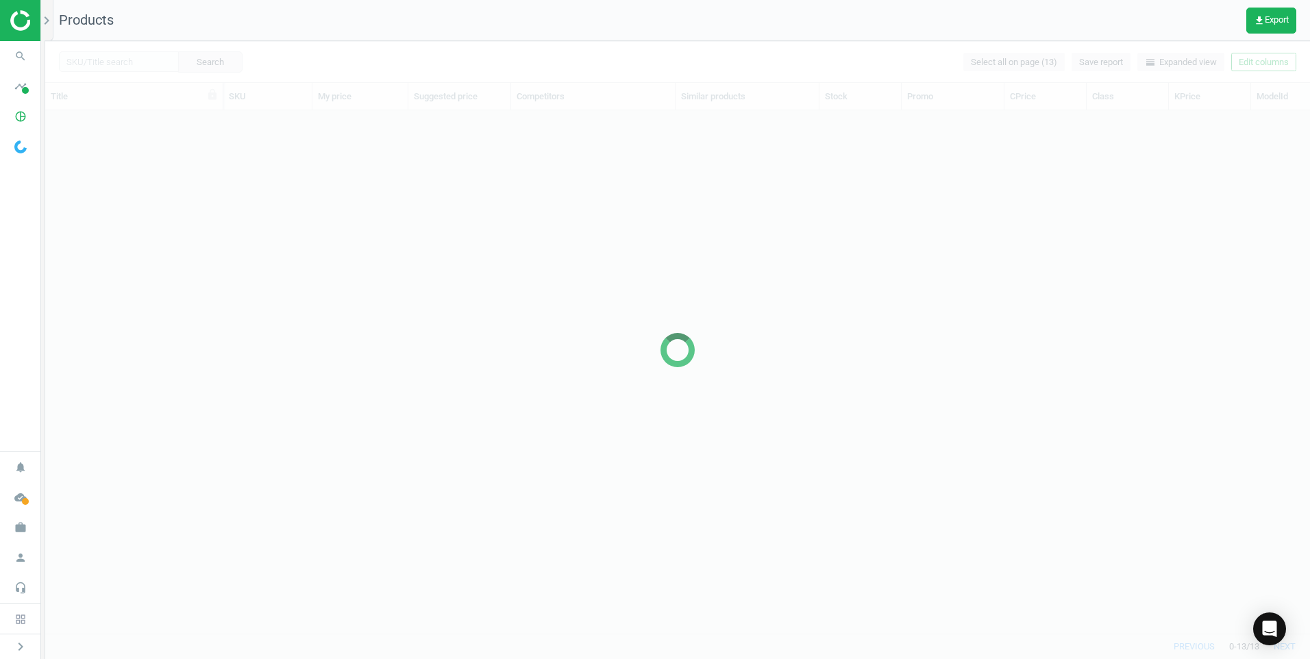
scroll to position [502, 1255]
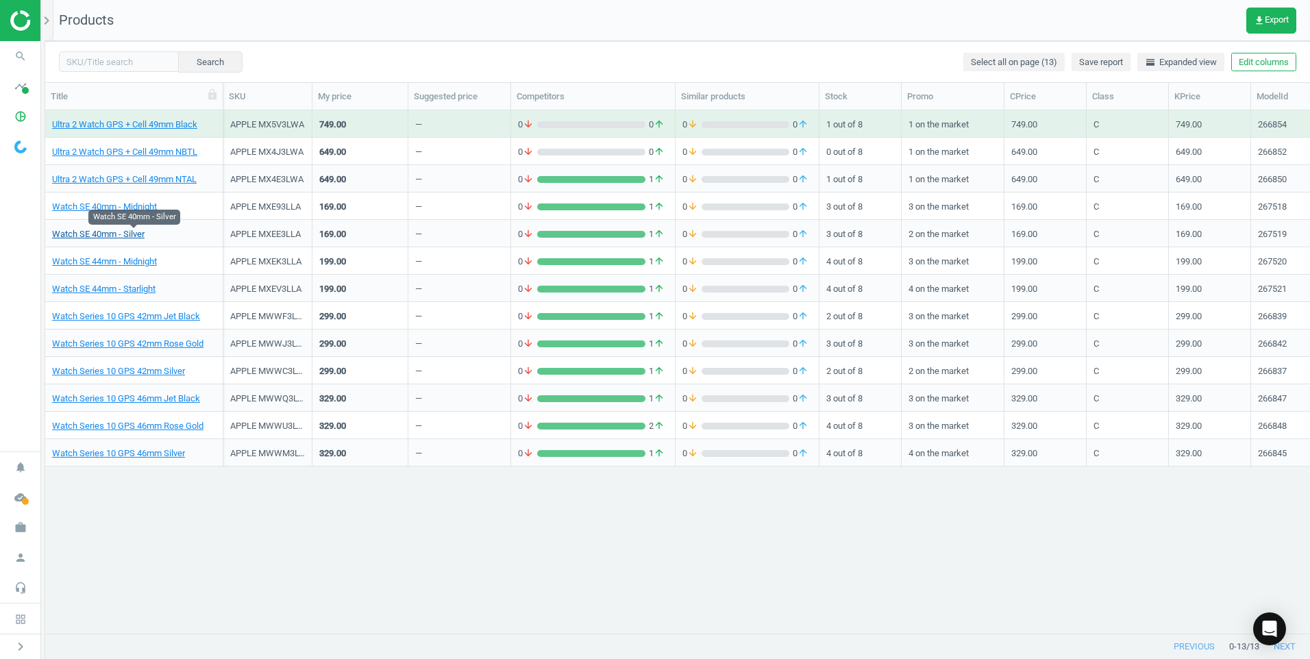
click at [90, 238] on link "Watch SE 40mm - Silver" at bounding box center [98, 234] width 93 height 12
